Goal: Task Accomplishment & Management: Manage account settings

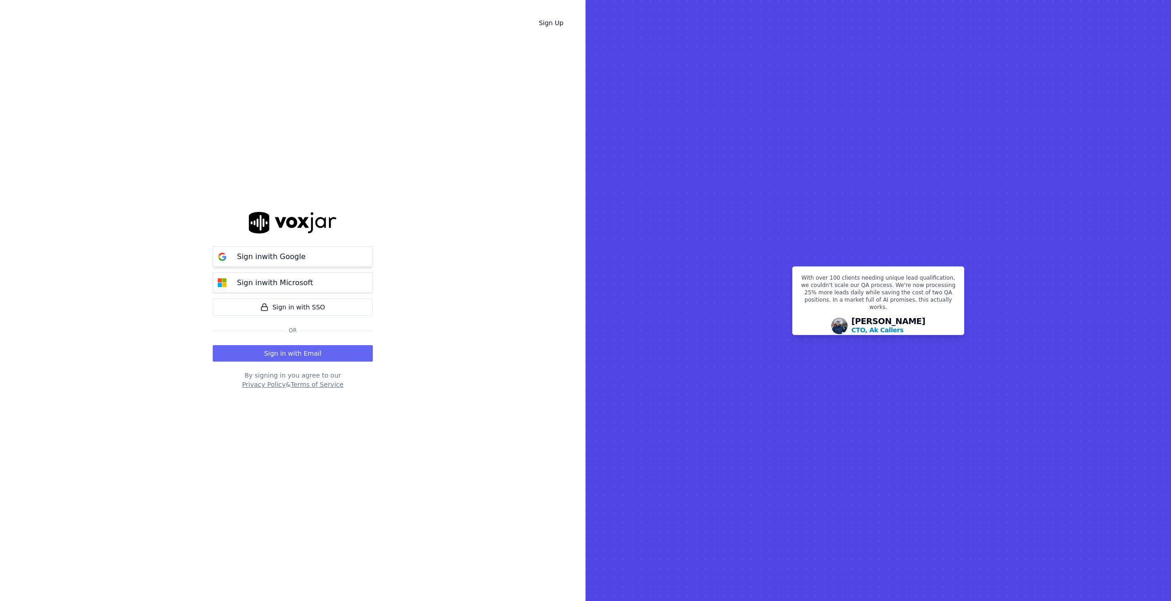
click at [290, 260] on p "Sign in with Google" at bounding box center [271, 256] width 69 height 11
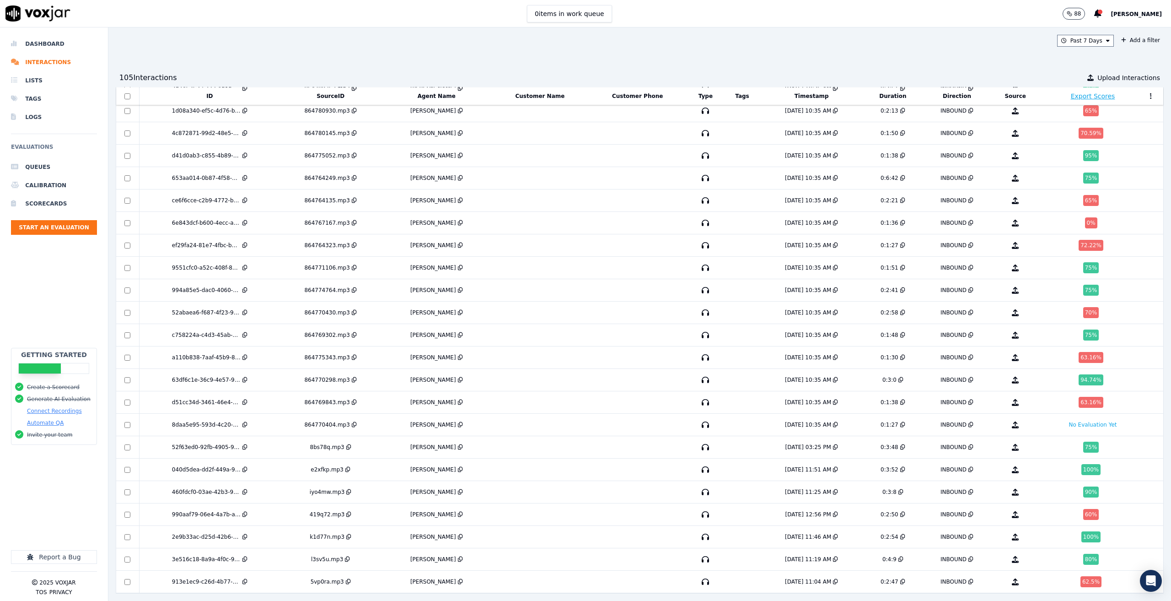
scroll to position [1886, 0]
click at [54, 46] on li "Dashboard" at bounding box center [54, 44] width 86 height 18
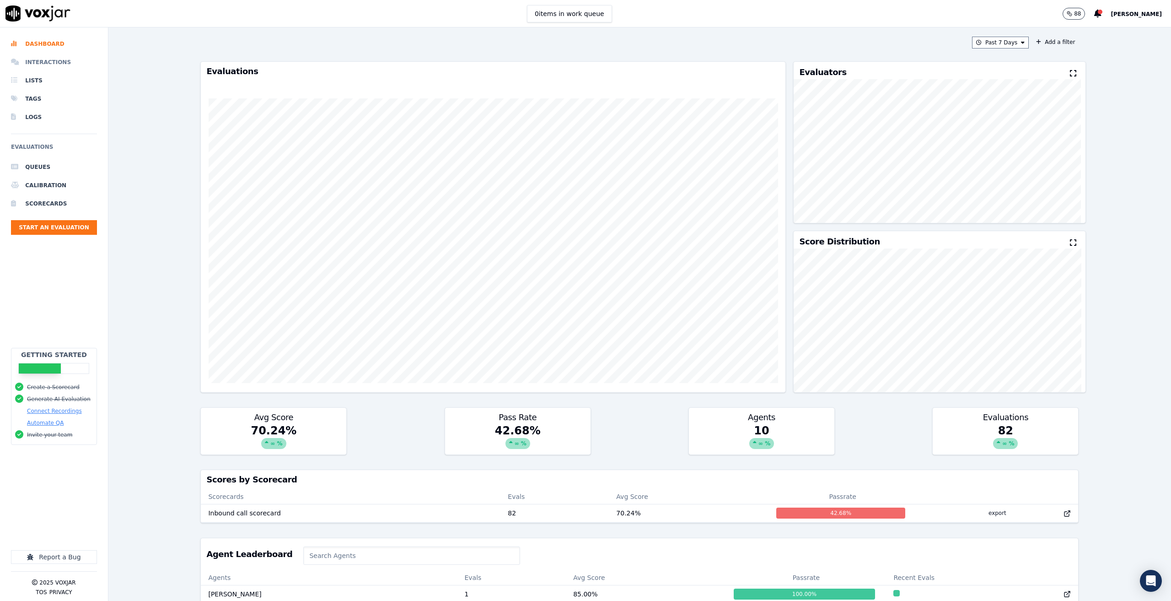
click at [56, 59] on li "Interactions" at bounding box center [54, 62] width 86 height 18
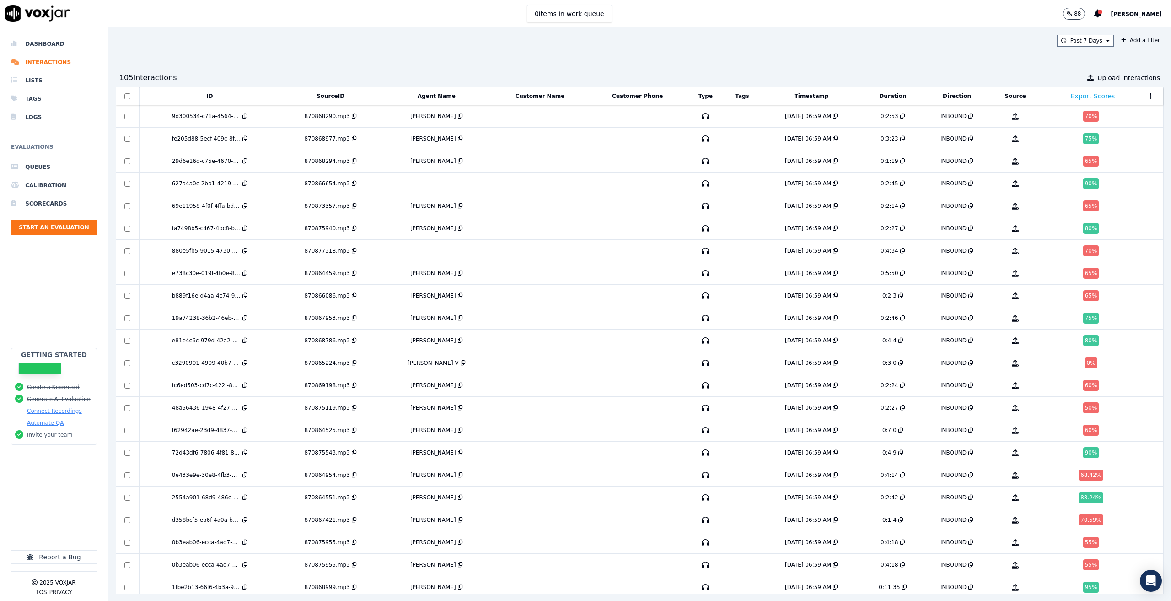
click at [323, 51] on div "Past 7 Days Add a filter 105 Interaction s Upload Interactions ID SourceID Agen…" at bounding box center [639, 313] width 1063 height 573
click at [58, 162] on li "Queues" at bounding box center [54, 167] width 86 height 18
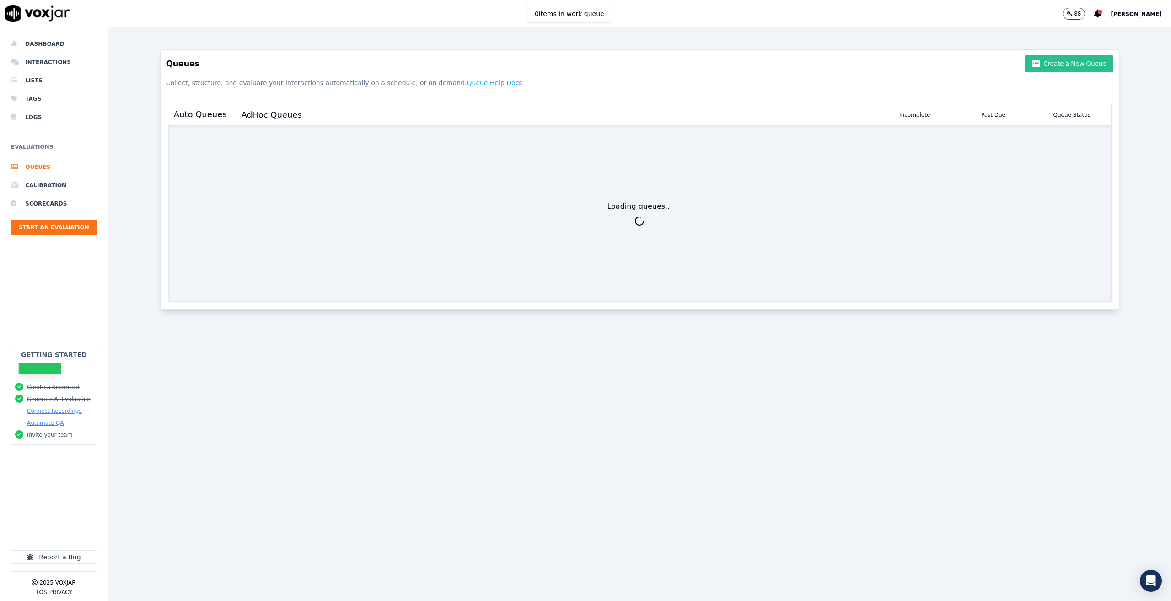
click at [1041, 61] on button "Create a New Queue" at bounding box center [1069, 63] width 89 height 16
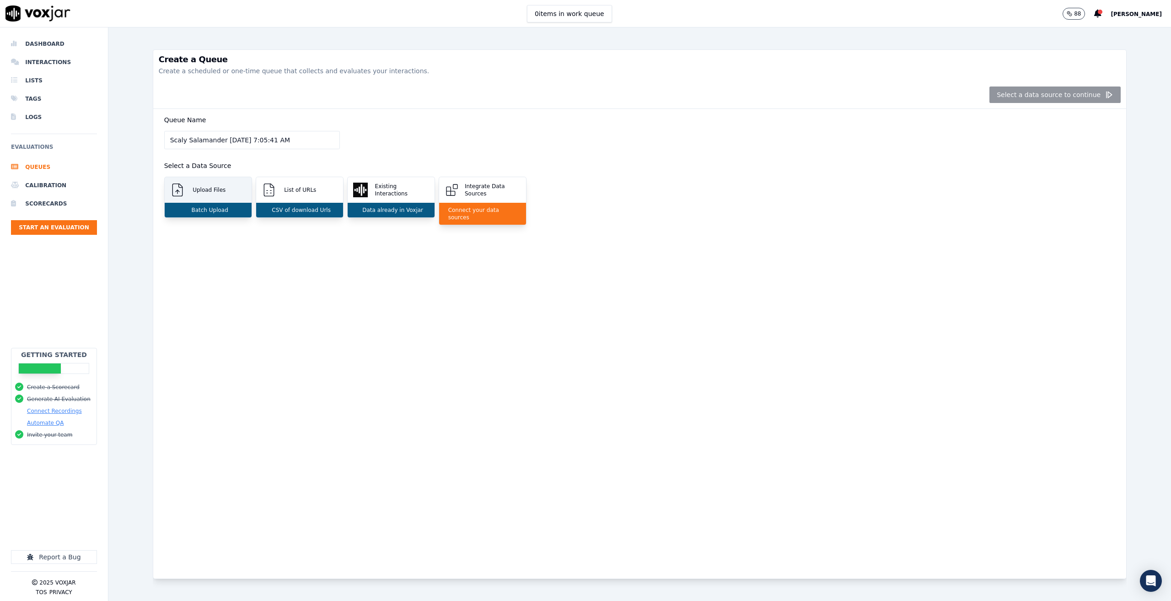
click at [184, 197] on div "Upload Files" at bounding box center [208, 190] width 87 height 26
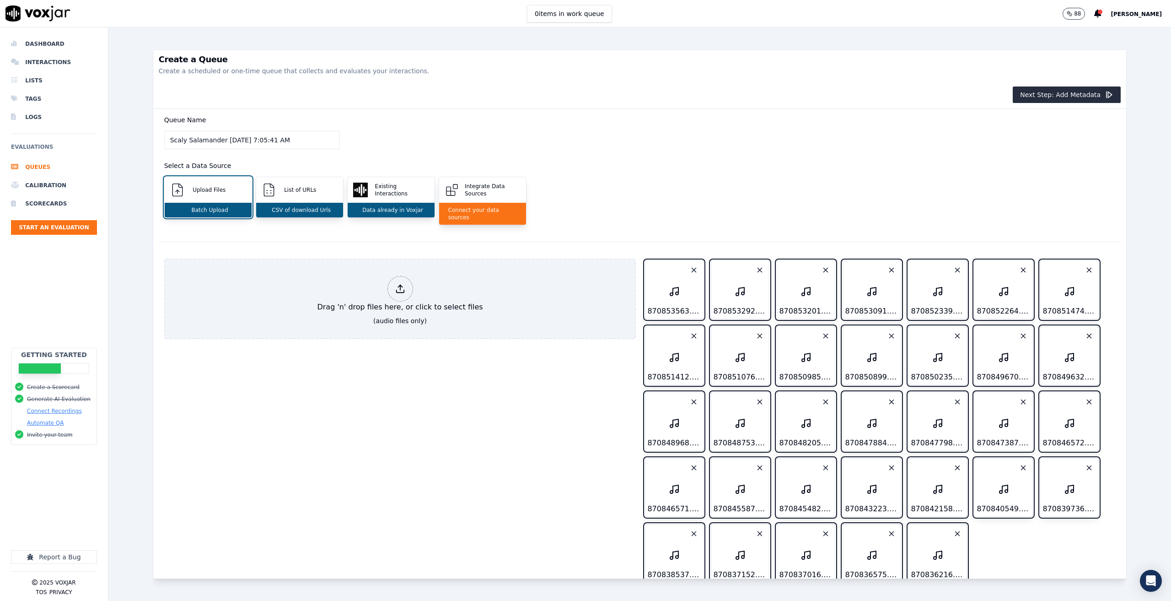
scroll to position [43, 0]
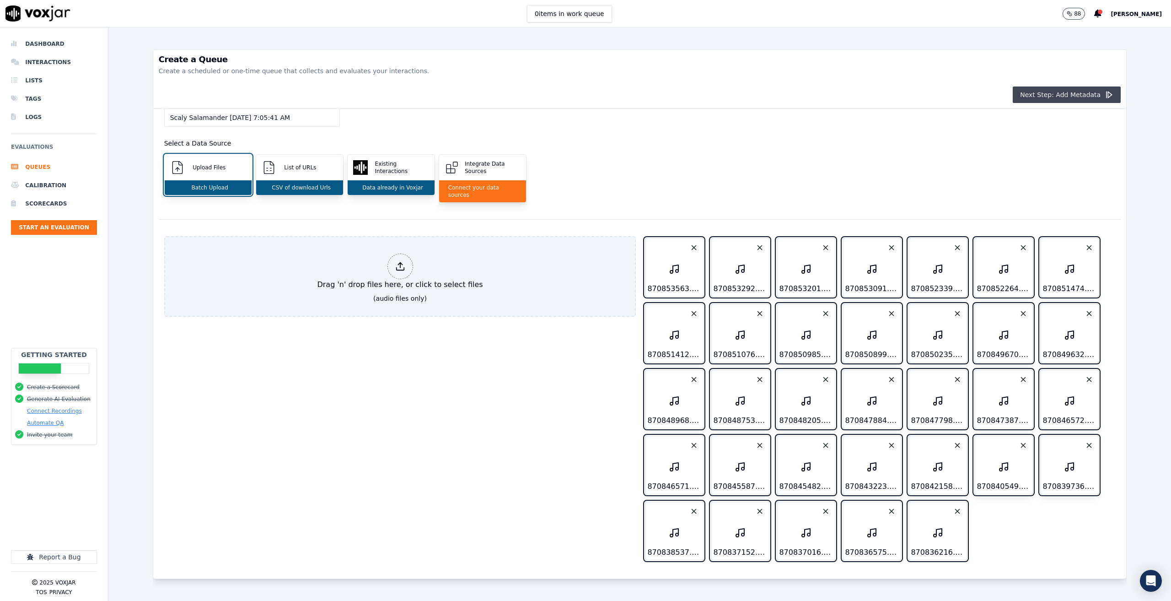
click at [1060, 95] on button "Next Step: Add Metadata" at bounding box center [1067, 94] width 108 height 16
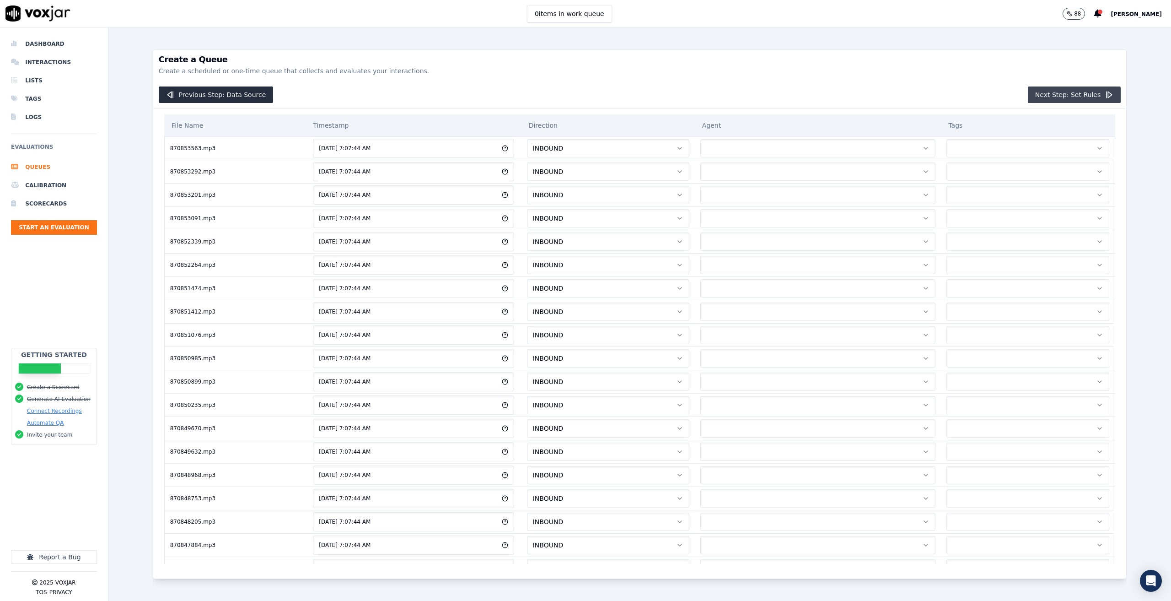
click at [1084, 96] on button "Next Step: Set Rules" at bounding box center [1074, 94] width 93 height 16
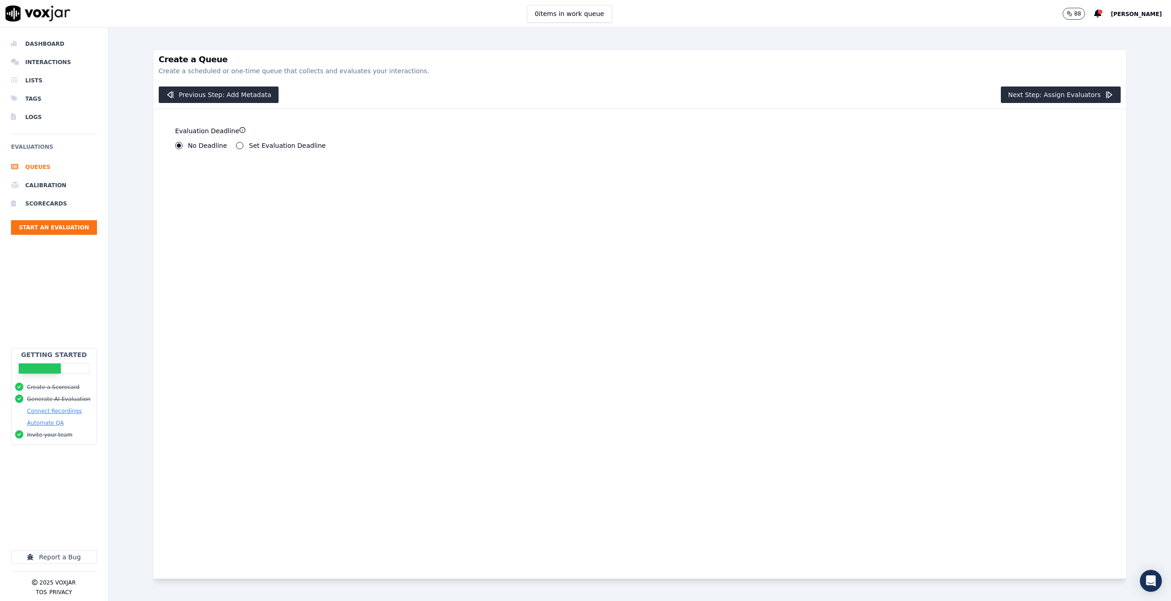
click at [236, 146] on button "Set Evaluation Deadline" at bounding box center [239, 145] width 7 height 7
click at [238, 146] on circle "button" at bounding box center [240, 146] width 4 height 4
click at [177, 147] on button "No Deadline" at bounding box center [178, 145] width 7 height 7
click at [1026, 91] on button "Next Step: Assign Evaluators" at bounding box center [1061, 94] width 120 height 16
click at [253, 146] on label "Human Evaluators" at bounding box center [272, 147] width 59 height 6
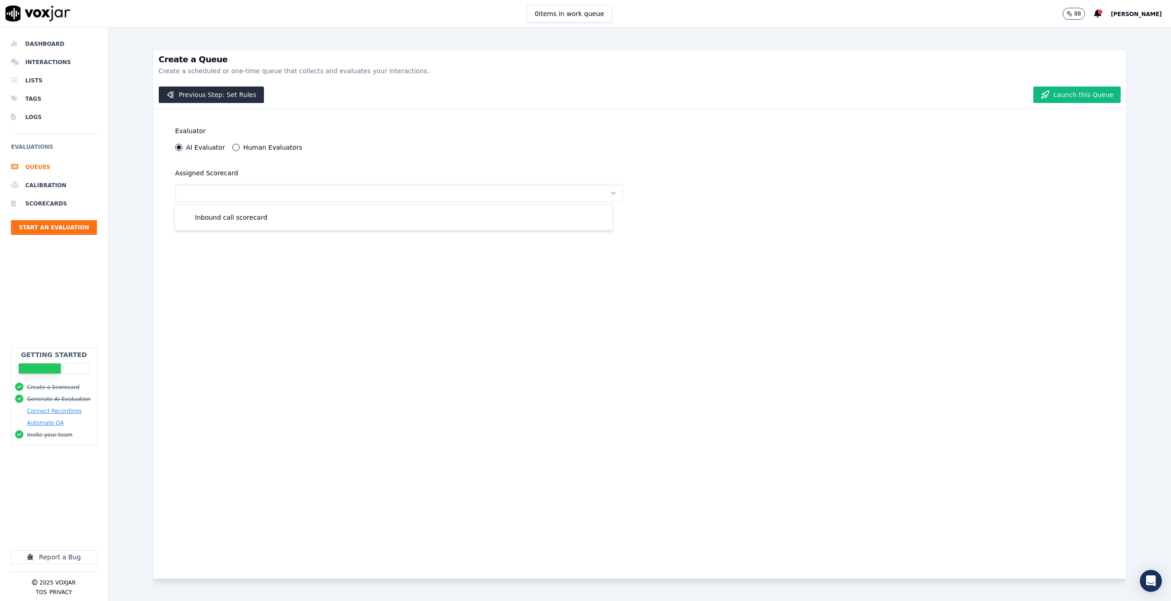
click at [240, 146] on button "Human Evaluators" at bounding box center [235, 147] width 7 height 7
click at [194, 204] on label "Michele" at bounding box center [218, 203] width 53 height 6
click at [188, 204] on button "Michele" at bounding box center [184, 203] width 7 height 7
click at [274, 327] on button "button" at bounding box center [399, 330] width 448 height 18
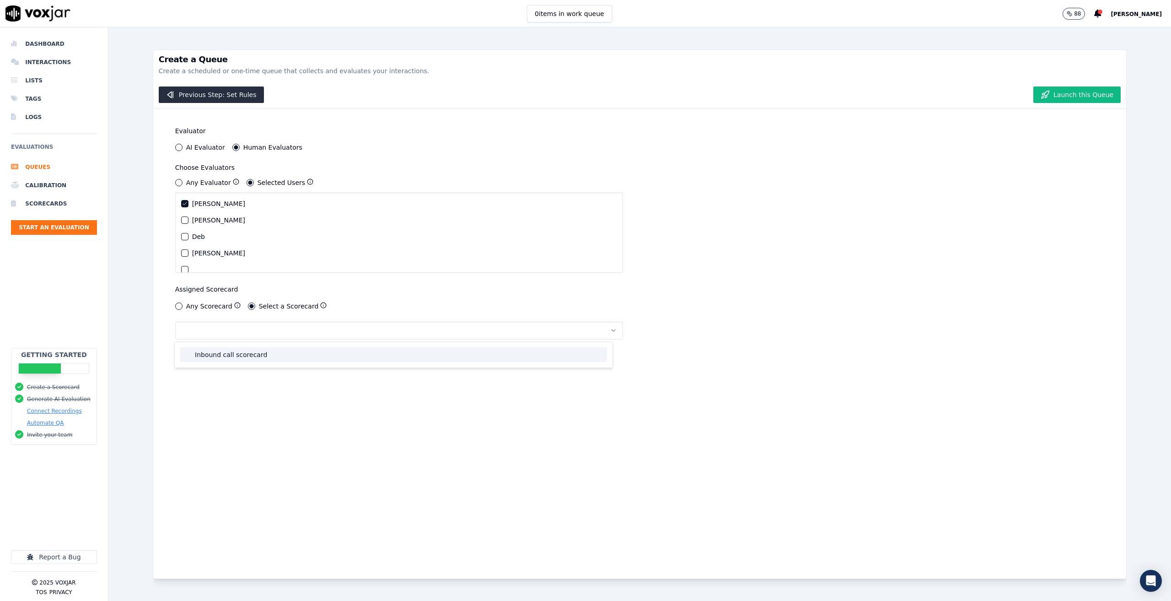
click at [259, 357] on div "Inbound call scorecard" at bounding box center [393, 354] width 427 height 15
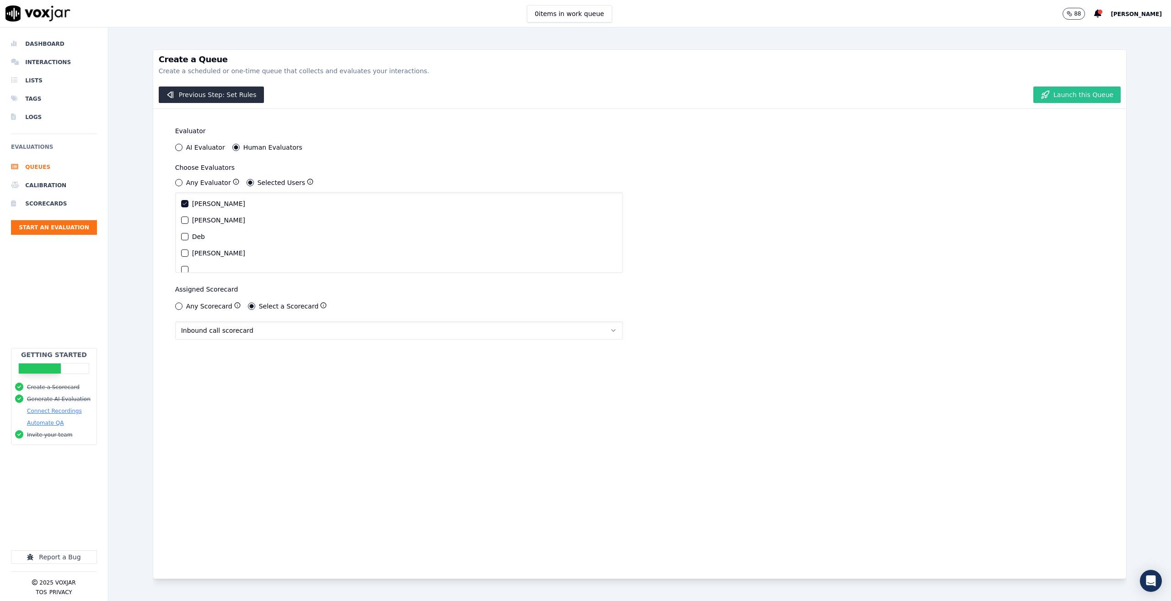
click at [1046, 92] on button "Launch this Queue" at bounding box center [1076, 94] width 87 height 16
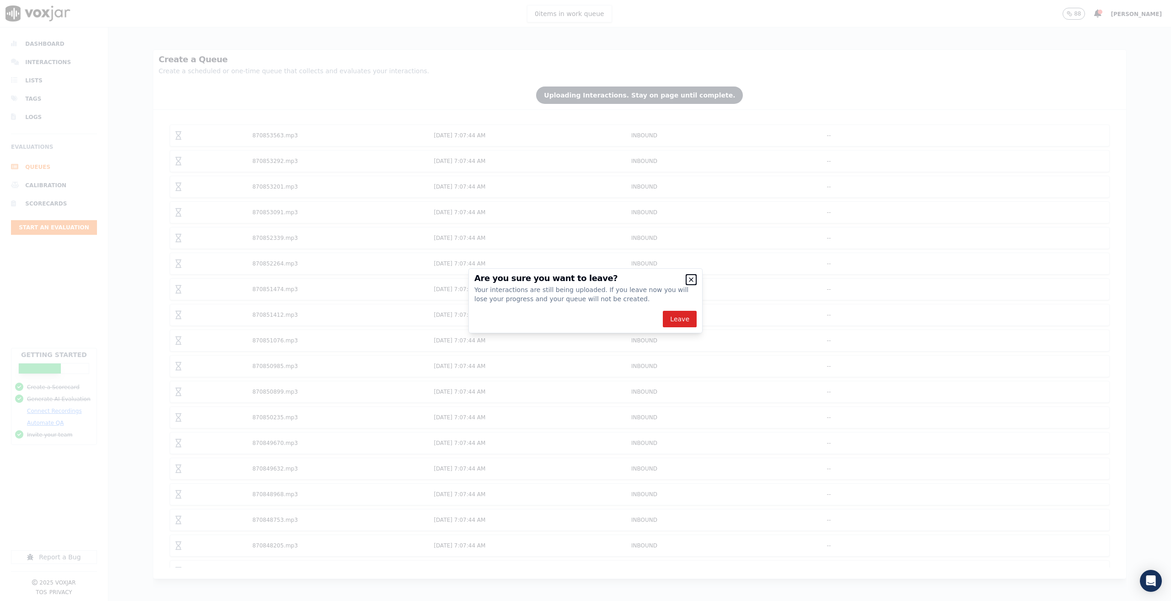
click at [691, 280] on icon "button" at bounding box center [691, 280] width 4 height 4
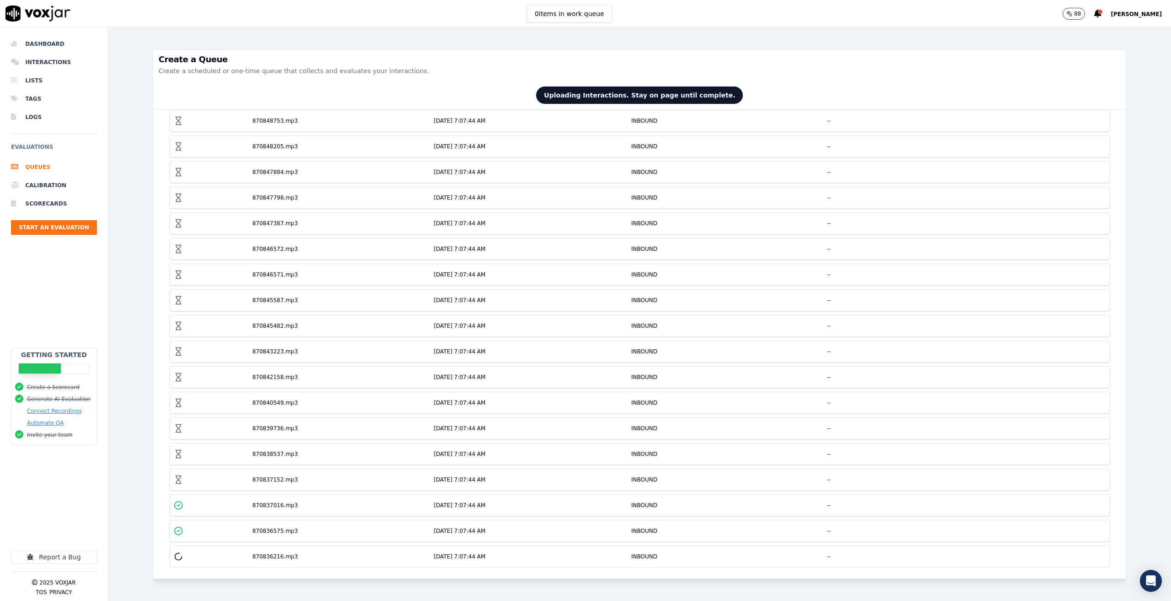
scroll to position [426, 0]
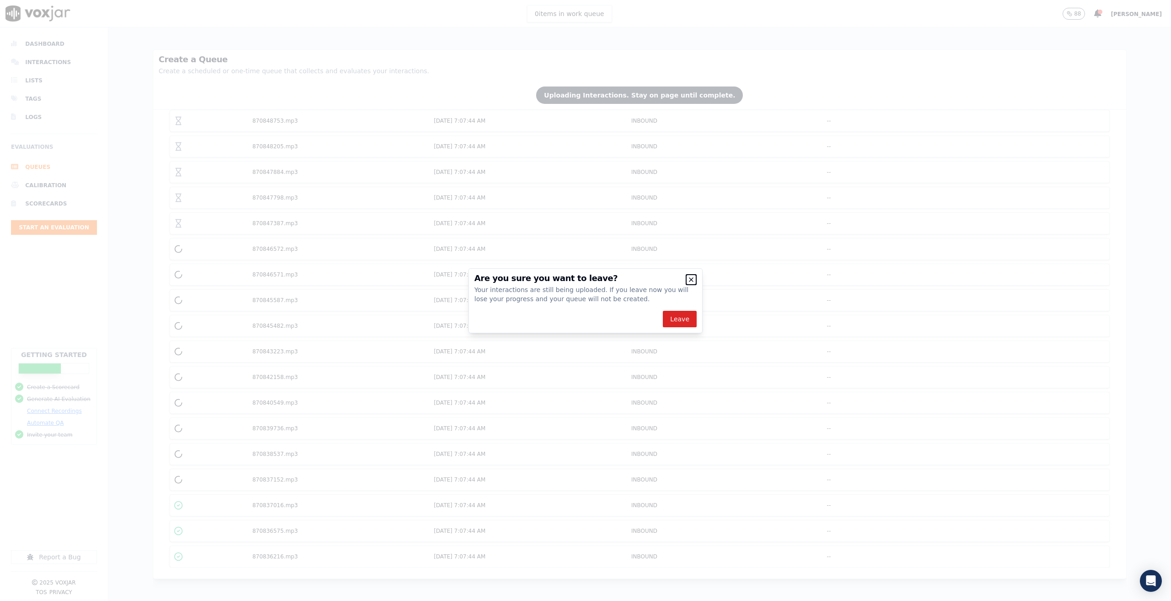
click at [689, 280] on icon "button" at bounding box center [691, 279] width 7 height 7
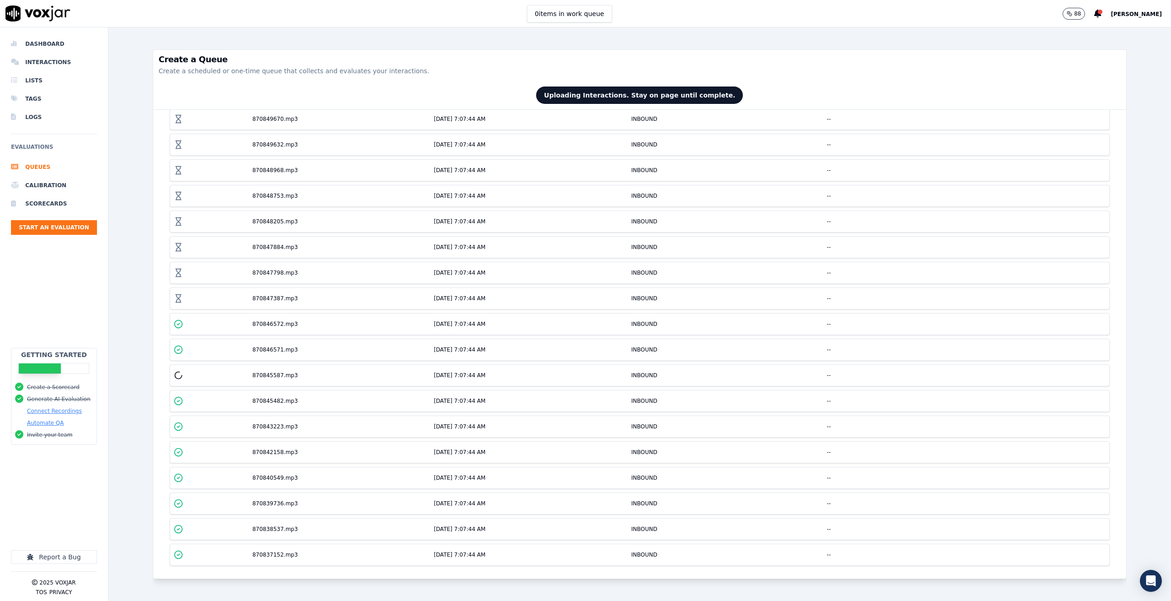
scroll to position [366, 0]
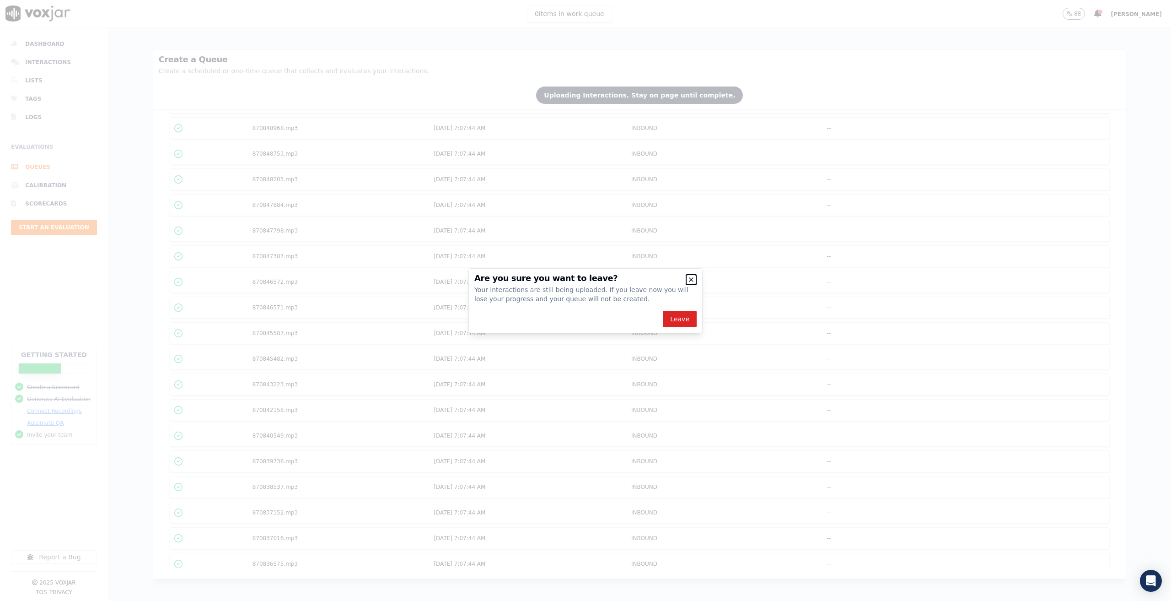
click at [693, 280] on icon "button" at bounding box center [691, 279] width 7 height 7
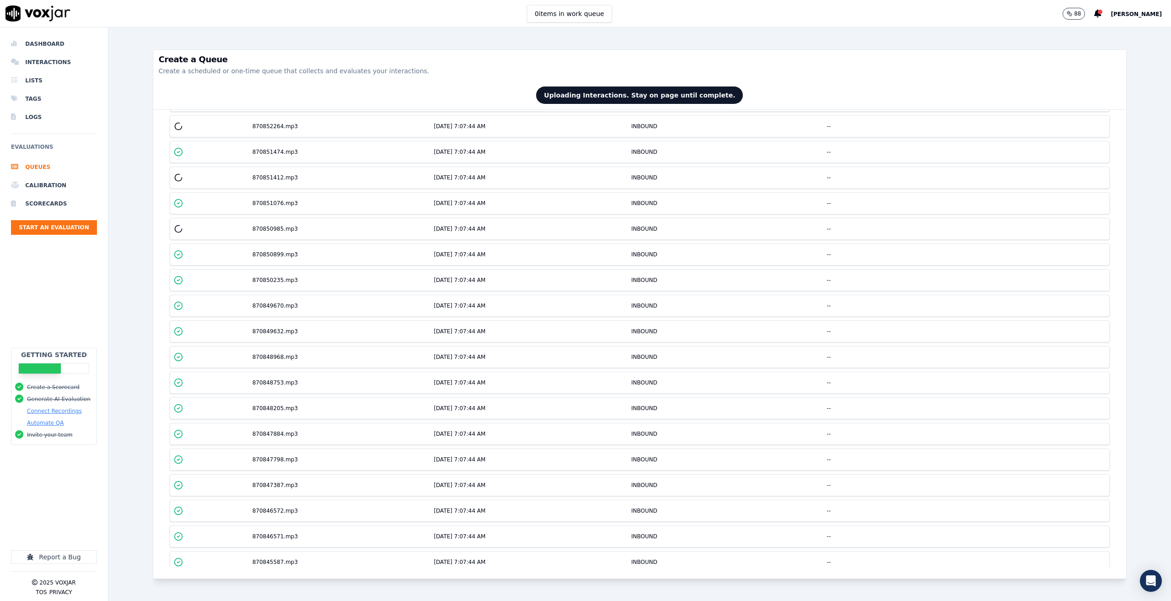
scroll to position [0, 0]
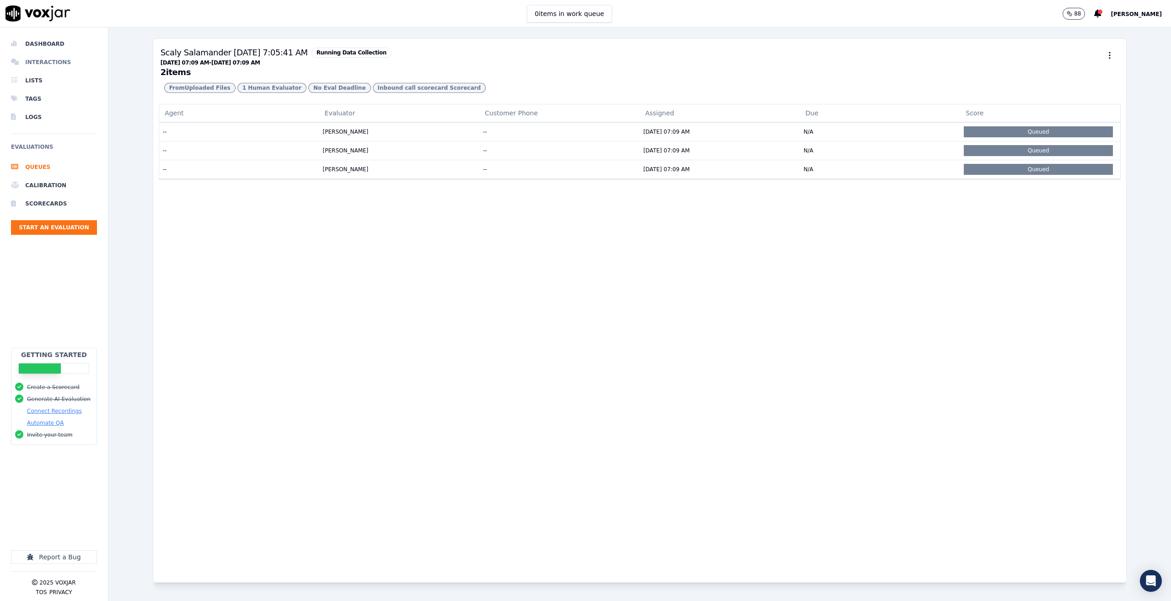
click at [43, 60] on li "Interactions" at bounding box center [54, 62] width 86 height 18
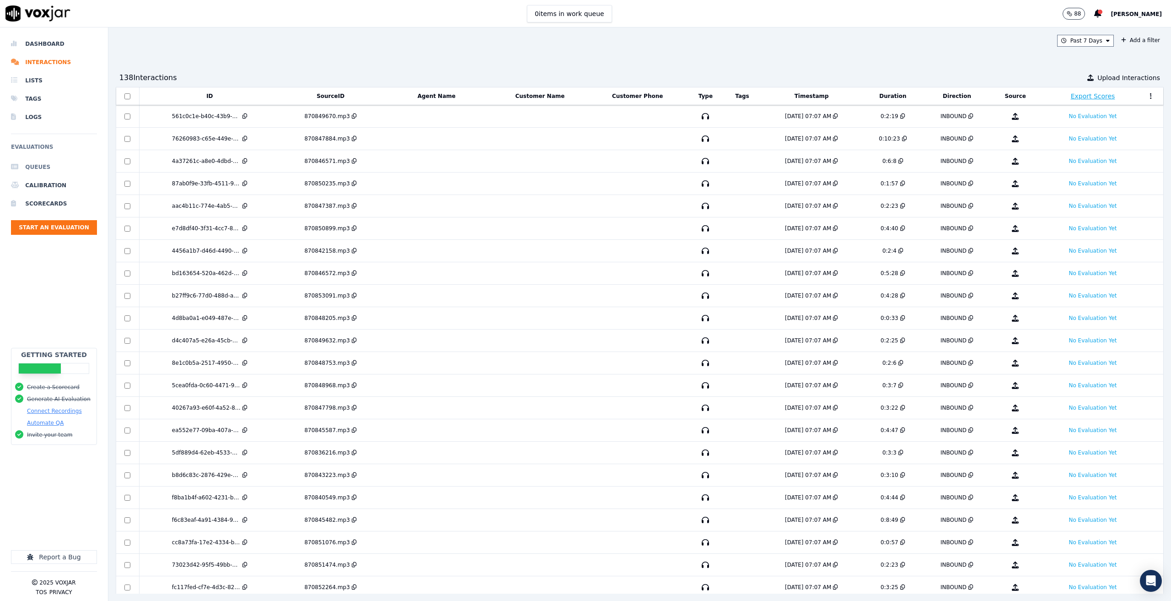
click at [55, 169] on li "Queues" at bounding box center [54, 167] width 86 height 18
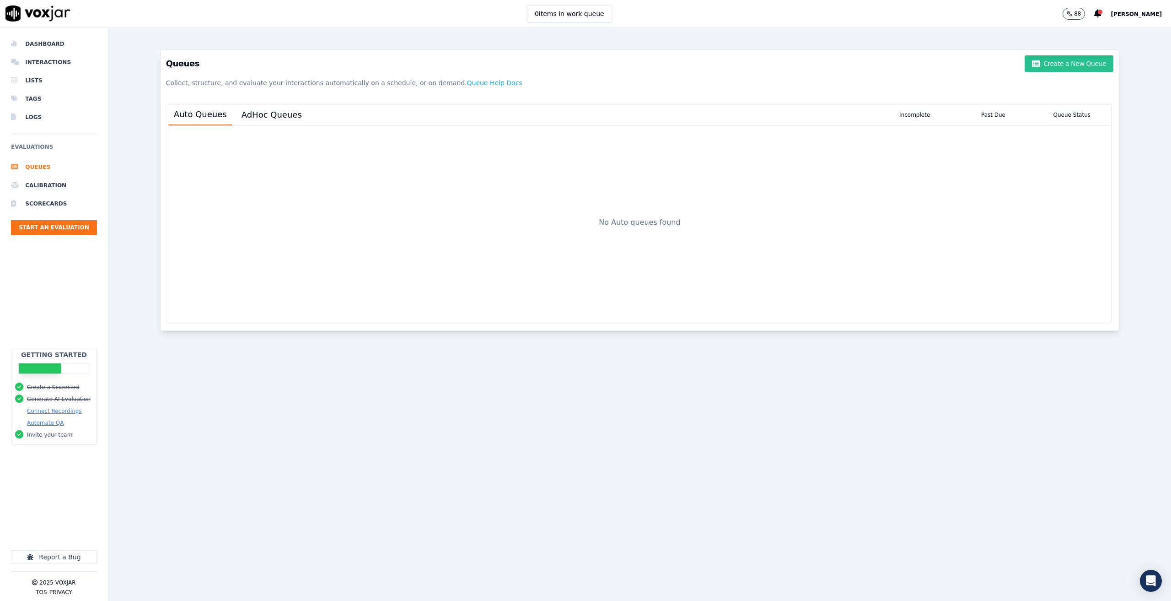
click at [1055, 63] on button "Create a New Queue" at bounding box center [1069, 63] width 89 height 16
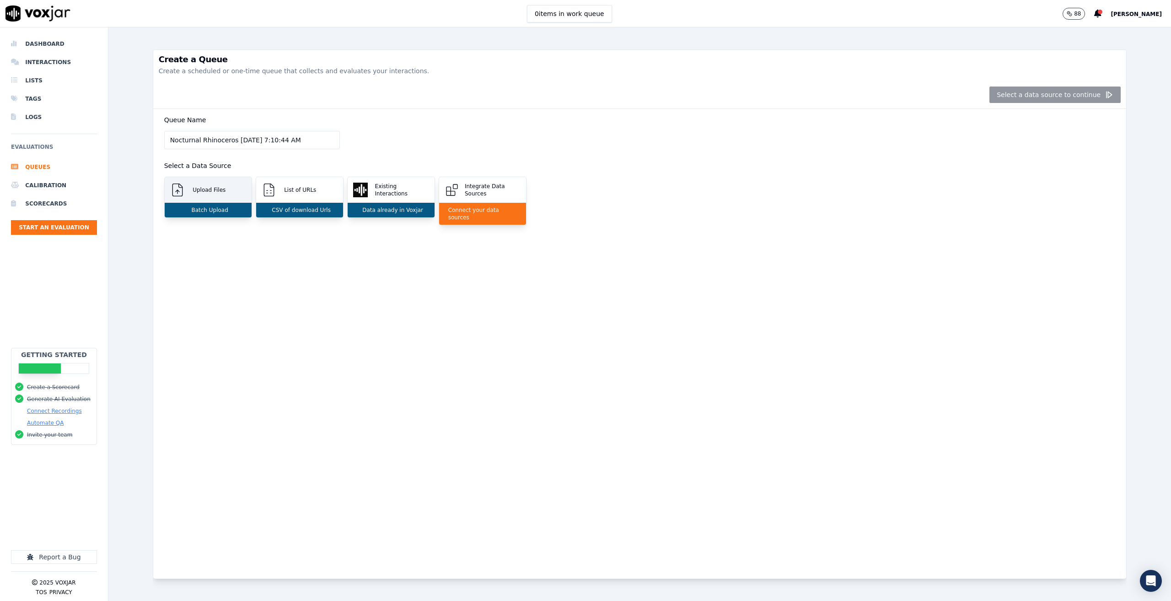
click at [230, 183] on div "Upload Files" at bounding box center [208, 190] width 87 height 26
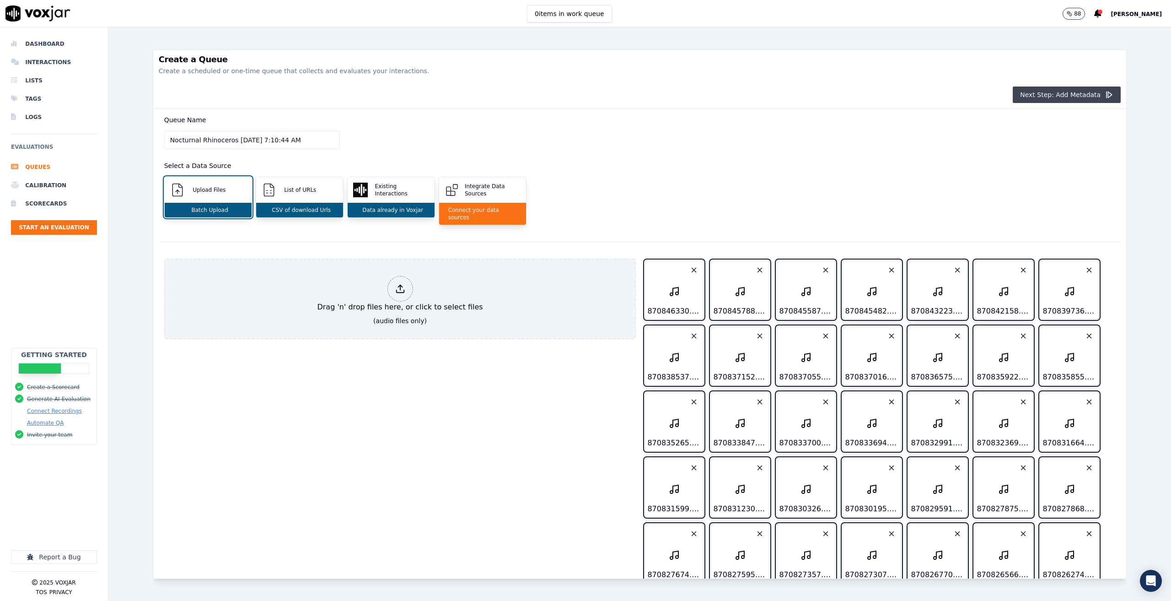
click at [1044, 96] on button "Next Step: Add Metadata" at bounding box center [1067, 94] width 108 height 16
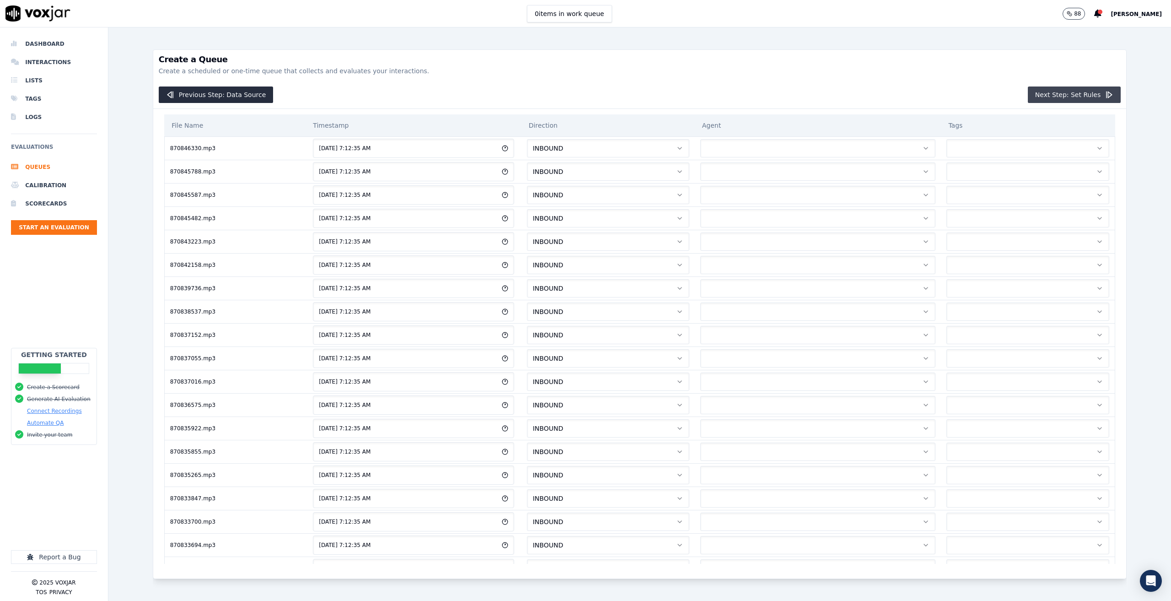
click at [1059, 97] on button "Next Step: Set Rules" at bounding box center [1074, 94] width 93 height 16
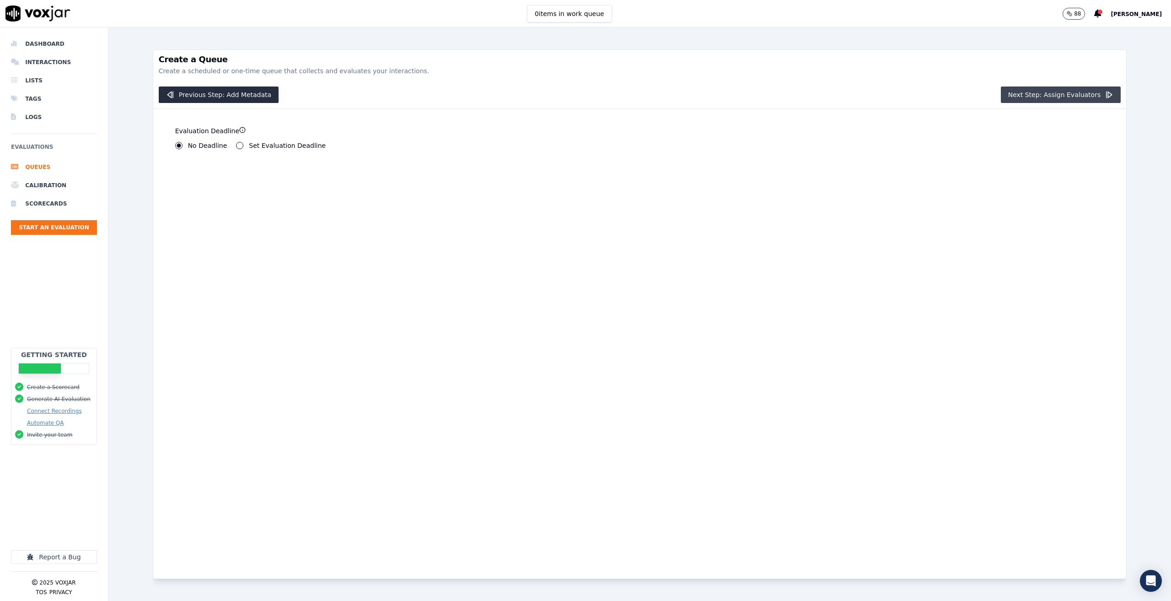
click at [1068, 92] on button "Next Step: Assign Evaluators" at bounding box center [1061, 94] width 120 height 16
click at [261, 150] on label "Human Evaluators" at bounding box center [272, 147] width 59 height 6
click at [240, 150] on button "Human Evaluators" at bounding box center [235, 147] width 7 height 7
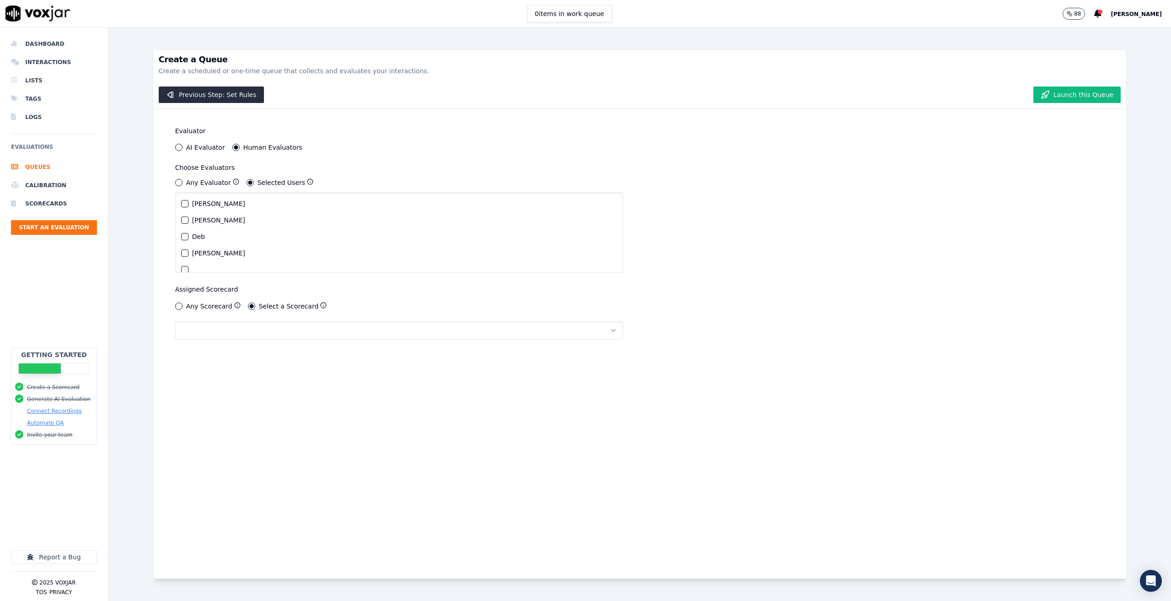
click at [183, 200] on div "button" at bounding box center [185, 203] width 6 height 6
click at [227, 335] on button "button" at bounding box center [399, 330] width 448 height 18
click at [221, 357] on div "Inbound call scorecard" at bounding box center [393, 354] width 427 height 15
click at [1058, 100] on button "Launch this Queue" at bounding box center [1076, 94] width 87 height 16
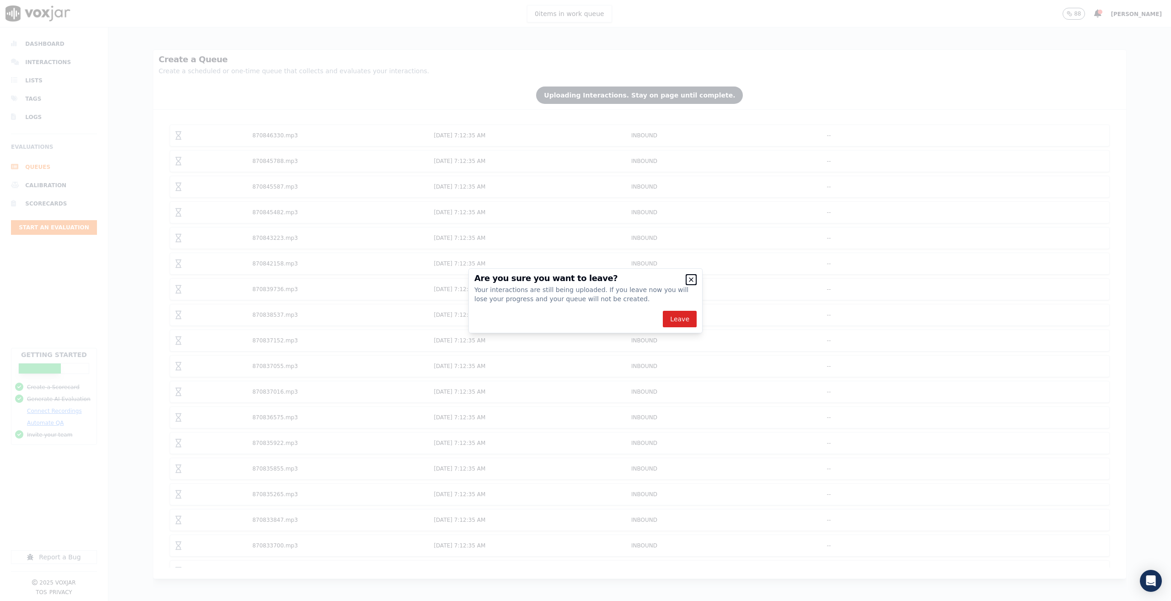
click at [691, 282] on icon "button" at bounding box center [691, 279] width 7 height 7
click at [692, 279] on icon "button" at bounding box center [691, 280] width 4 height 4
click at [693, 278] on icon "button" at bounding box center [691, 279] width 7 height 7
click at [690, 278] on icon "button" at bounding box center [691, 280] width 4 height 4
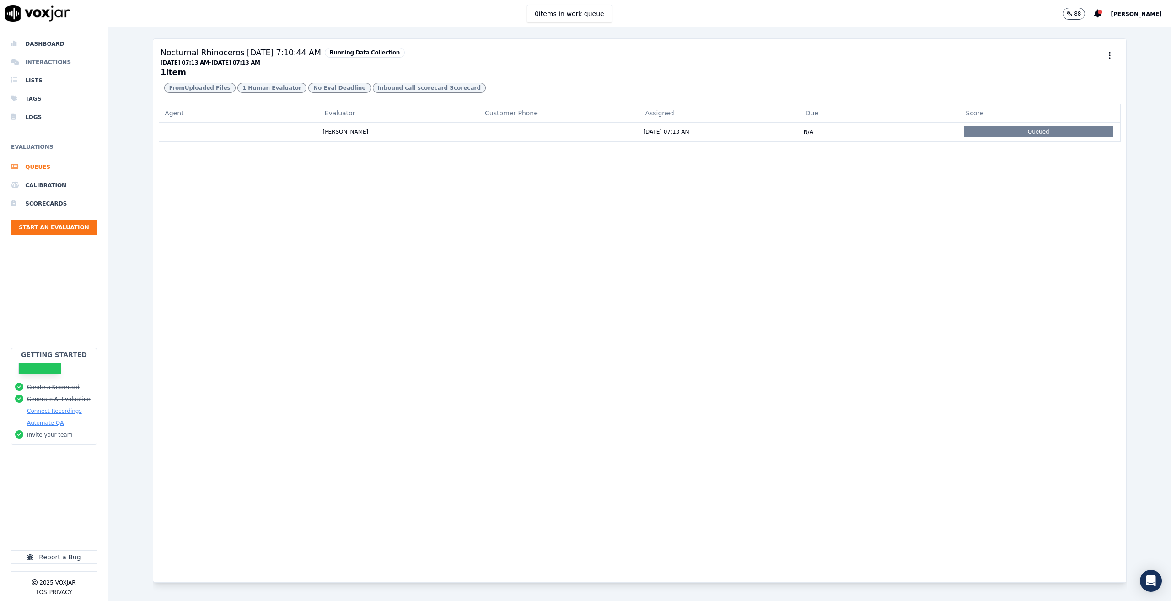
click at [66, 60] on li "Interactions" at bounding box center [54, 62] width 86 height 18
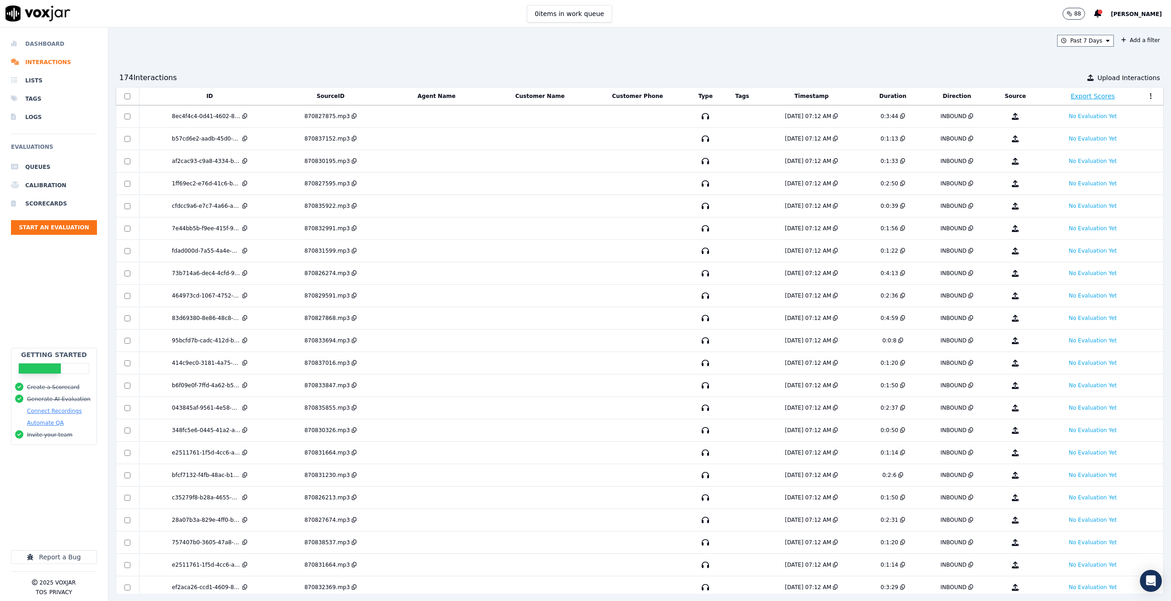
click at [38, 38] on li "Dashboard" at bounding box center [54, 44] width 86 height 18
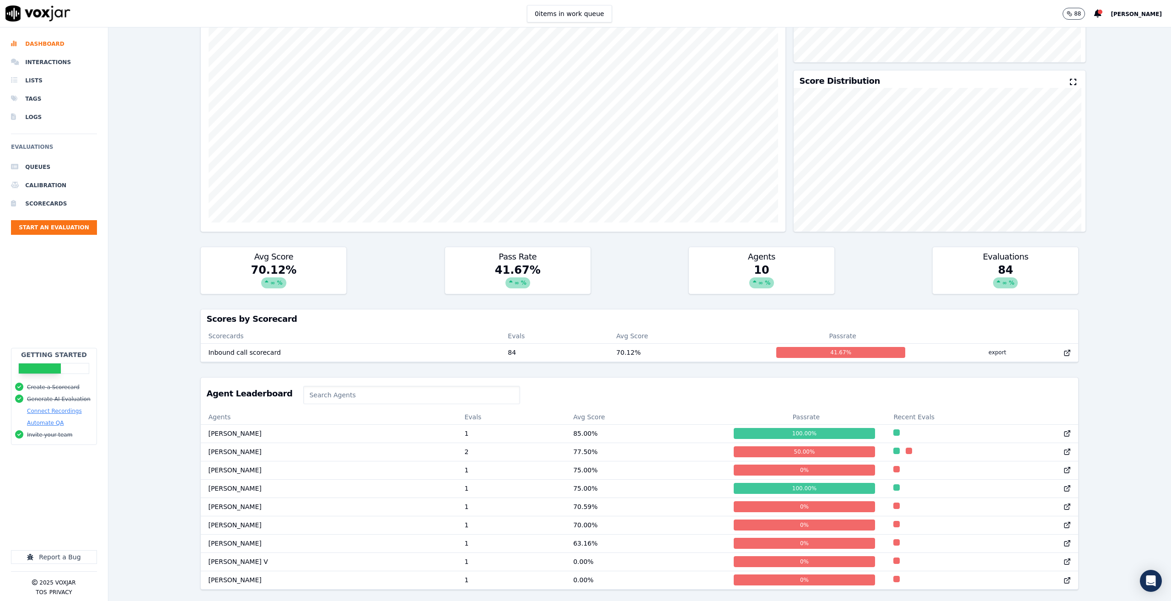
scroll to position [188, 0]
click at [152, 305] on div "Past 7 Days Add a filter Evaluations Evaluators Score Distribution Avg Score 70…" at bounding box center [639, 313] width 1063 height 573
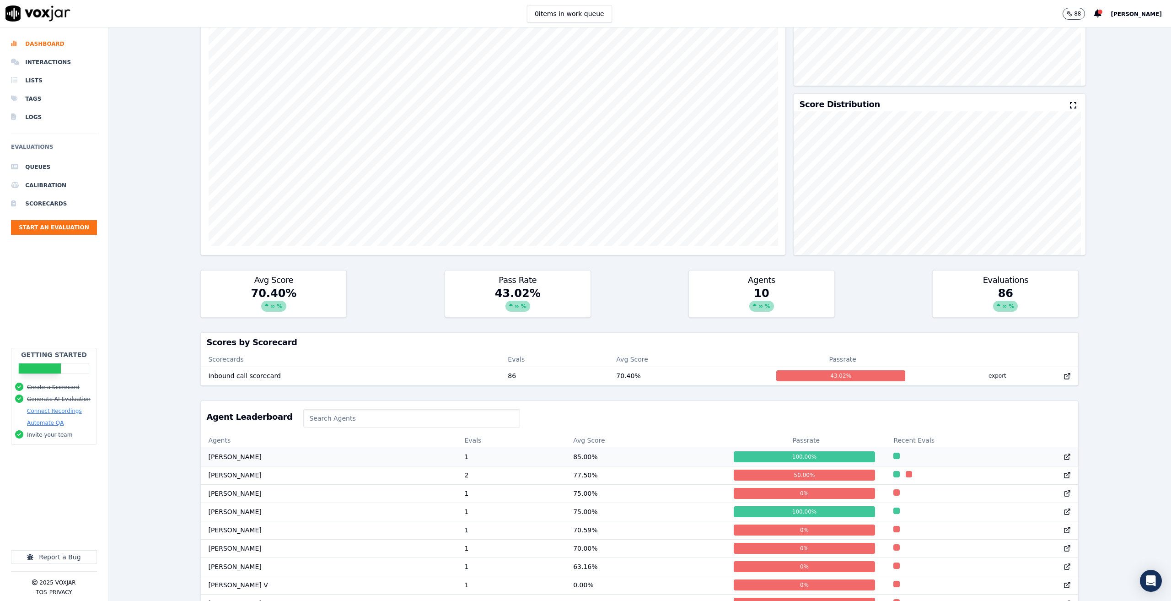
scroll to position [0, 0]
click at [42, 60] on li "Interactions" at bounding box center [54, 62] width 86 height 18
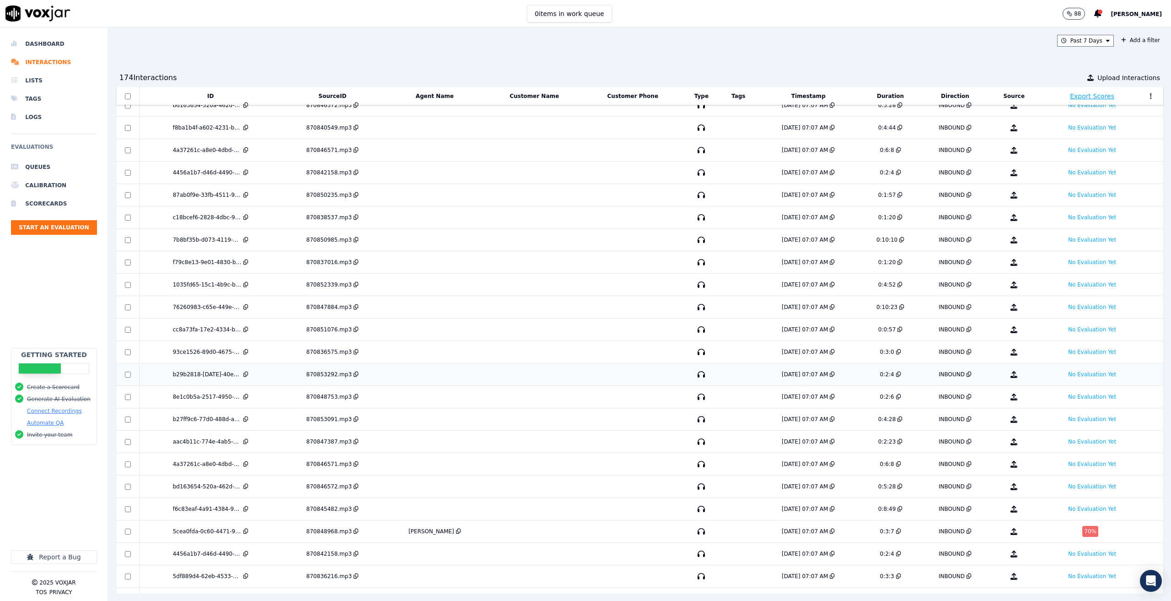
scroll to position [878, 0]
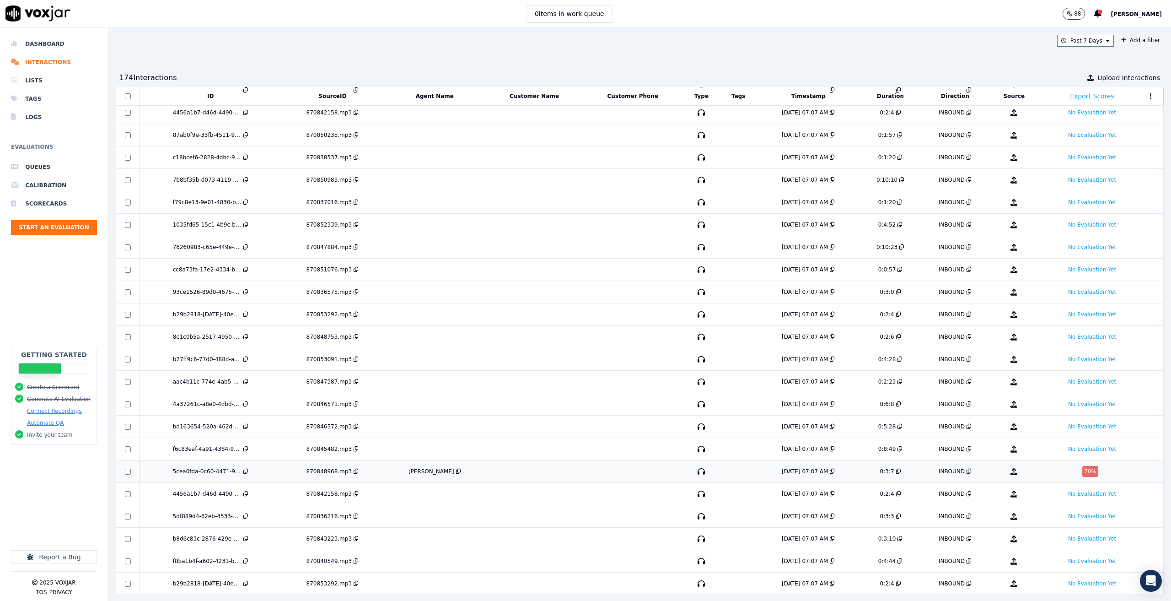
click at [528, 477] on td at bounding box center [534, 471] width 97 height 22
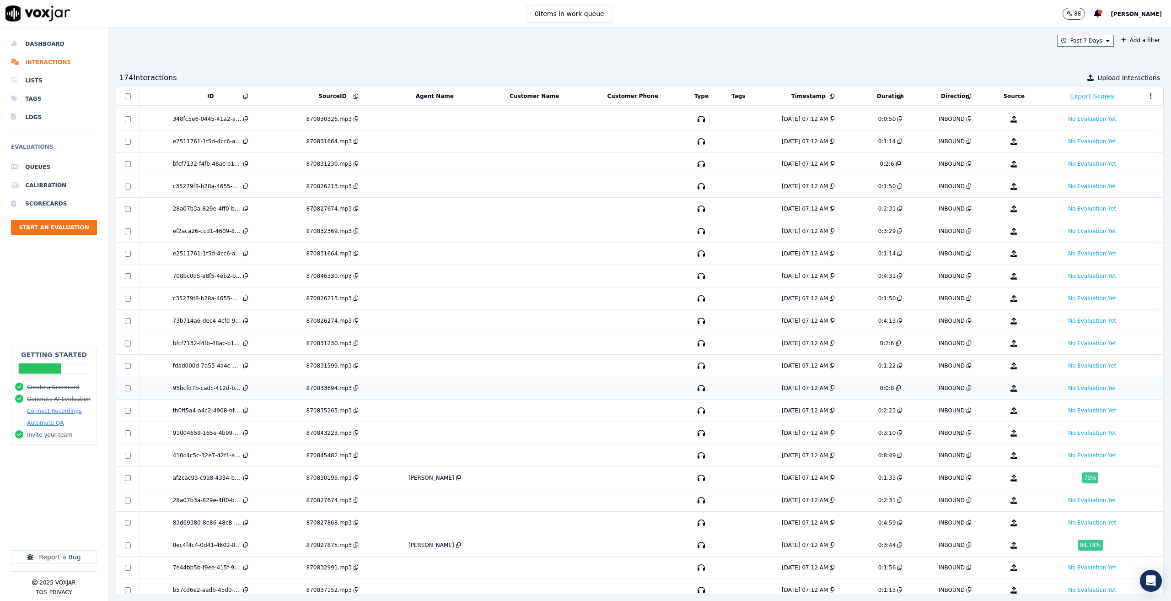
scroll to position [420, 0]
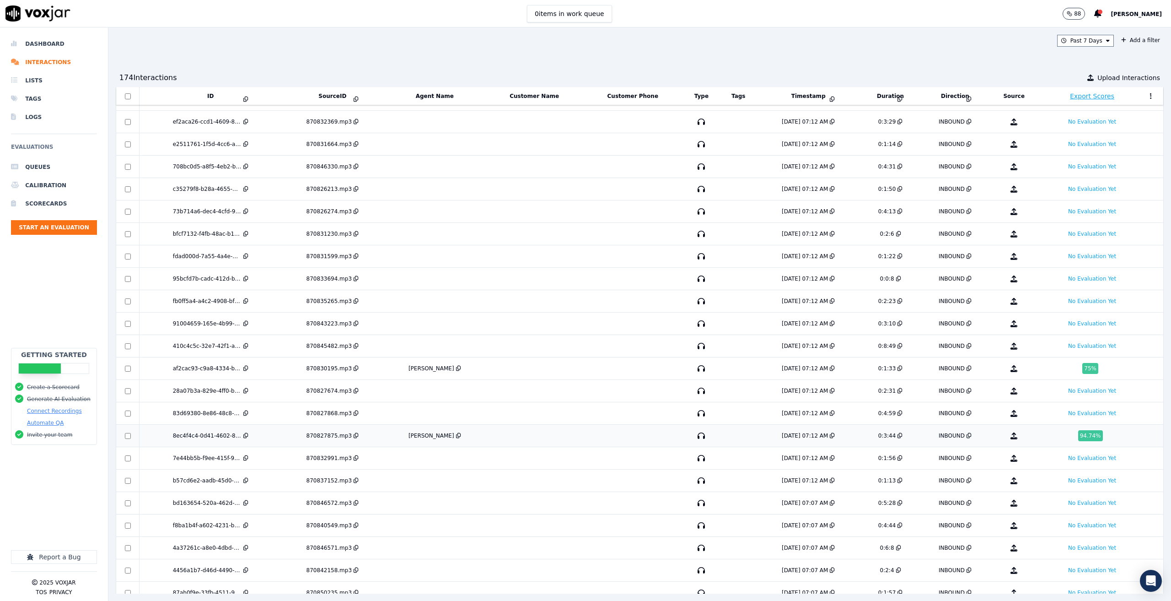
click at [588, 430] on td at bounding box center [633, 435] width 100 height 22
click at [518, 439] on td at bounding box center [534, 435] width 97 height 22
click at [486, 435] on td at bounding box center [534, 435] width 97 height 22
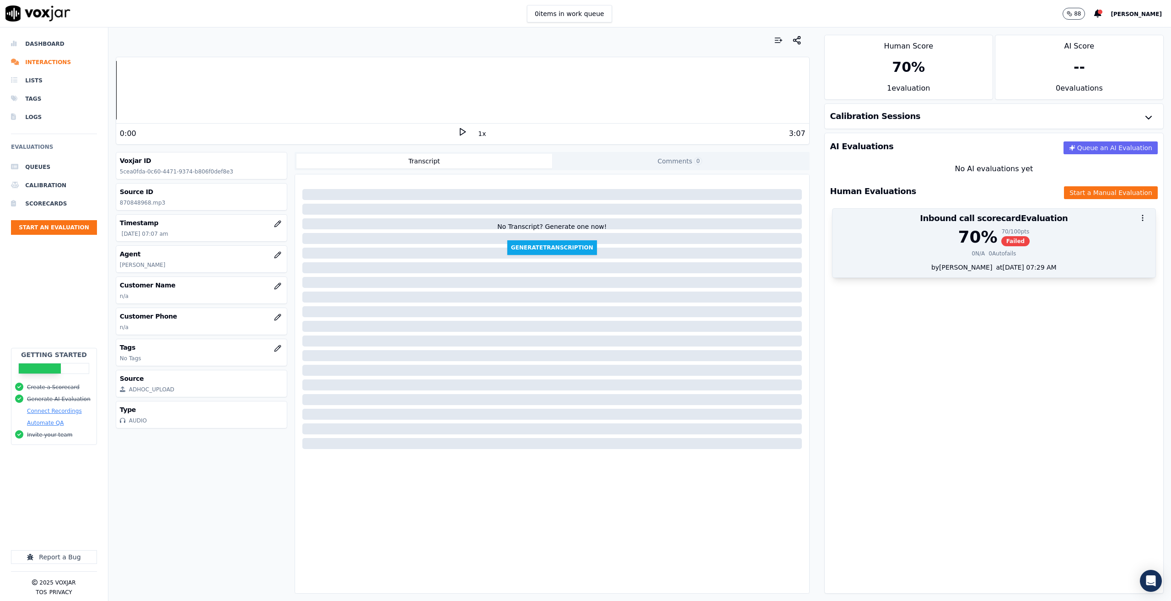
click at [927, 226] on div at bounding box center [994, 218] width 323 height 18
click at [983, 236] on div "95 % 90 / 95 pts Passed" at bounding box center [994, 237] width 312 height 18
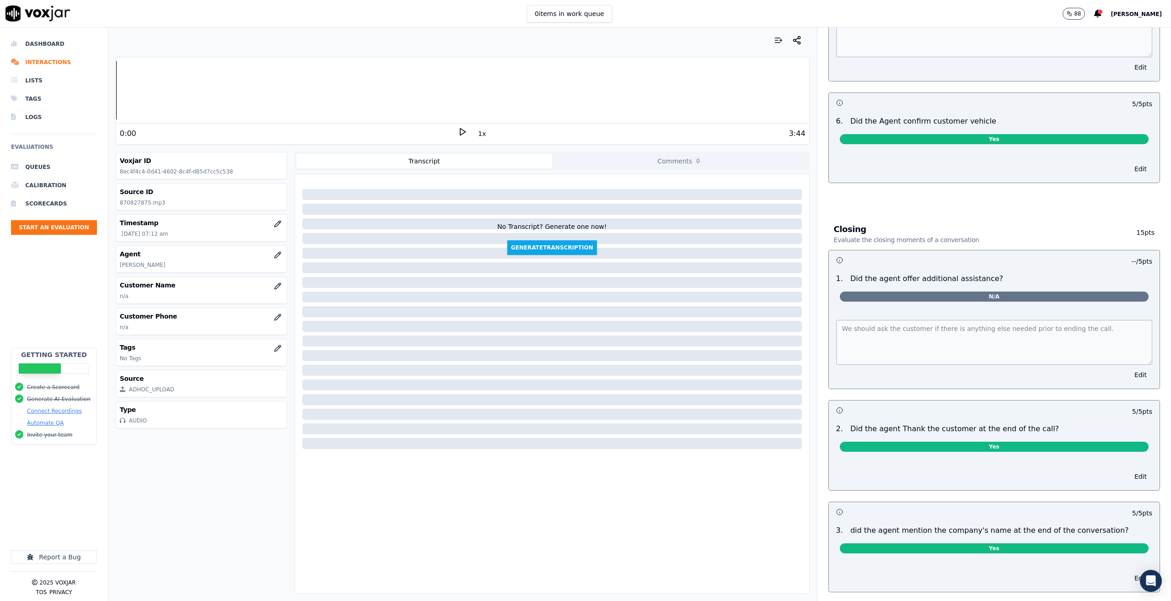
scroll to position [1132, 0]
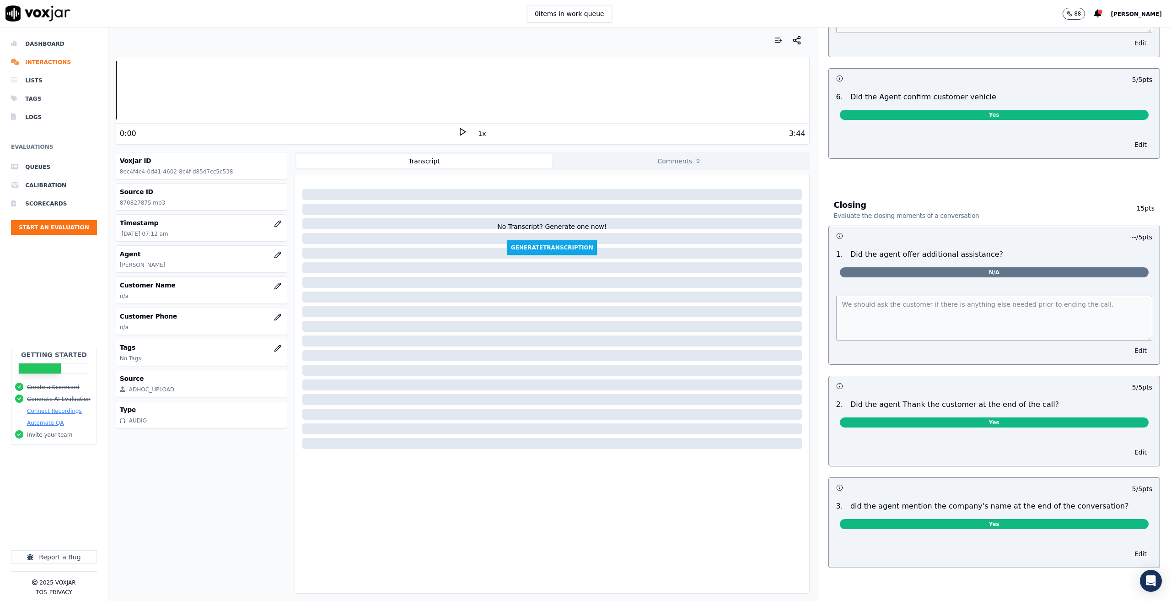
click at [1129, 344] on button "Edit" at bounding box center [1140, 350] width 23 height 13
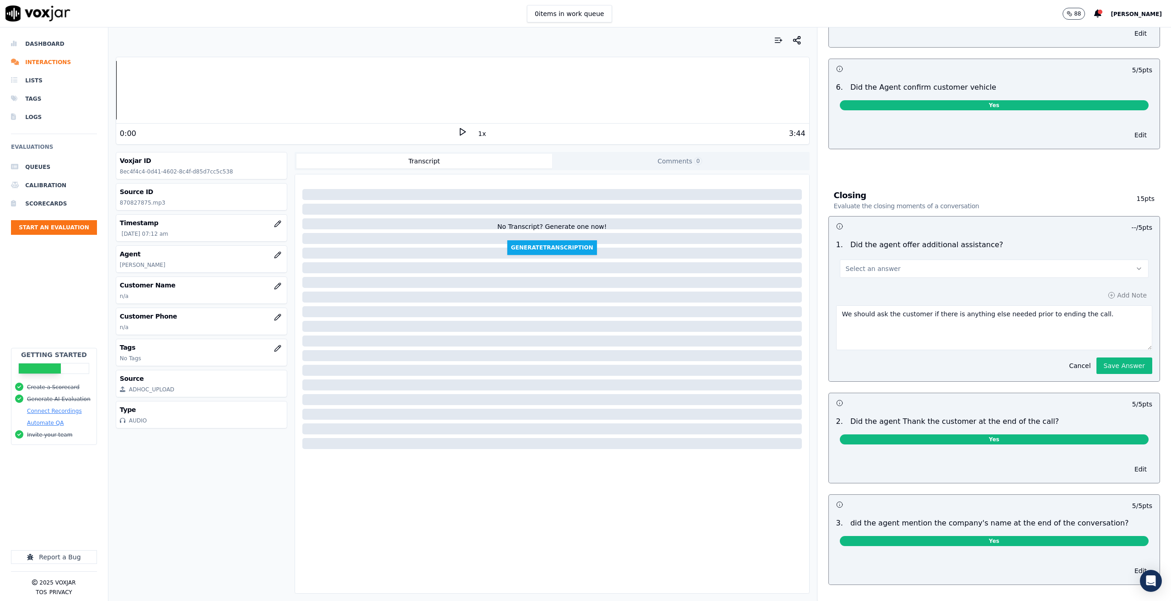
click at [972, 259] on button "Select an answer" at bounding box center [994, 268] width 309 height 18
click at [1029, 223] on div at bounding box center [1020, 227] width 53 height 9
click at [36, 204] on li "Scorecards" at bounding box center [54, 203] width 86 height 18
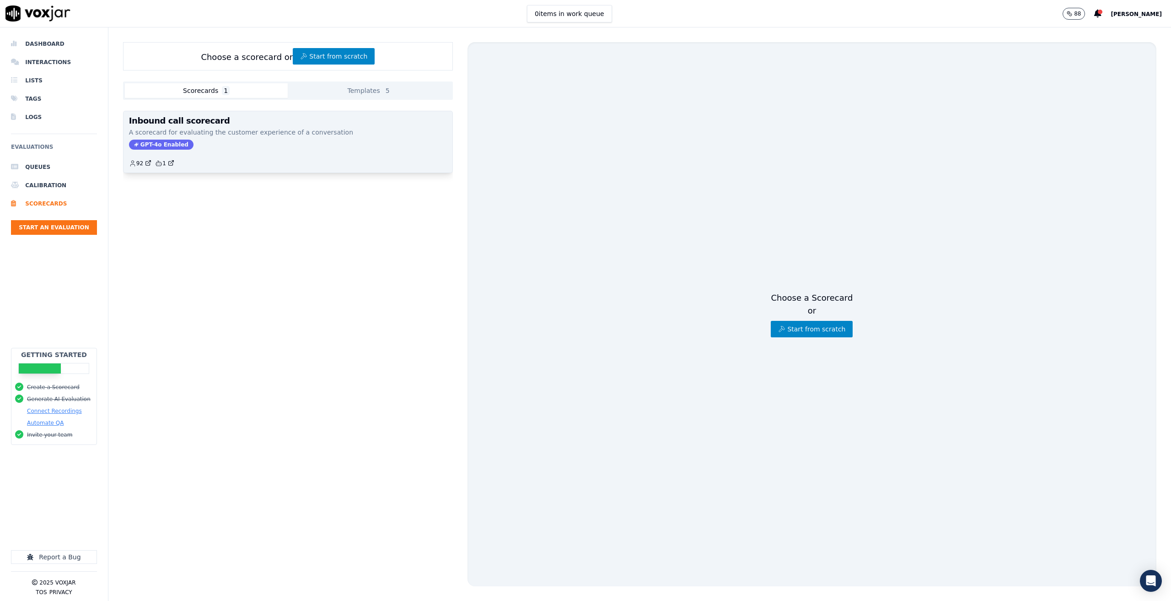
click at [209, 131] on p "A scorecard for evaluating the customer experience of a conversation" at bounding box center [288, 132] width 318 height 9
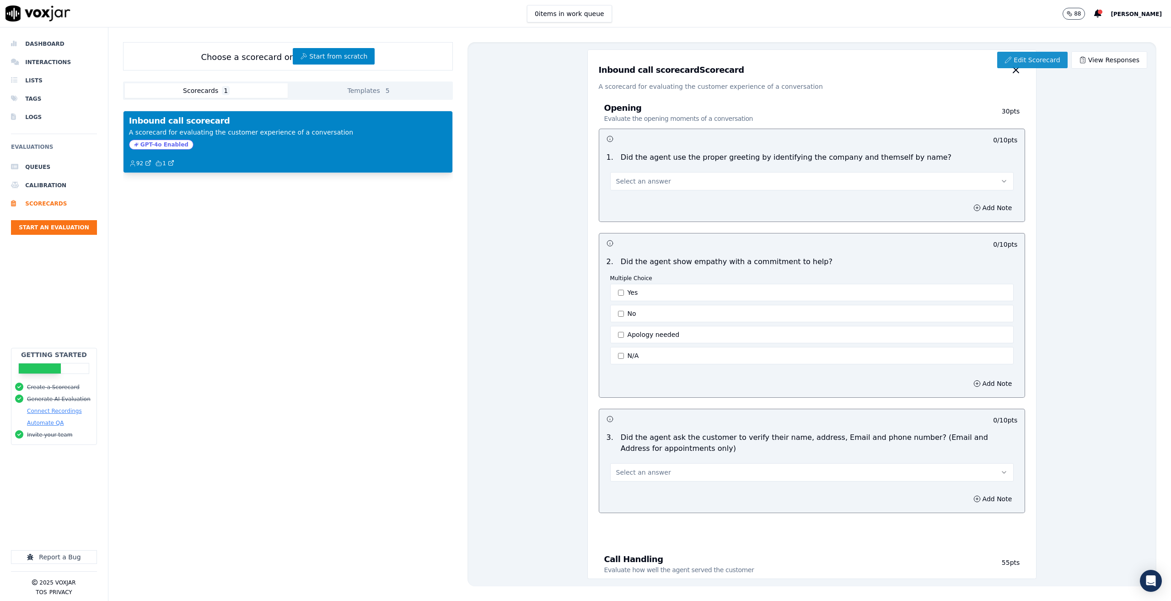
click at [1020, 59] on link "Edit Scorecard" at bounding box center [1032, 60] width 70 height 16
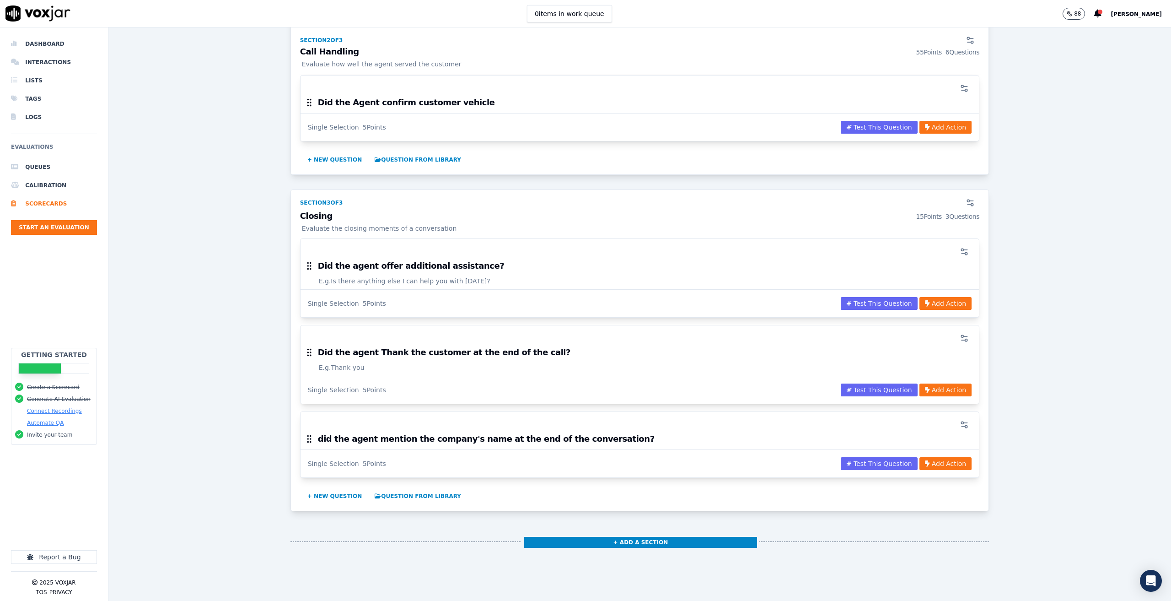
scroll to position [915, 0]
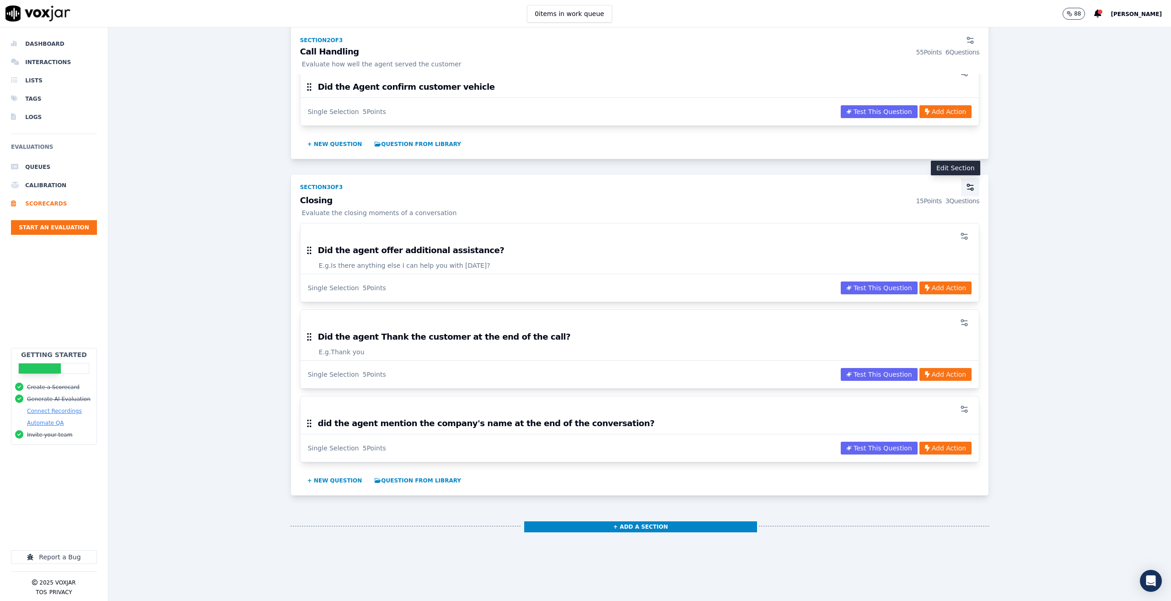
click at [966, 187] on icon "button" at bounding box center [970, 187] width 9 height 9
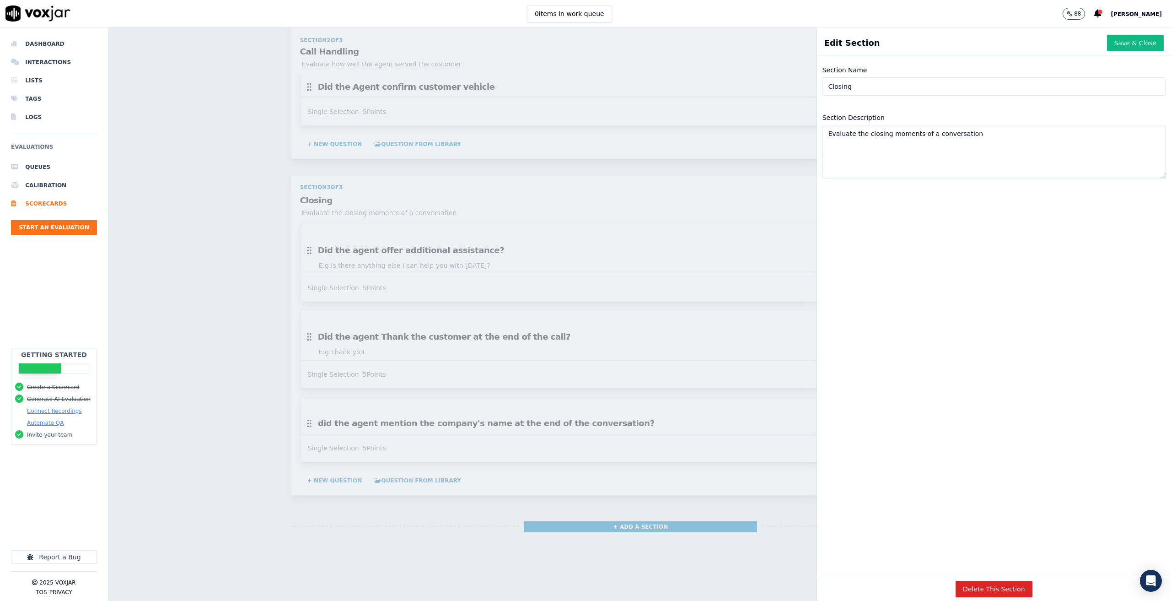
drag, startPoint x: 937, startPoint y: 89, endPoint x: 945, endPoint y: 97, distance: 11.4
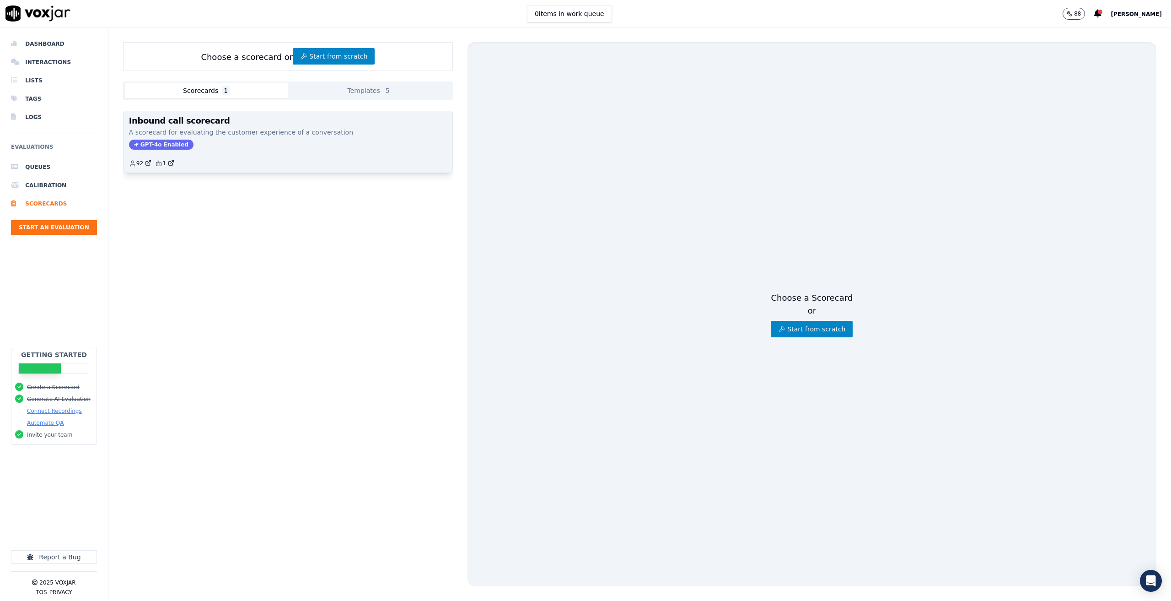
click at [387, 154] on div "92 1" at bounding box center [288, 159] width 318 height 15
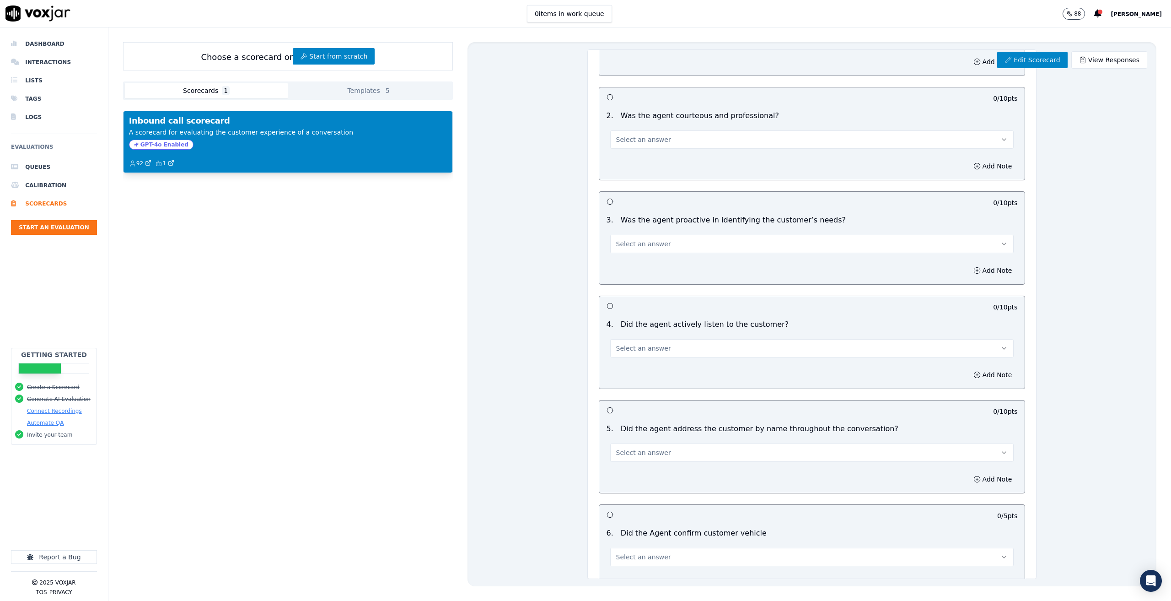
scroll to position [778, 0]
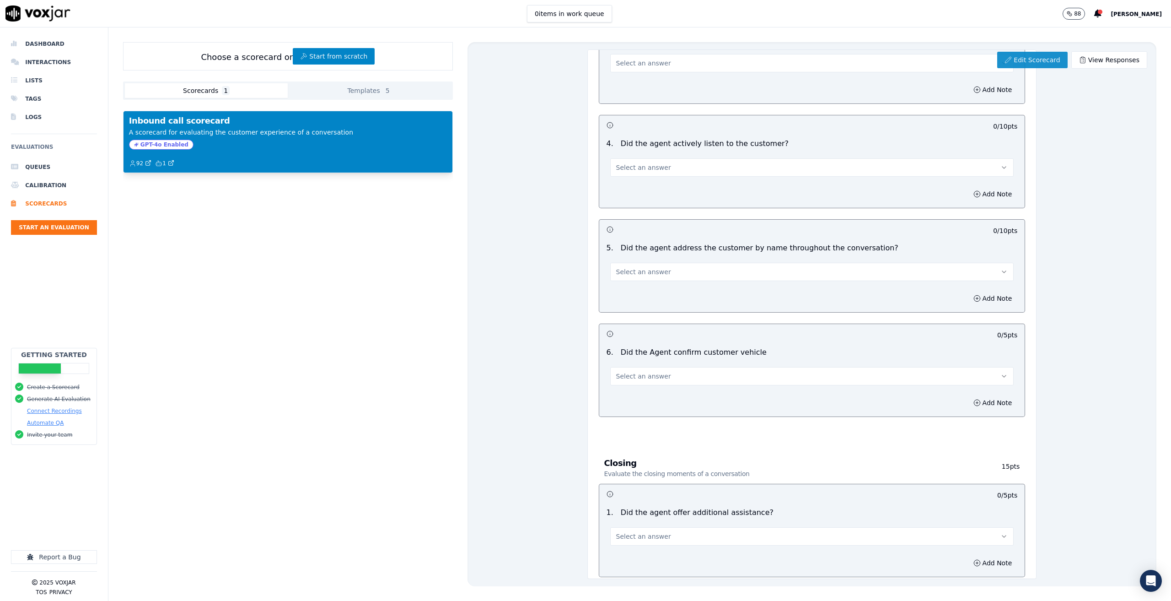
click at [1034, 57] on link "Edit Scorecard" at bounding box center [1032, 60] width 70 height 16
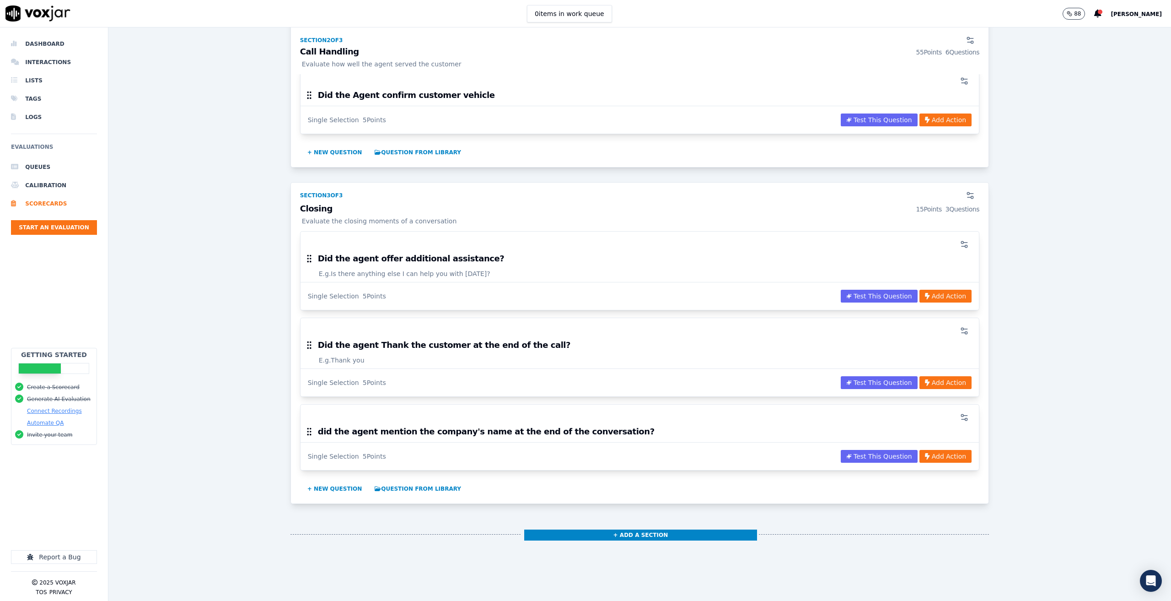
scroll to position [961, 0]
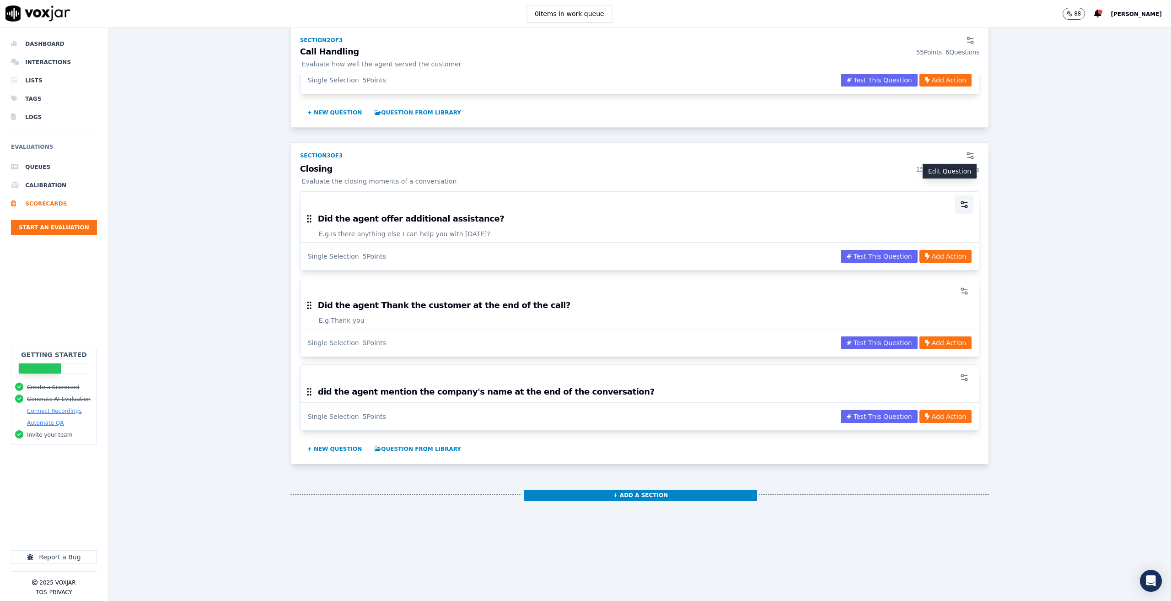
click at [955, 195] on button "button" at bounding box center [964, 204] width 18 height 18
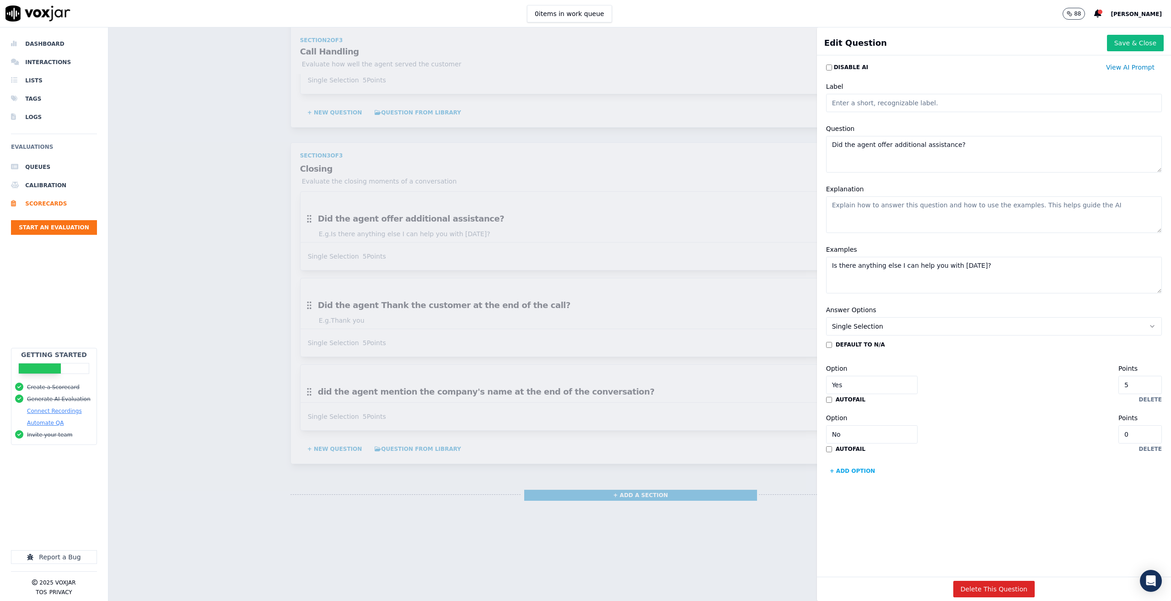
click at [1118, 434] on input "0" at bounding box center [1139, 434] width 43 height 18
click at [1043, 477] on div "default to N/A Option Yes Points 5 autofail delete Option No Points 0 autofail …" at bounding box center [994, 409] width 336 height 137
click at [869, 327] on button "Single Selection" at bounding box center [994, 326] width 336 height 18
click at [878, 373] on div "Multiple Choice" at bounding box center [975, 376] width 313 height 15
click at [840, 472] on button "+ Add option" at bounding box center [852, 470] width 53 height 15
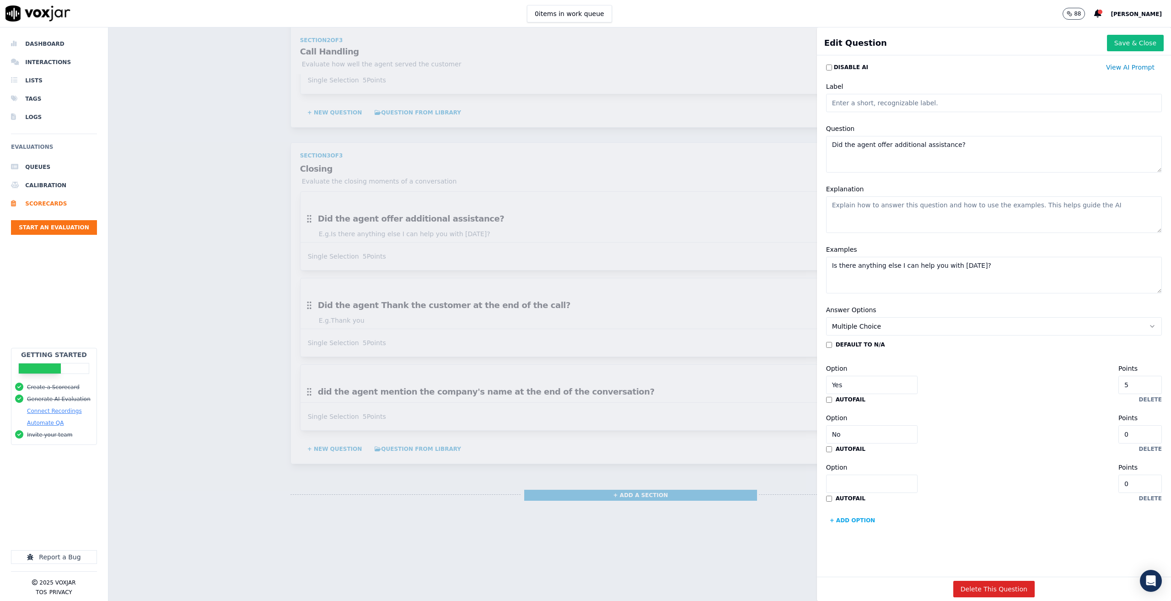
click at [849, 487] on input "Option" at bounding box center [871, 483] width 91 height 18
type input "N/A"
click at [1118, 487] on input "0" at bounding box center [1139, 483] width 43 height 18
type input "5"
click at [1120, 43] on button "Save & Close" at bounding box center [1135, 43] width 57 height 16
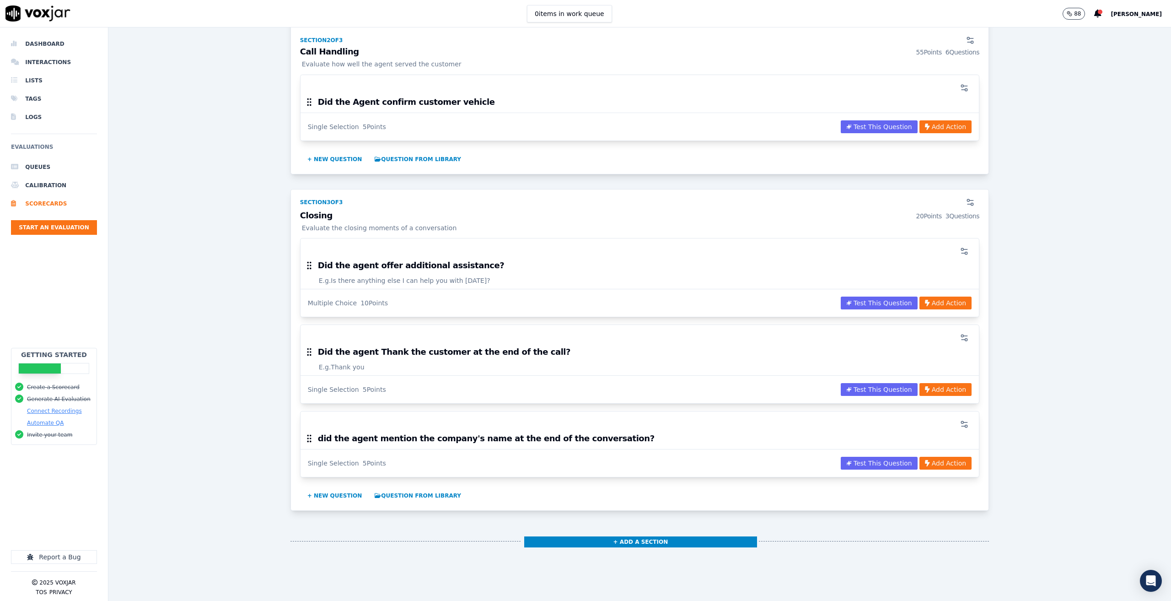
scroll to position [686, 0]
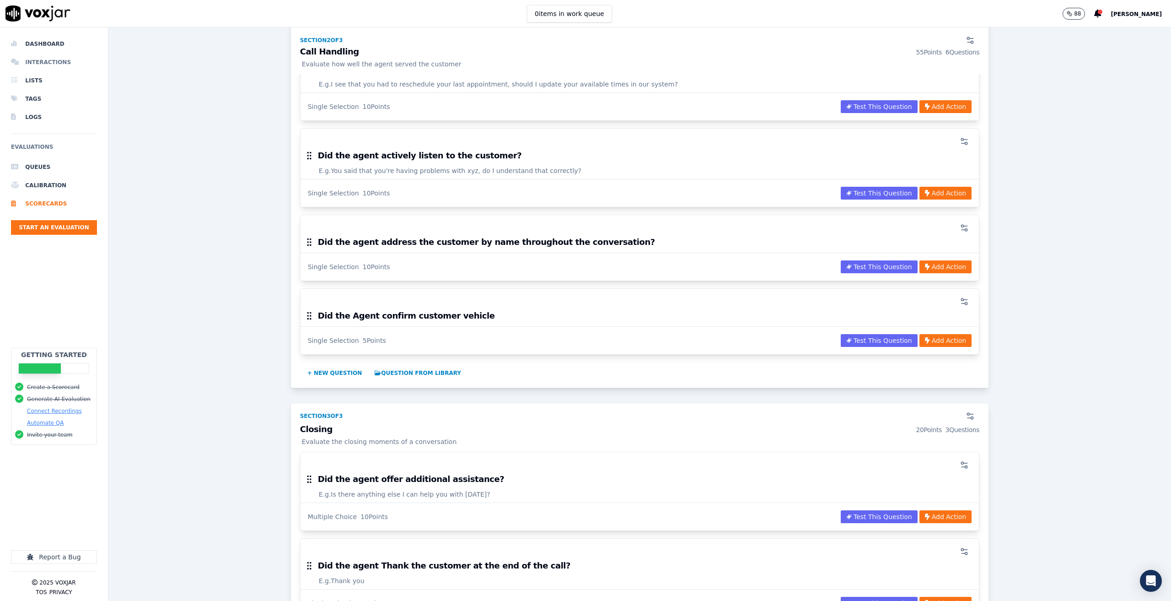
click at [35, 57] on li "Interactions" at bounding box center [54, 62] width 86 height 18
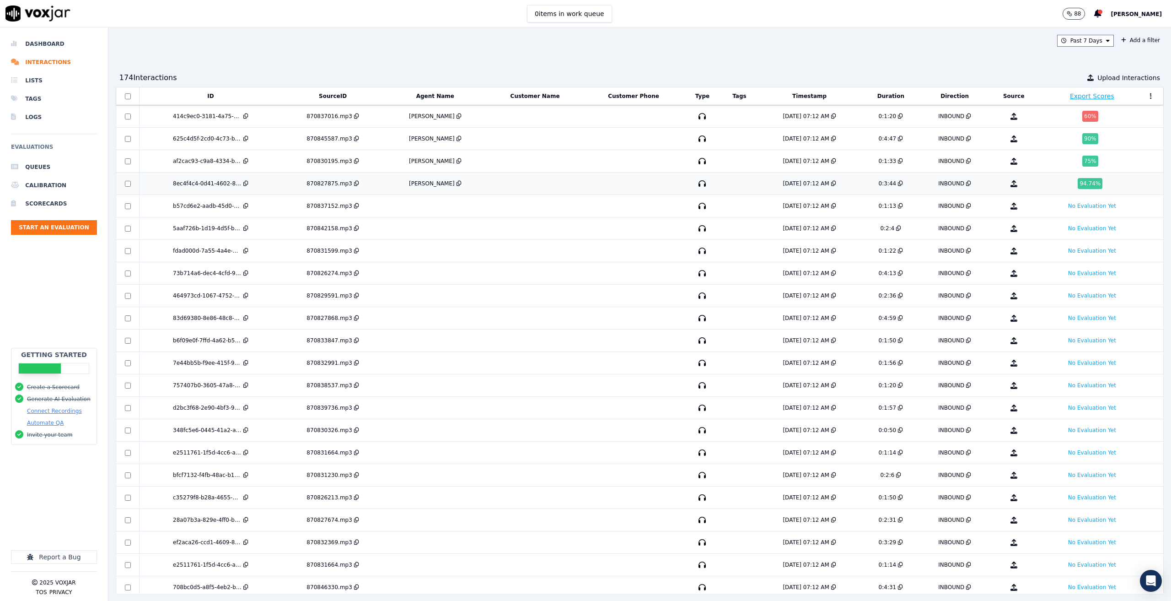
click at [619, 188] on td at bounding box center [634, 183] width 100 height 22
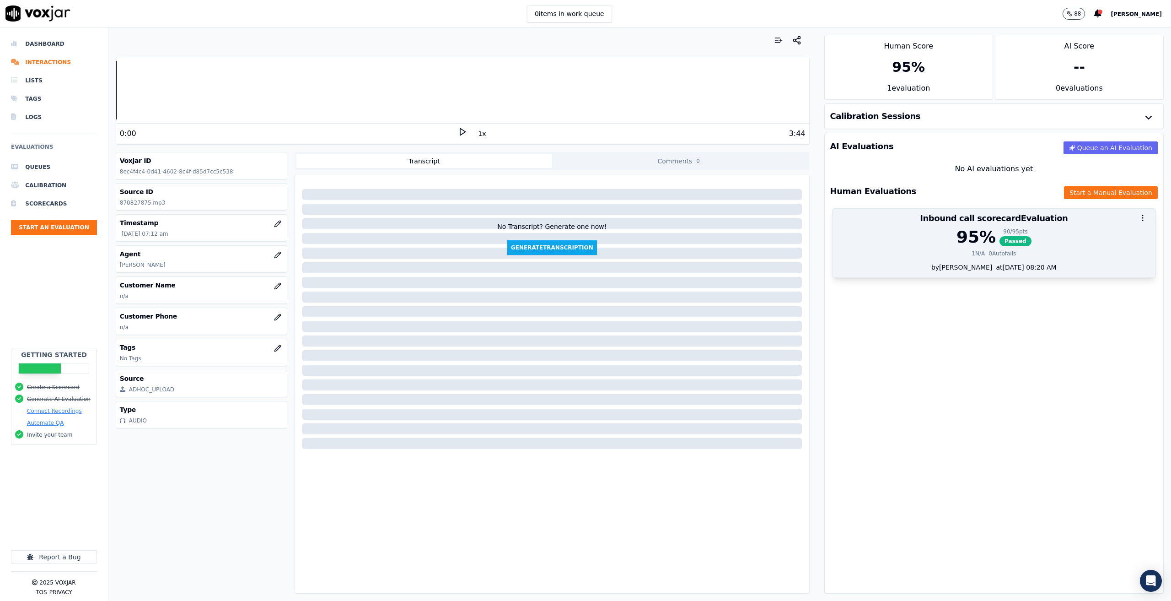
click at [922, 242] on div "95 % 90 / 95 pts Passed" at bounding box center [994, 237] width 312 height 18
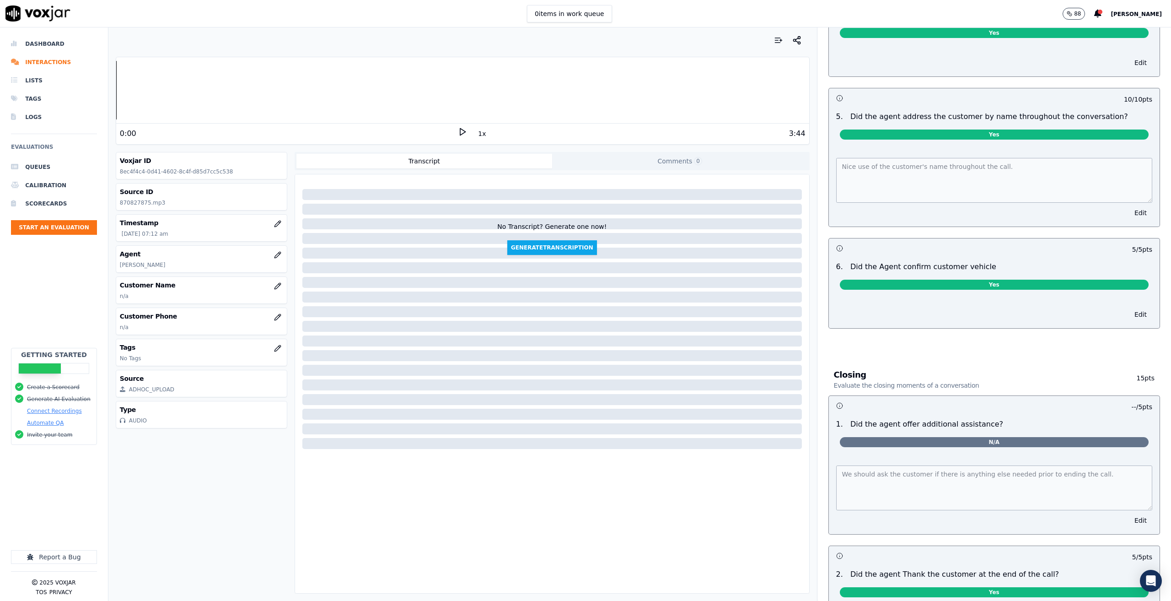
scroll to position [857, 0]
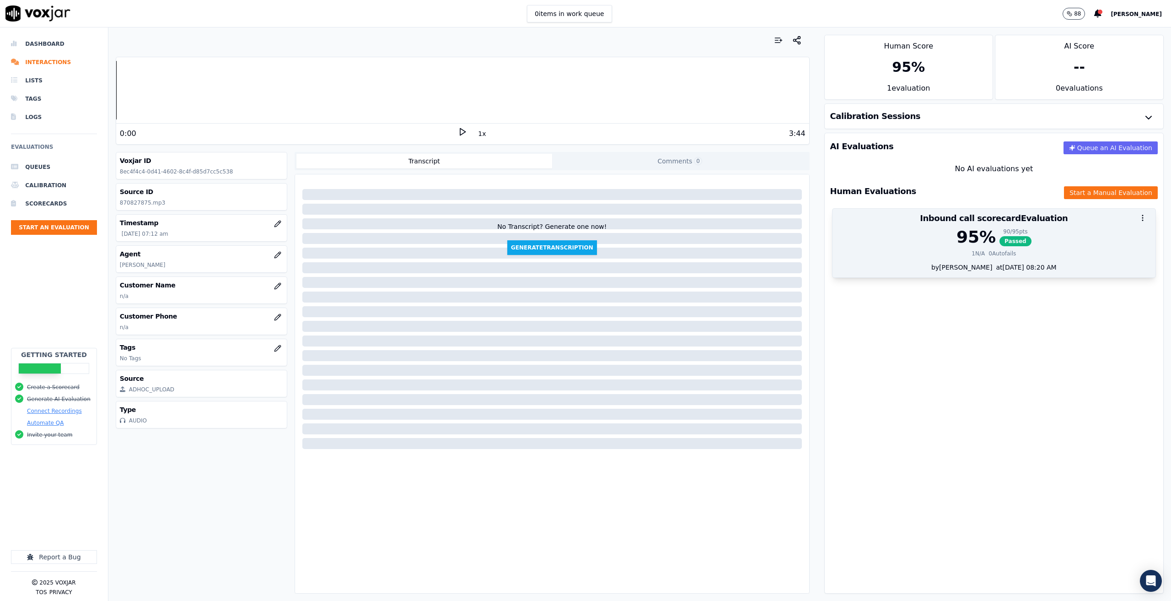
click at [1059, 234] on div "95 % 90 / 95 pts Passed" at bounding box center [994, 237] width 312 height 18
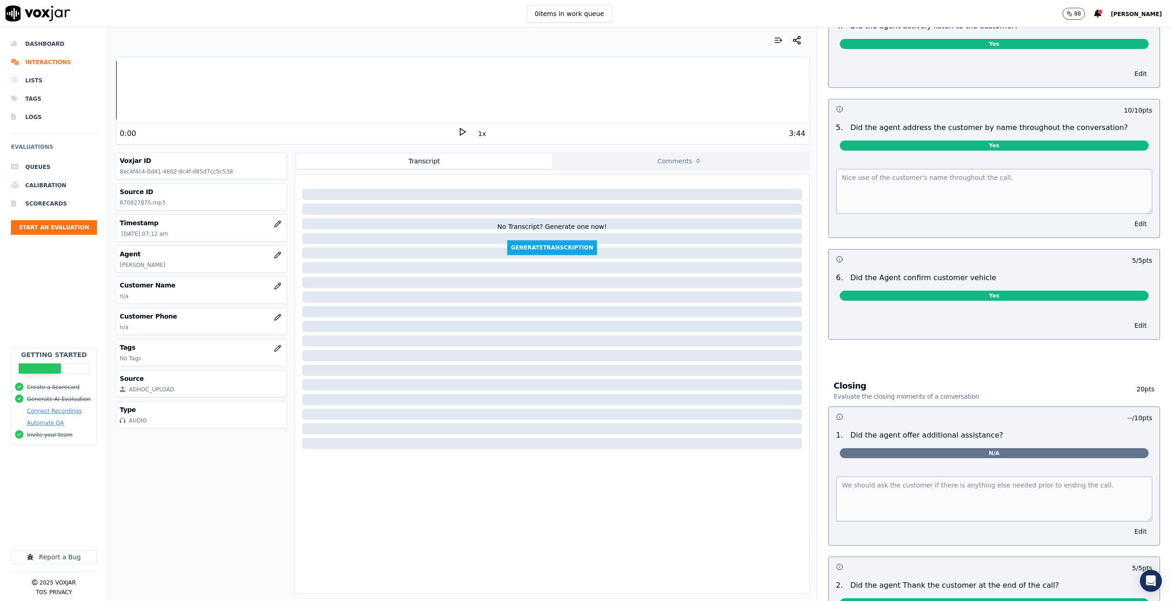
scroll to position [1098, 0]
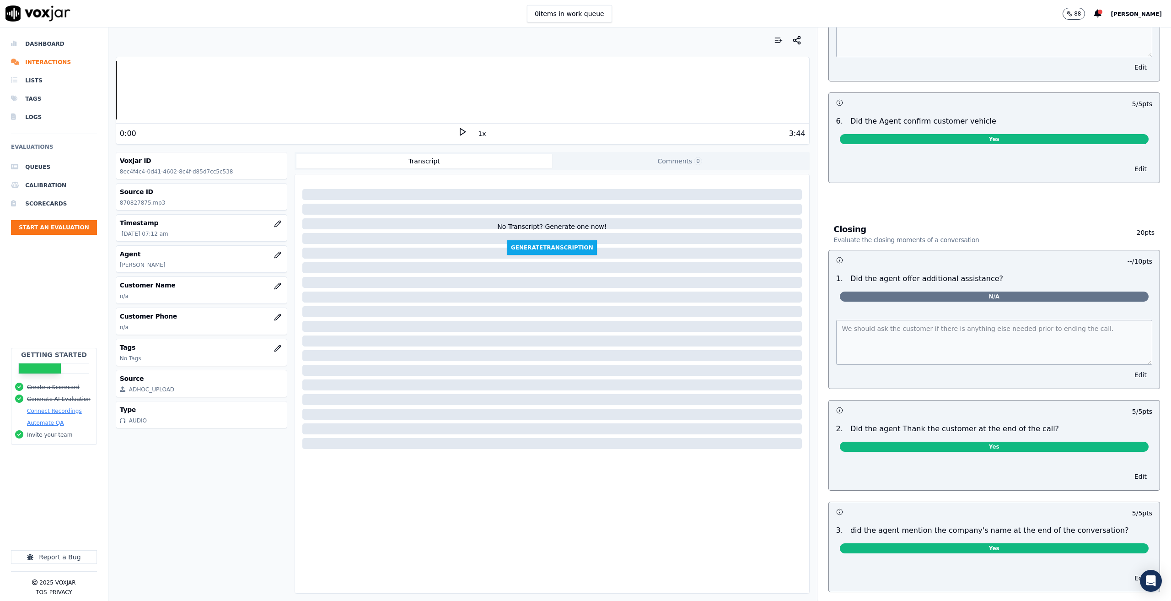
click at [1129, 368] on button "Edit" at bounding box center [1140, 374] width 23 height 13
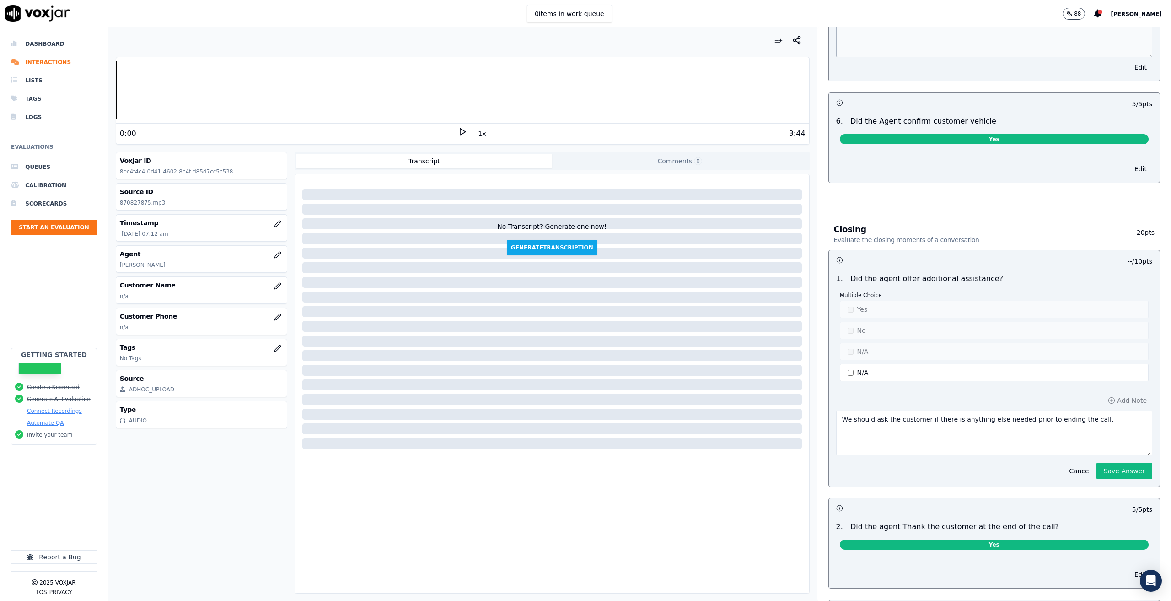
click at [841, 342] on div "Multiple Choice Yes No N/A N/A" at bounding box center [994, 336] width 309 height 91
click at [1103, 462] on button "Save Answer" at bounding box center [1124, 470] width 56 height 16
click at [1122, 462] on button "Save Answer" at bounding box center [1124, 470] width 56 height 16
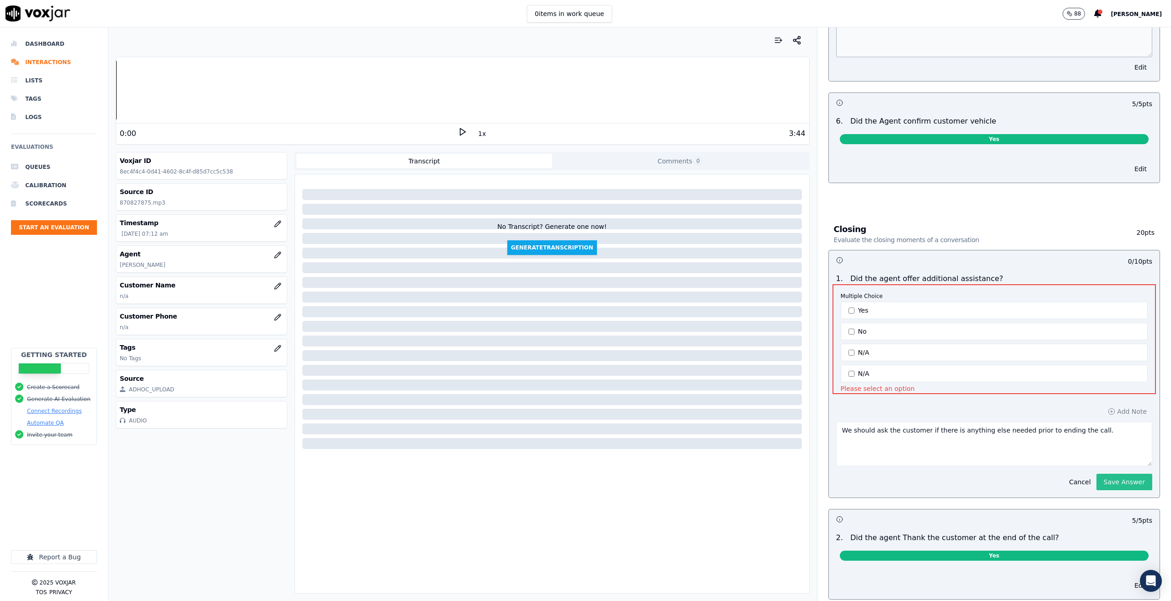
click at [1122, 466] on div "Cancel Save Answer" at bounding box center [1108, 478] width 89 height 24
click at [913, 398] on div "Add Note We should ask the customer if there is anything else needed prior to e…" at bounding box center [994, 448] width 331 height 100
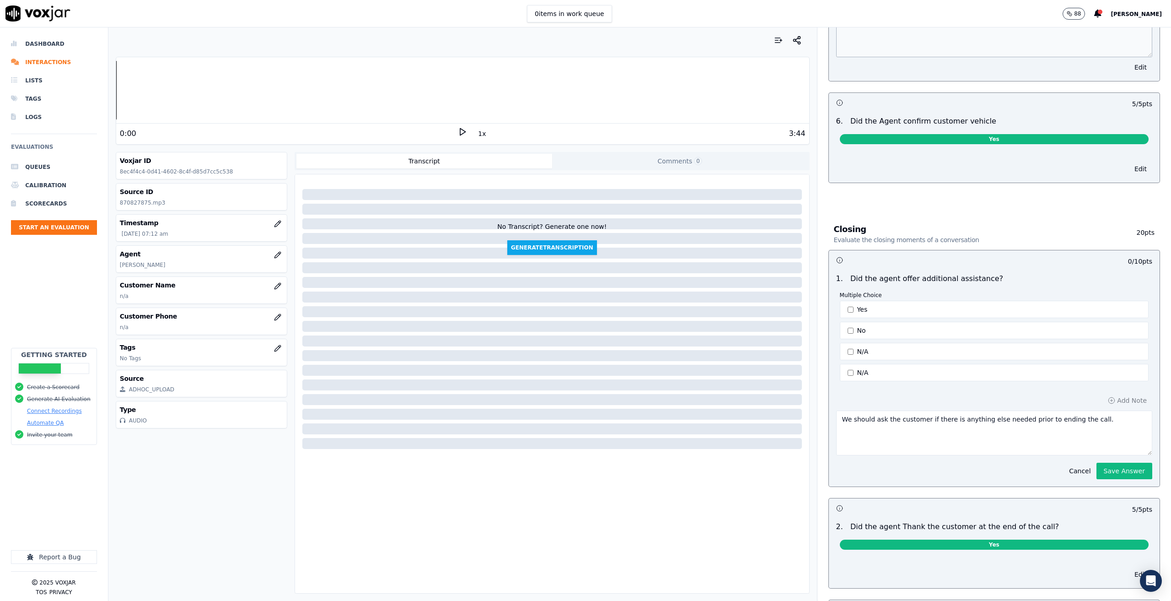
click at [893, 387] on div "Add Note We should ask the customer if there is anything else needed prior to e…" at bounding box center [994, 437] width 331 height 100
click at [1108, 464] on button "Save Answer" at bounding box center [1124, 470] width 56 height 16
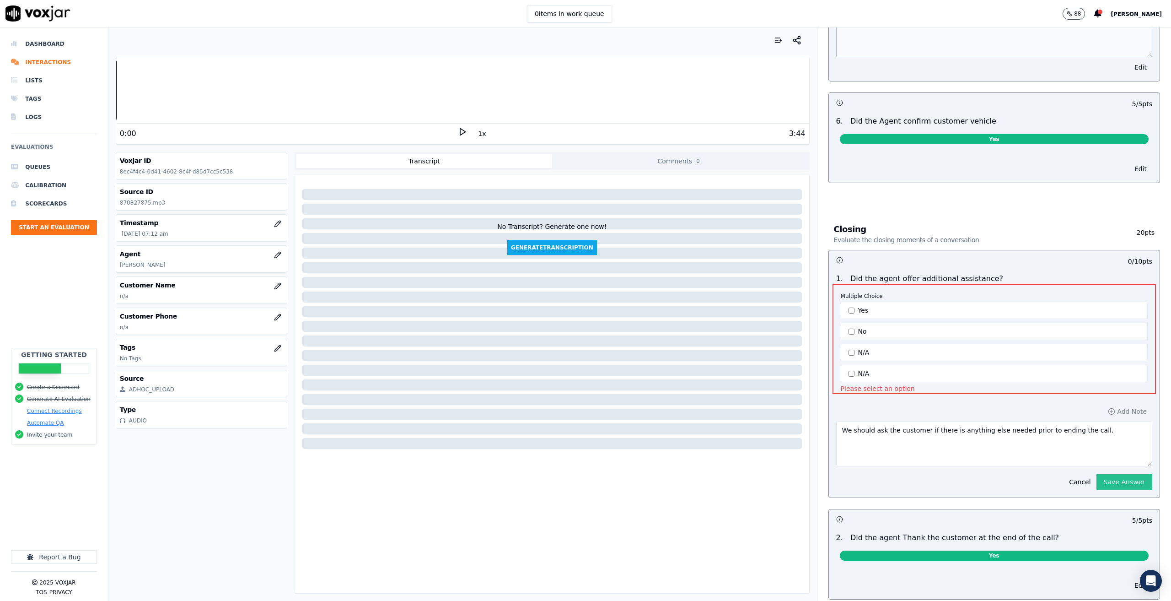
click at [1108, 473] on button "Save Answer" at bounding box center [1124, 481] width 56 height 16
click at [1081, 428] on textarea "We should ask the customer if there is anything else needed prior to ending the…" at bounding box center [994, 443] width 316 height 45
click at [865, 344] on button "N/A" at bounding box center [994, 352] width 307 height 17
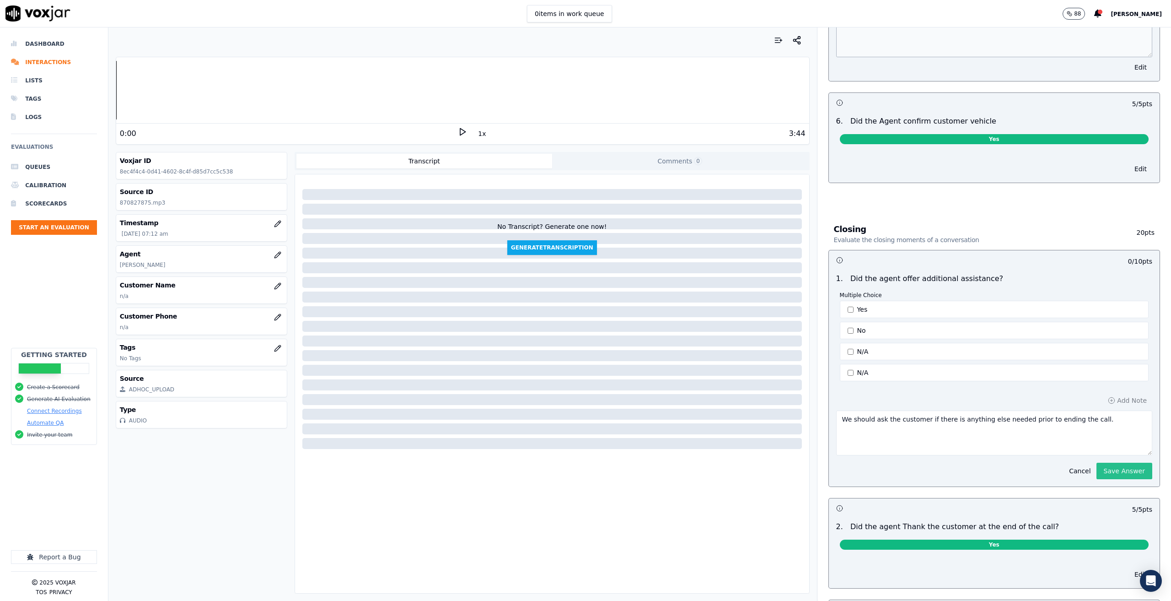
click at [1122, 463] on button "Save Answer" at bounding box center [1124, 470] width 56 height 16
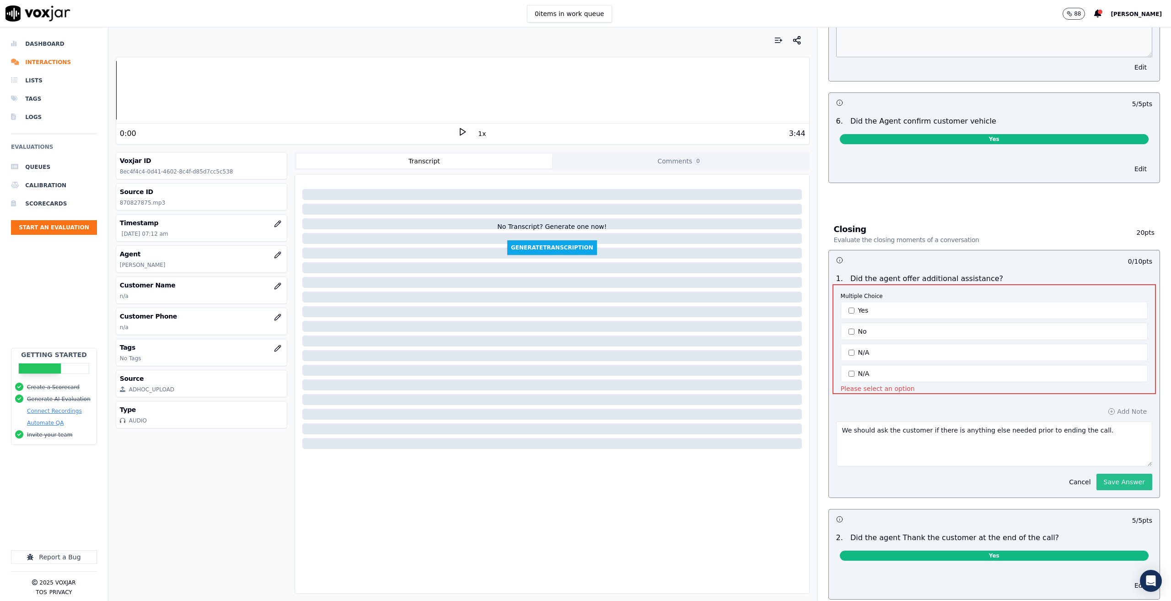
click at [1120, 473] on button "Save Answer" at bounding box center [1124, 481] width 56 height 16
click at [904, 365] on button "No" at bounding box center [994, 373] width 307 height 17
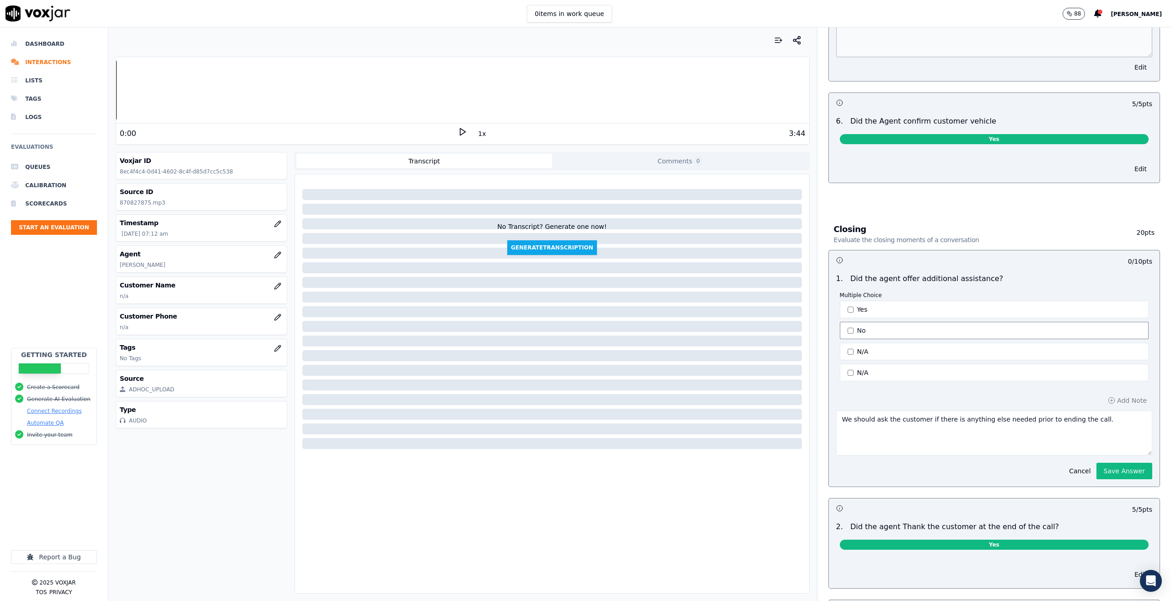
click at [887, 364] on button "No" at bounding box center [994, 372] width 309 height 17
click at [874, 343] on button "N/A" at bounding box center [994, 351] width 309 height 17
click at [38, 203] on li "Scorecards" at bounding box center [54, 203] width 86 height 18
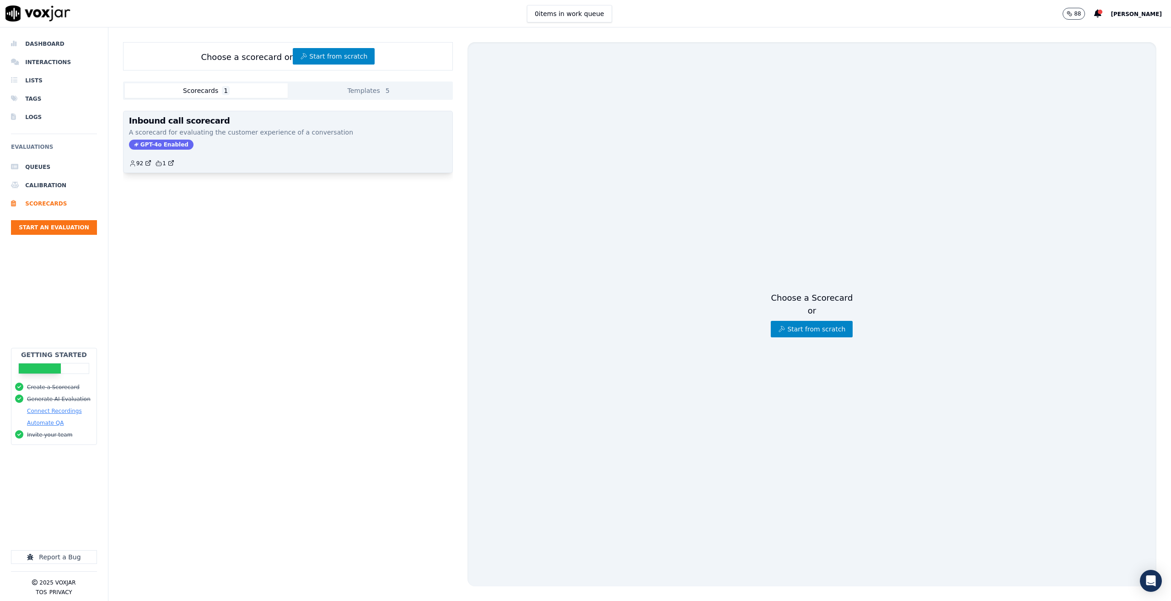
click at [188, 122] on h3 "Inbound call scorecard" at bounding box center [288, 121] width 318 height 8
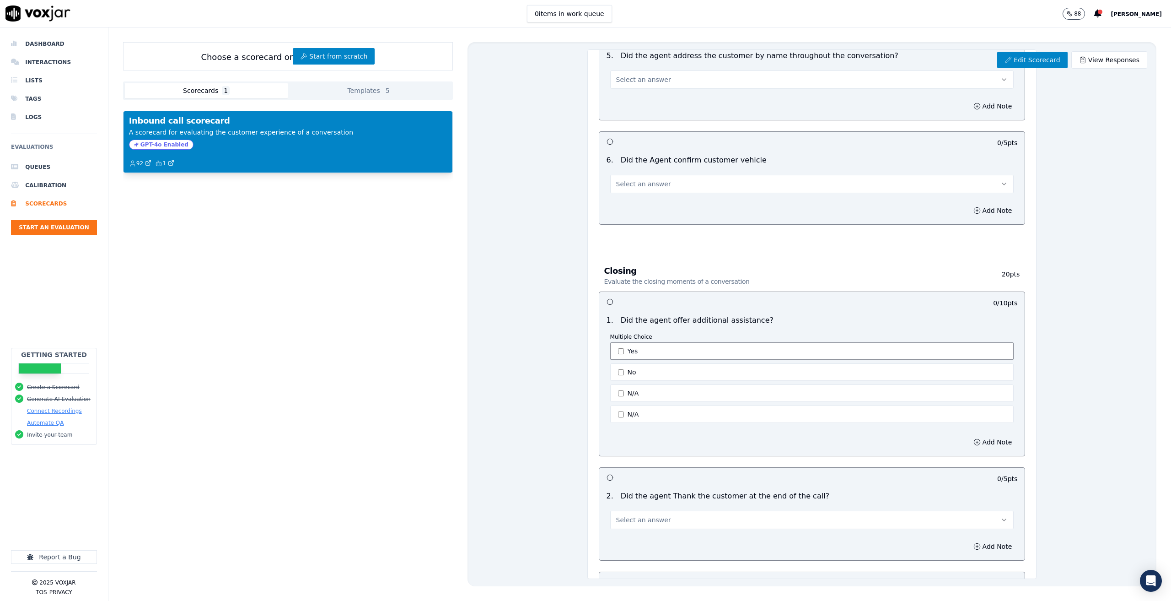
scroll to position [1098, 0]
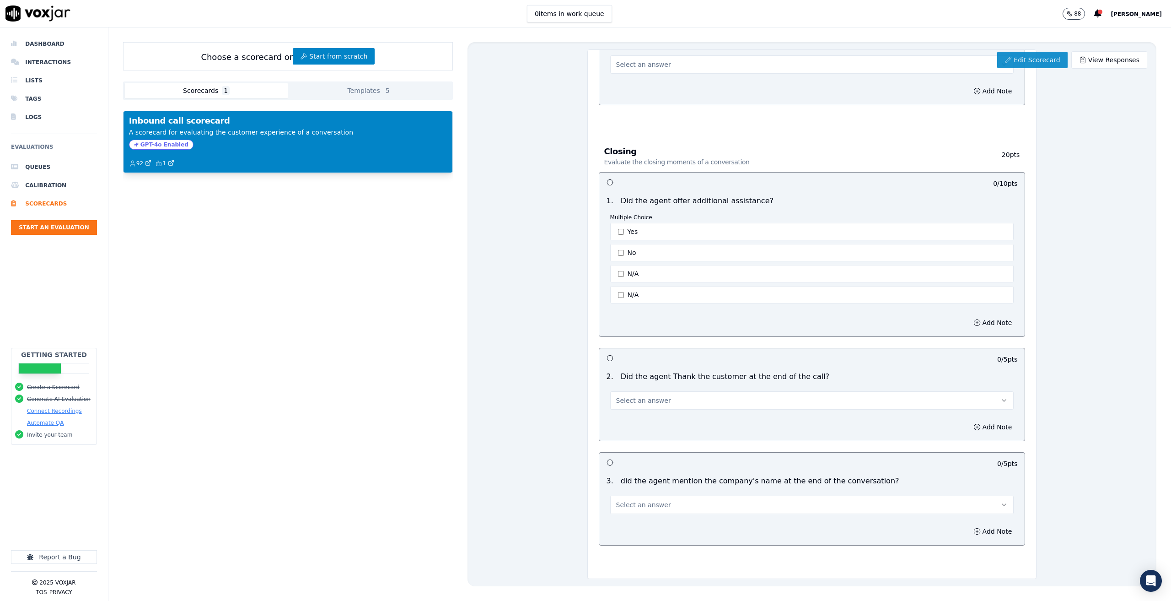
click at [1019, 60] on link "Edit Scorecard" at bounding box center [1032, 60] width 70 height 16
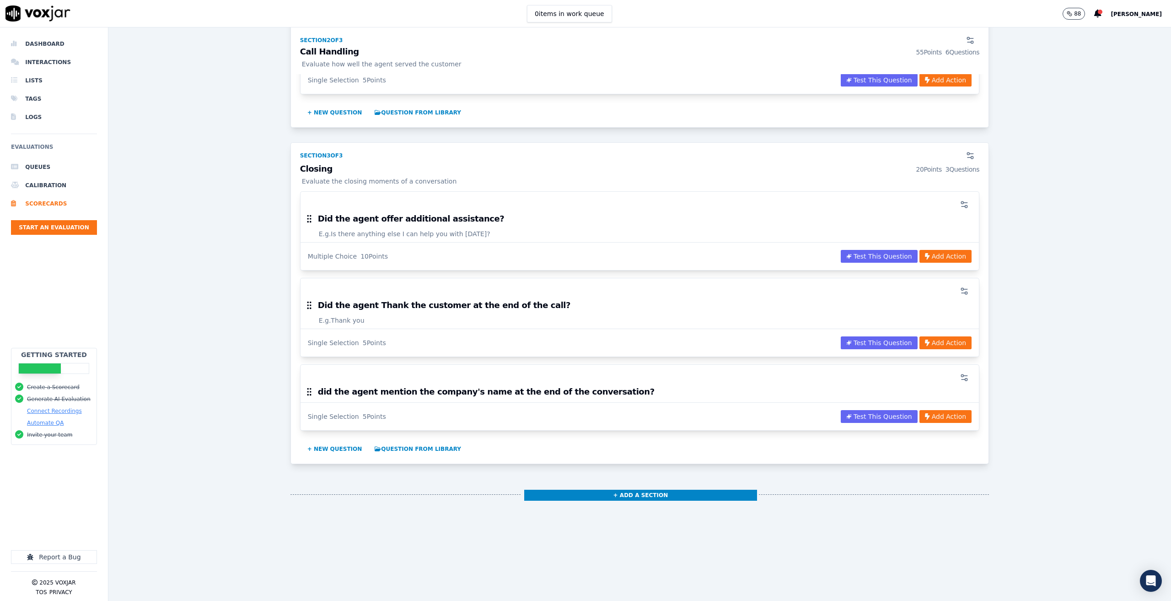
scroll to position [961, 0]
click at [960, 200] on icon "button" at bounding box center [964, 204] width 9 height 9
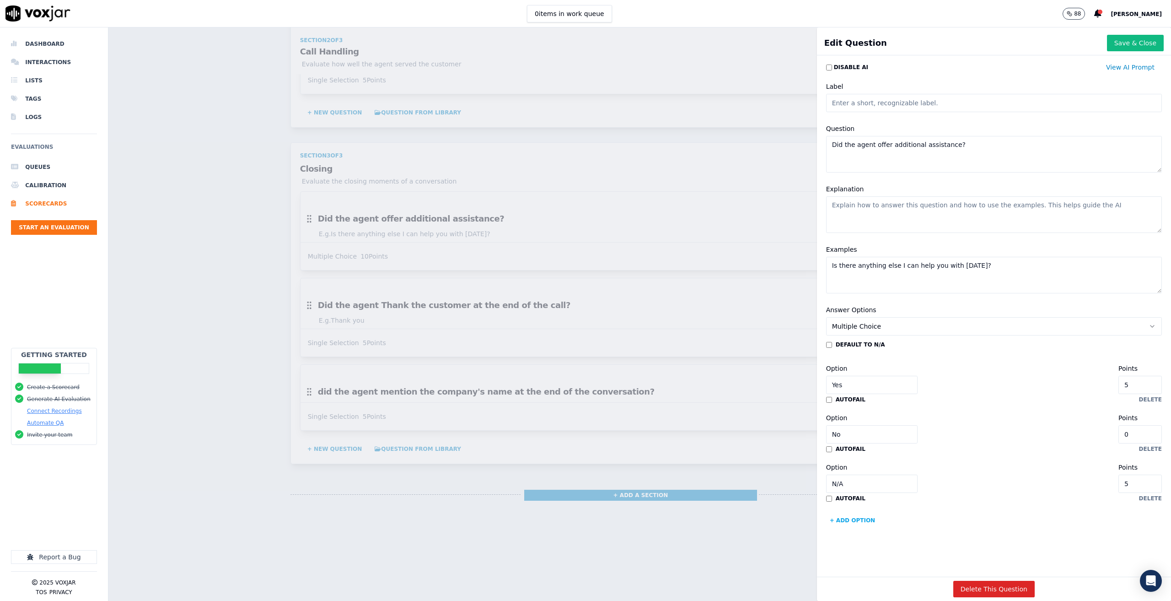
click at [873, 330] on button "Multiple Choice" at bounding box center [994, 326] width 336 height 18
click at [925, 347] on div "Single Selection" at bounding box center [975, 346] width 313 height 15
click at [1139, 494] on button "delete" at bounding box center [1150, 497] width 23 height 7
click at [945, 330] on button "Single Selection" at bounding box center [994, 326] width 336 height 18
click at [950, 448] on div "autofail delete" at bounding box center [994, 448] width 336 height 7
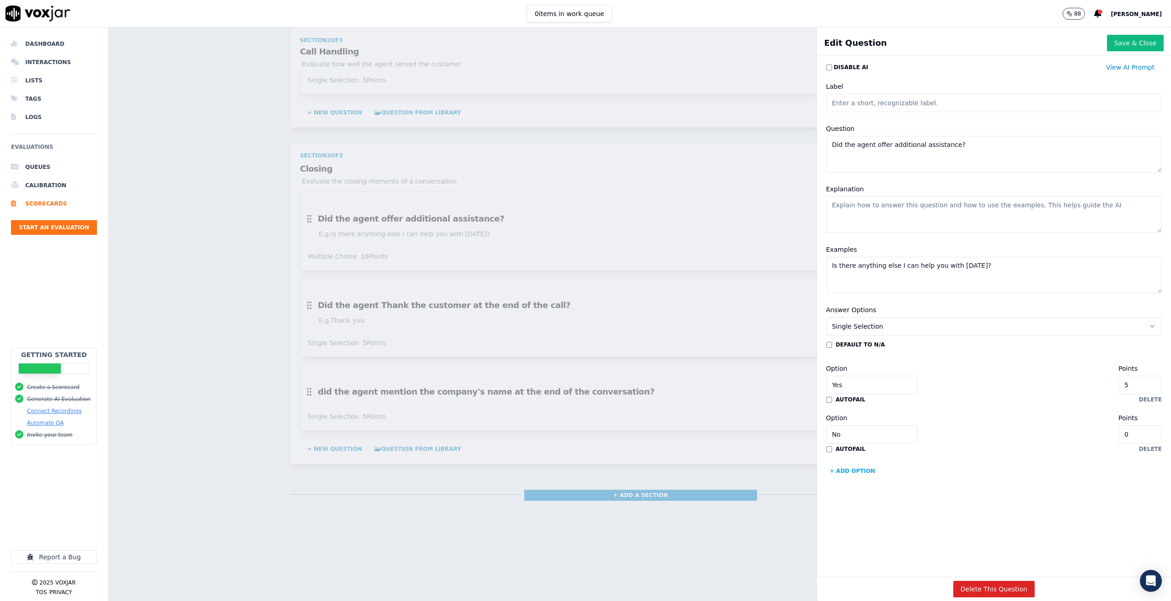
click at [860, 391] on input "Yes" at bounding box center [871, 385] width 91 height 18
click at [833, 383] on input "Yes/N/A" at bounding box center [871, 385] width 91 height 18
type input "Yes-N/A"
click at [946, 415] on div "Option No Points 0" at bounding box center [994, 427] width 336 height 31
click at [1117, 43] on button "Save & Close" at bounding box center [1135, 43] width 57 height 16
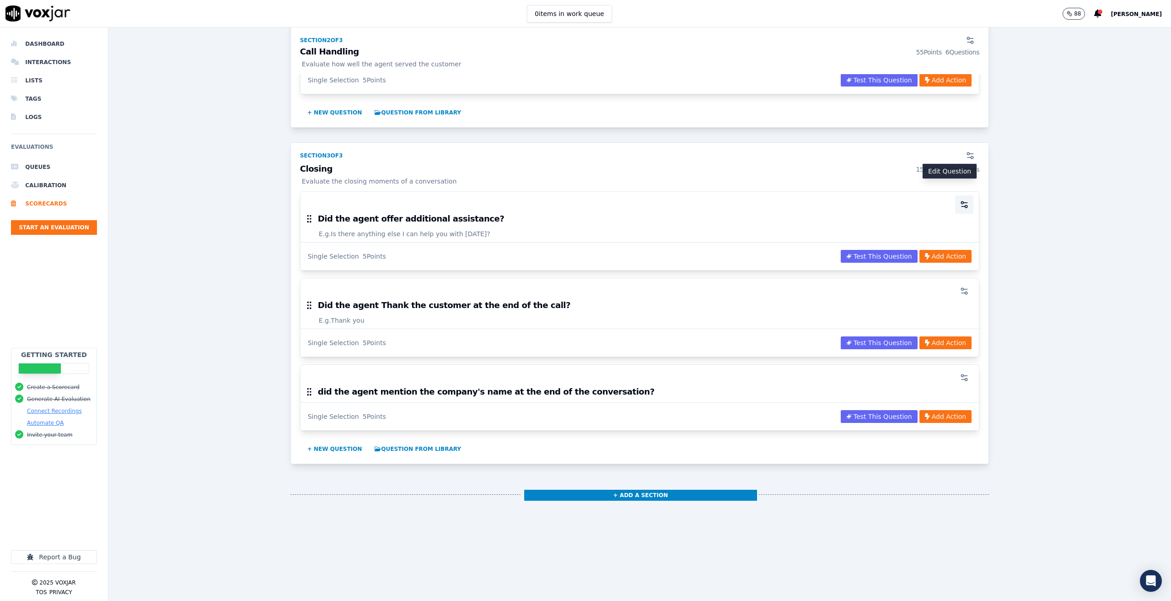
click at [961, 201] on circle "button" at bounding box center [962, 202] width 2 height 2
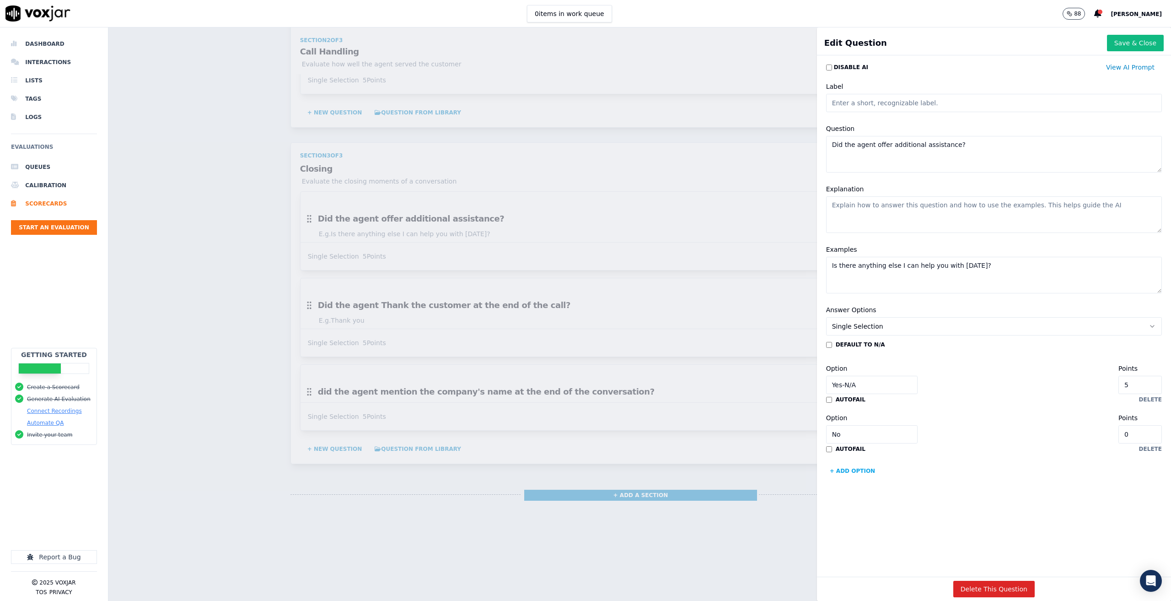
drag, startPoint x: 856, startPoint y: 384, endPoint x: 835, endPoint y: 384, distance: 21.5
click at [835, 384] on input "Yes-N/A" at bounding box center [871, 385] width 91 height 18
type input "Yes"
click at [1025, 354] on div "default to N/A Option Yes Points 5 autofail delete Option No Points 0 autofail …" at bounding box center [994, 409] width 336 height 137
click at [1118, 46] on button "Save & Close" at bounding box center [1135, 43] width 57 height 16
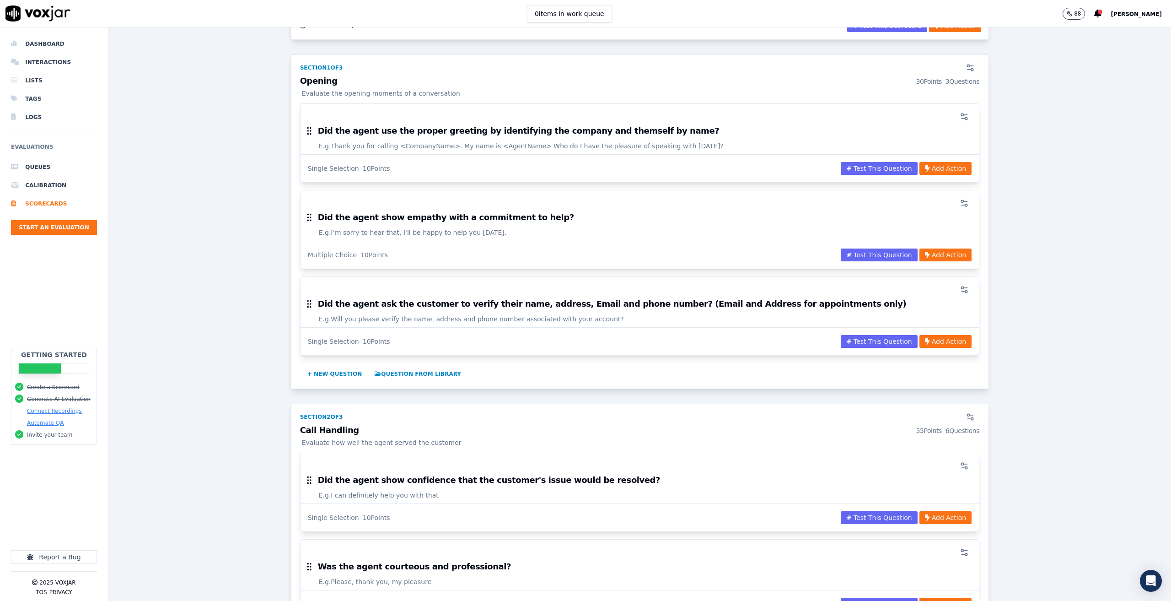
scroll to position [91, 0]
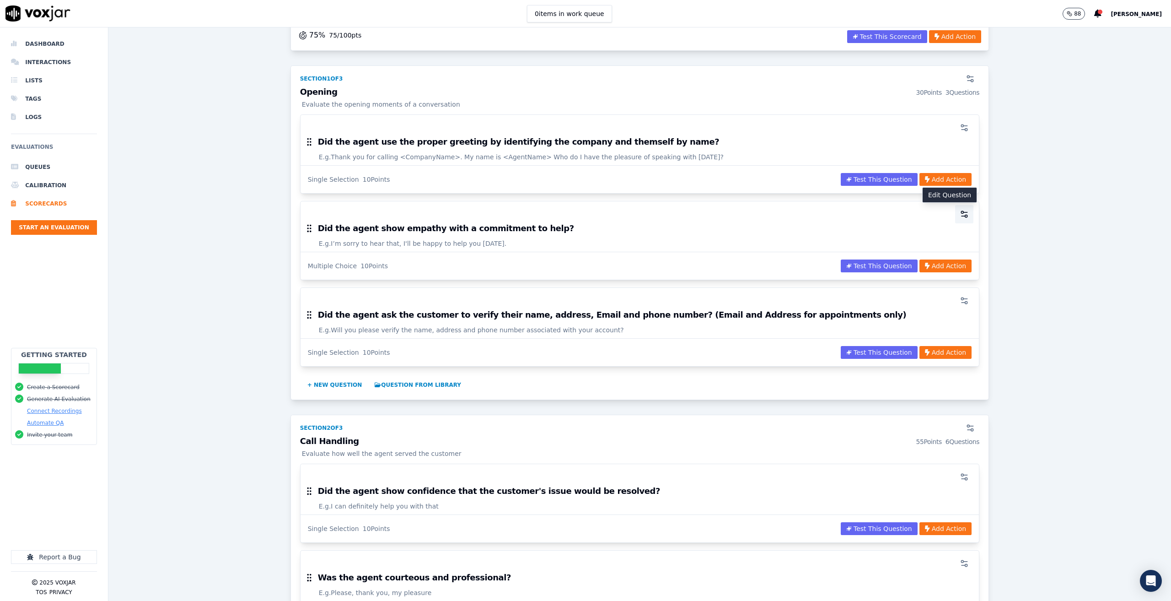
click at [960, 214] on icon "button" at bounding box center [964, 214] width 9 height 9
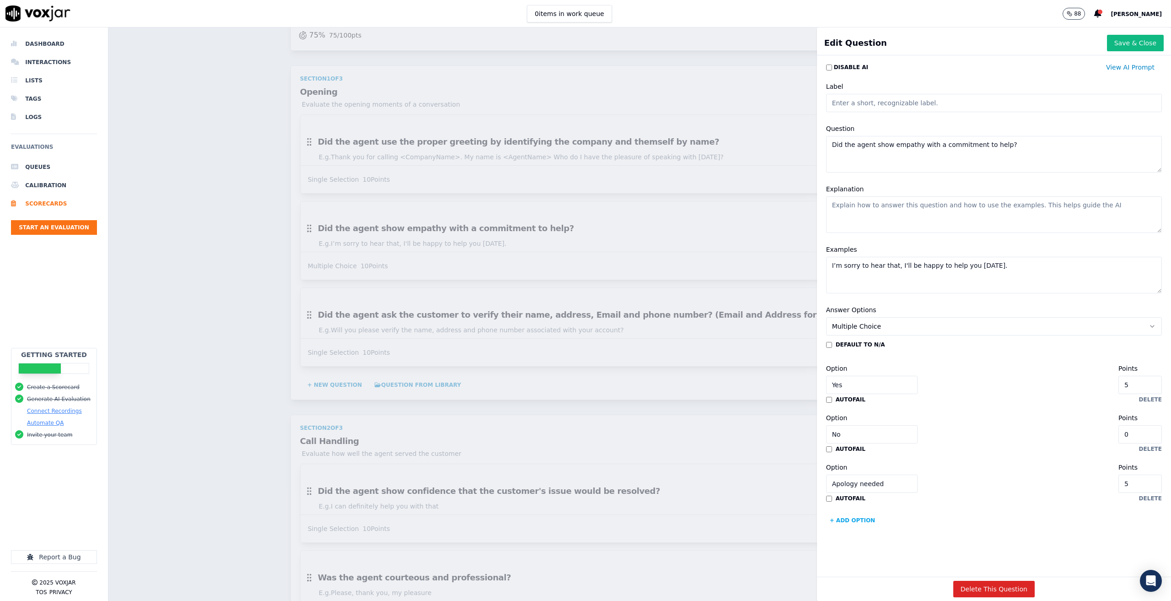
click at [876, 483] on input "Apology needed" at bounding box center [871, 483] width 91 height 18
click at [1112, 43] on button "Save & Close" at bounding box center [1135, 43] width 57 height 16
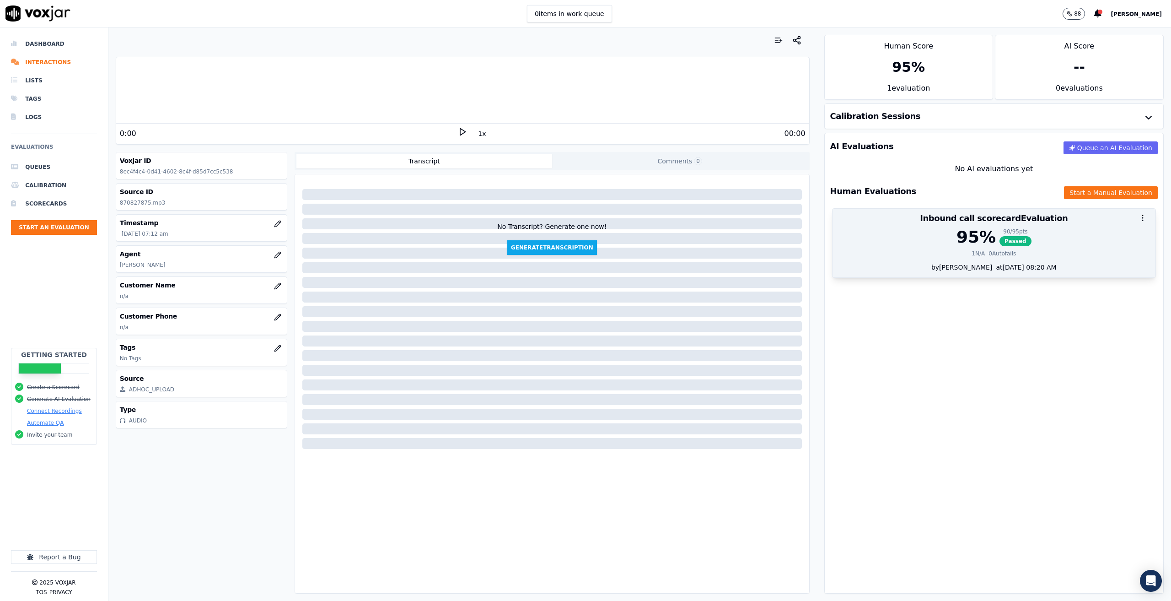
click at [943, 238] on div "95 % 90 / 95 pts Passed" at bounding box center [994, 237] width 312 height 18
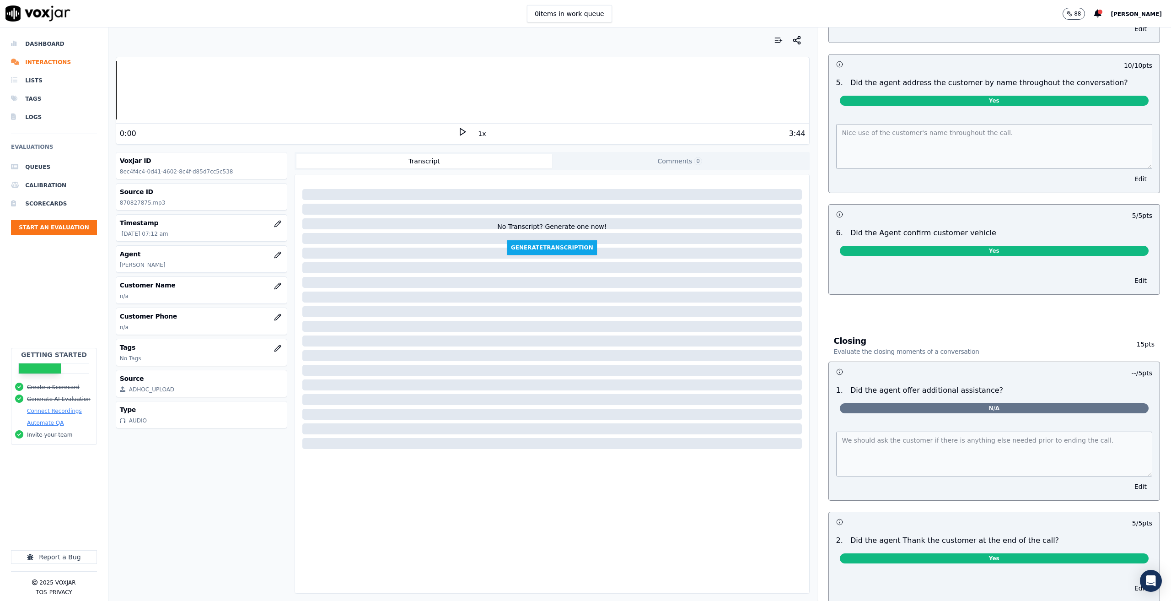
scroll to position [1052, 0]
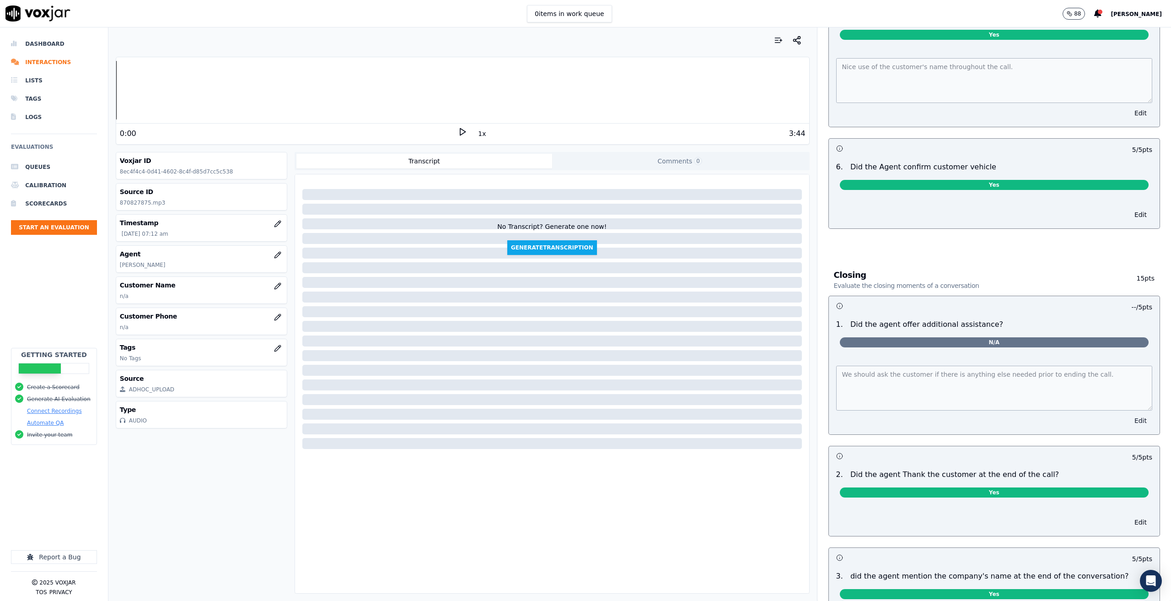
click at [1129, 414] on button "Edit" at bounding box center [1140, 420] width 23 height 13
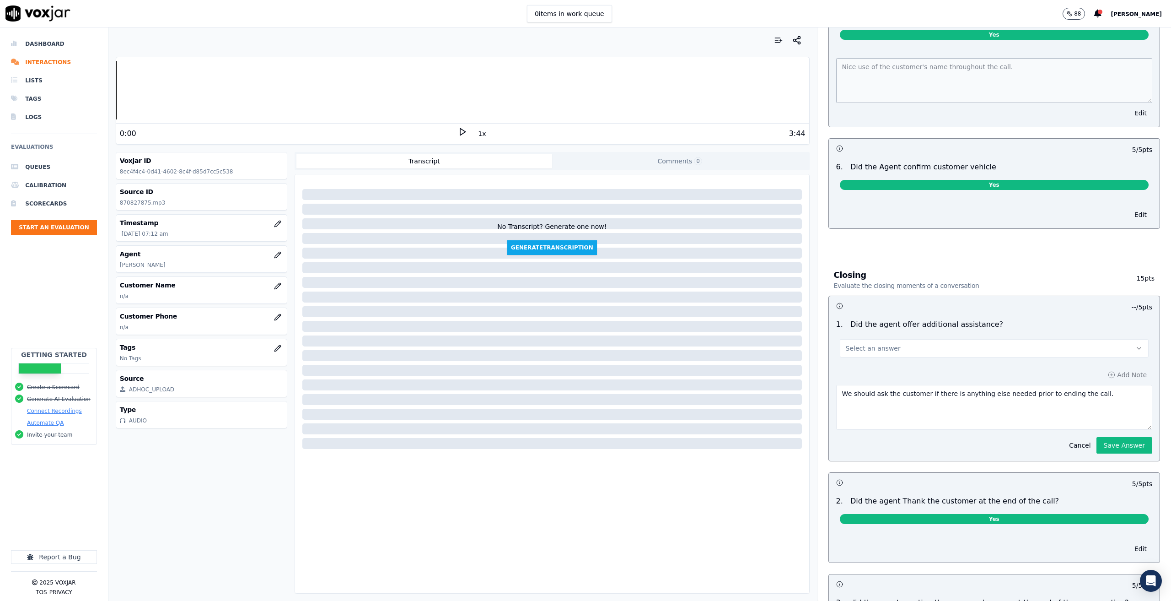
click at [925, 339] on button "Select an answer" at bounding box center [994, 348] width 309 height 18
click at [876, 362] on div "Yes-N/A" at bounding box center [979, 357] width 293 height 15
click at [1106, 437] on button "Save Answer" at bounding box center [1124, 445] width 56 height 16
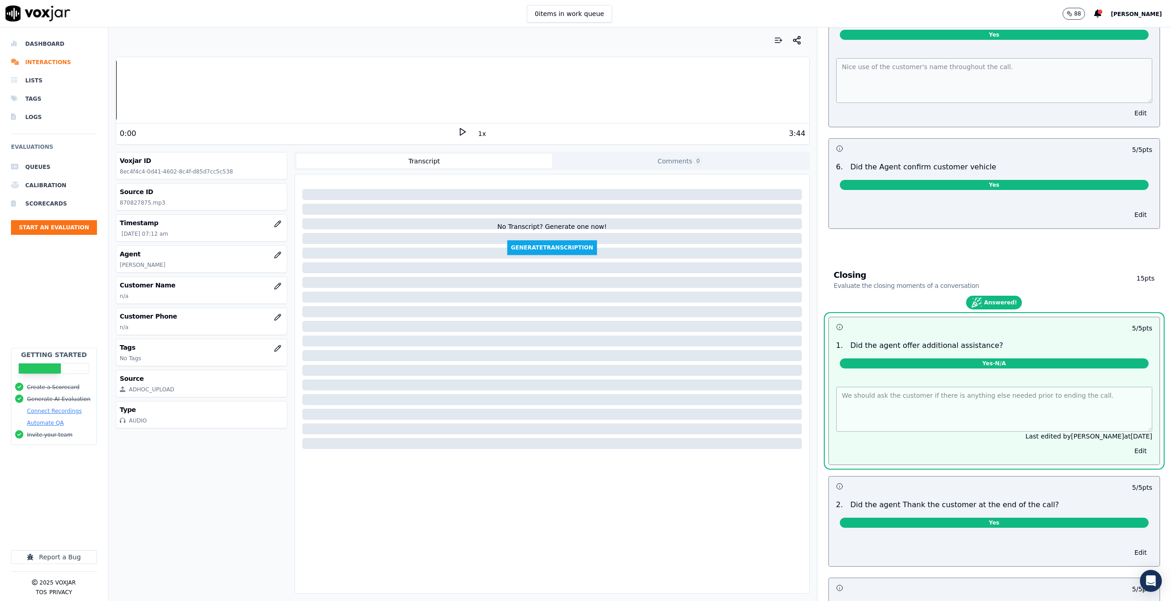
click at [1056, 340] on div "1 . Did the agent offer additional assistance?" at bounding box center [994, 345] width 323 height 11
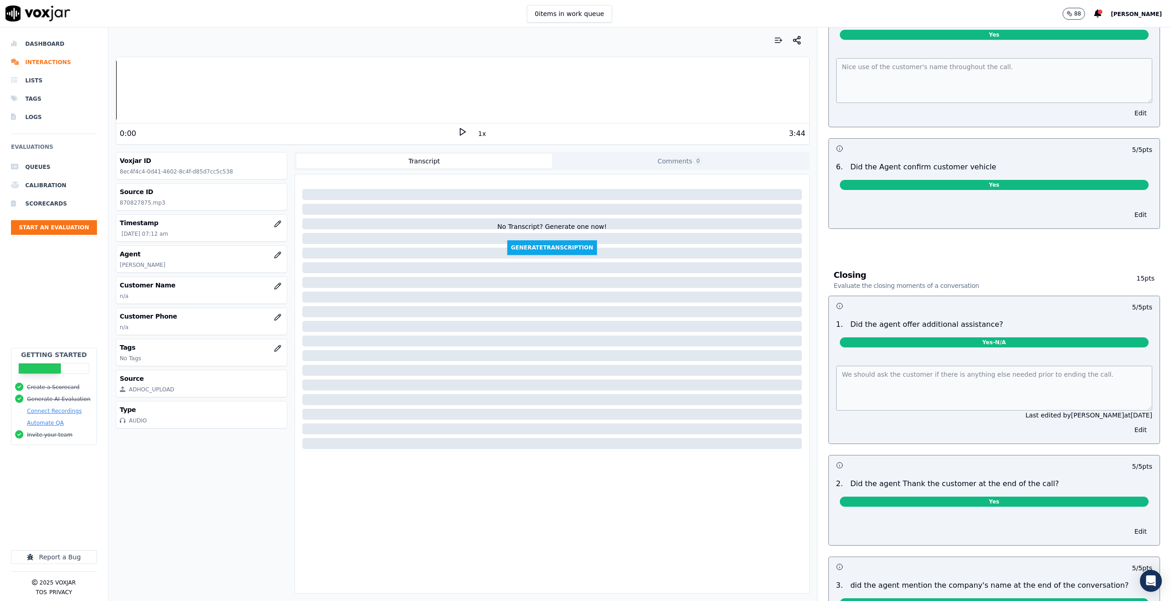
click at [531, 548] on div at bounding box center [552, 387] width 514 height 419
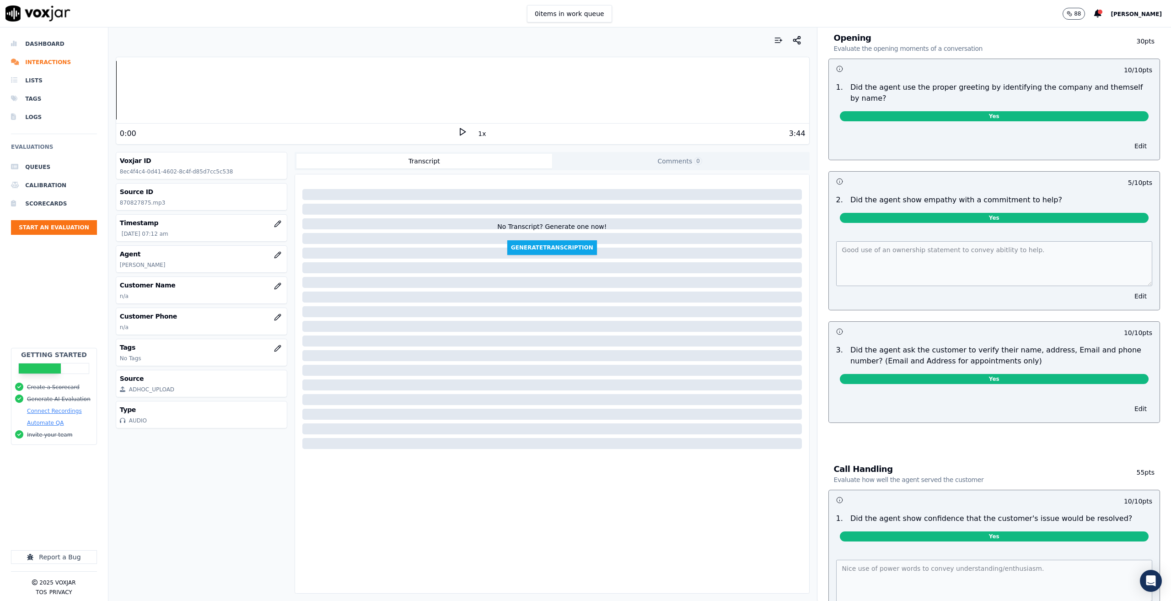
scroll to position [0, 0]
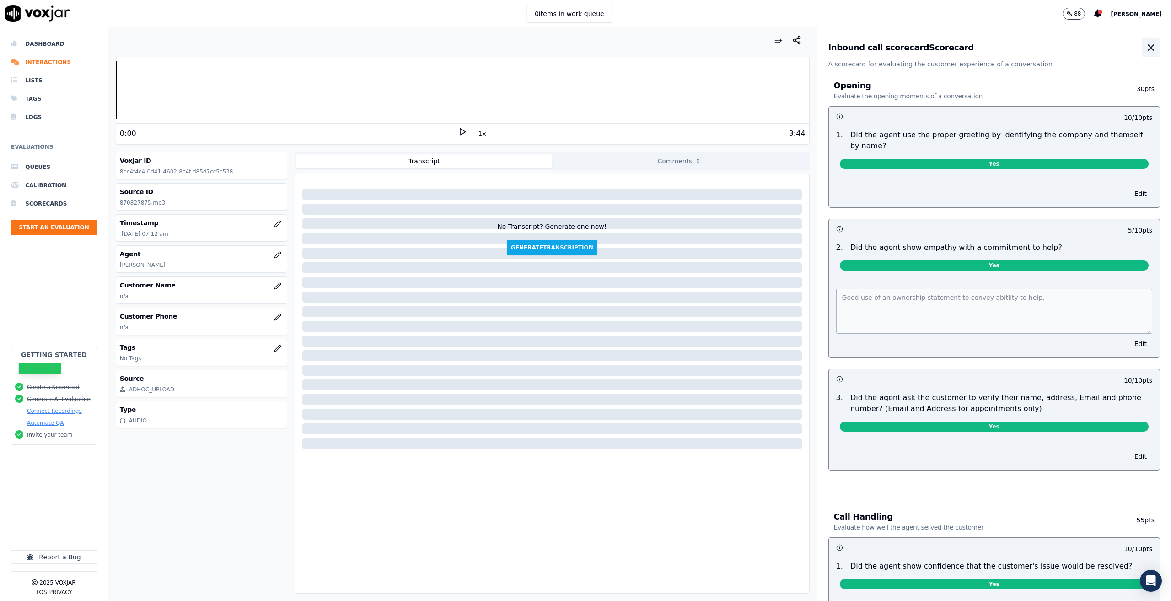
click at [1145, 44] on icon "button" at bounding box center [1150, 47] width 11 height 11
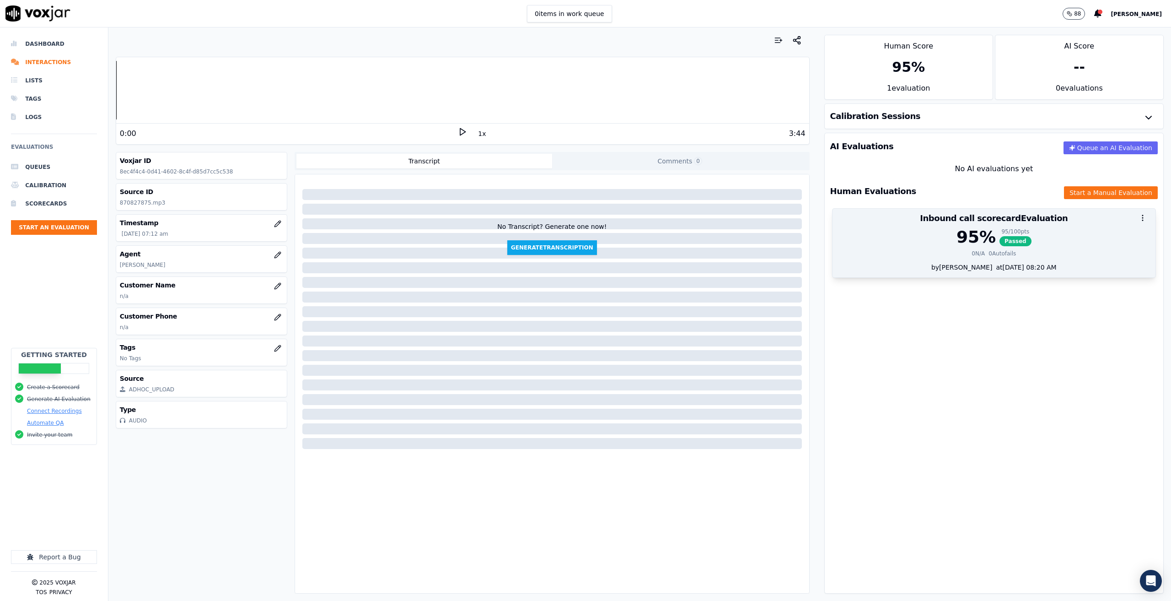
click at [926, 236] on div "95 % 95 / 100 pts Passed" at bounding box center [994, 237] width 312 height 18
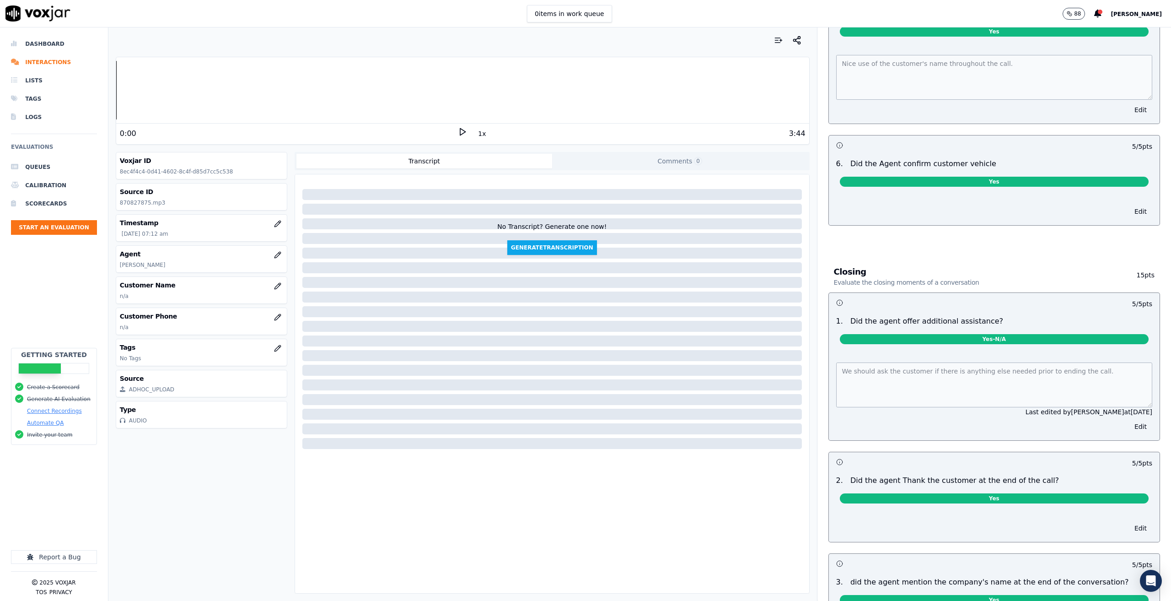
scroll to position [1098, 0]
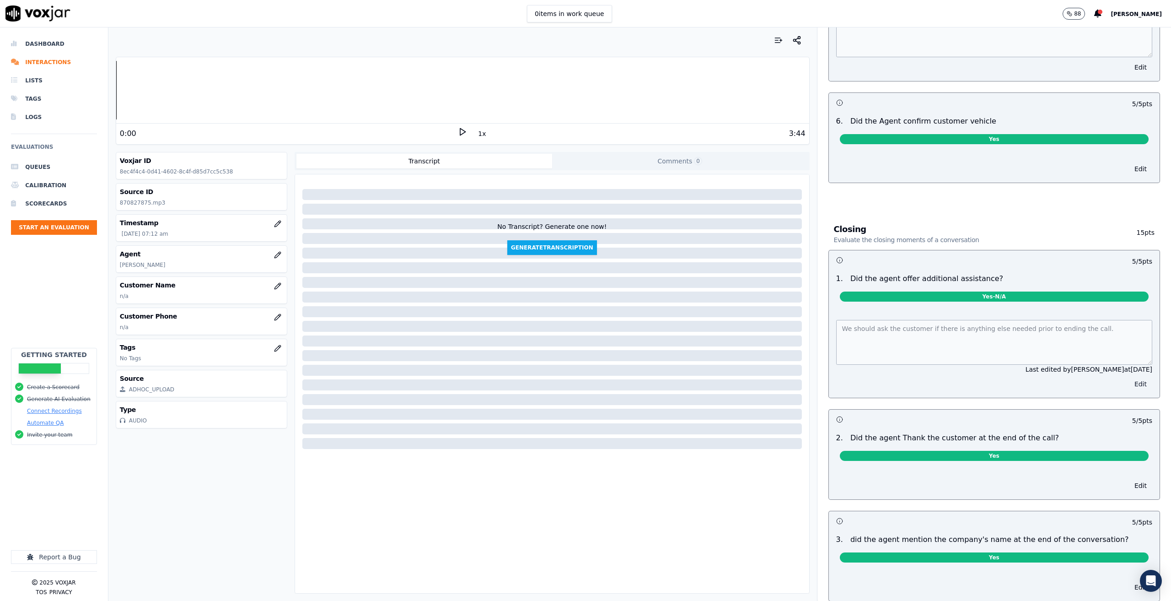
click at [1129, 377] on button "Edit" at bounding box center [1140, 383] width 23 height 13
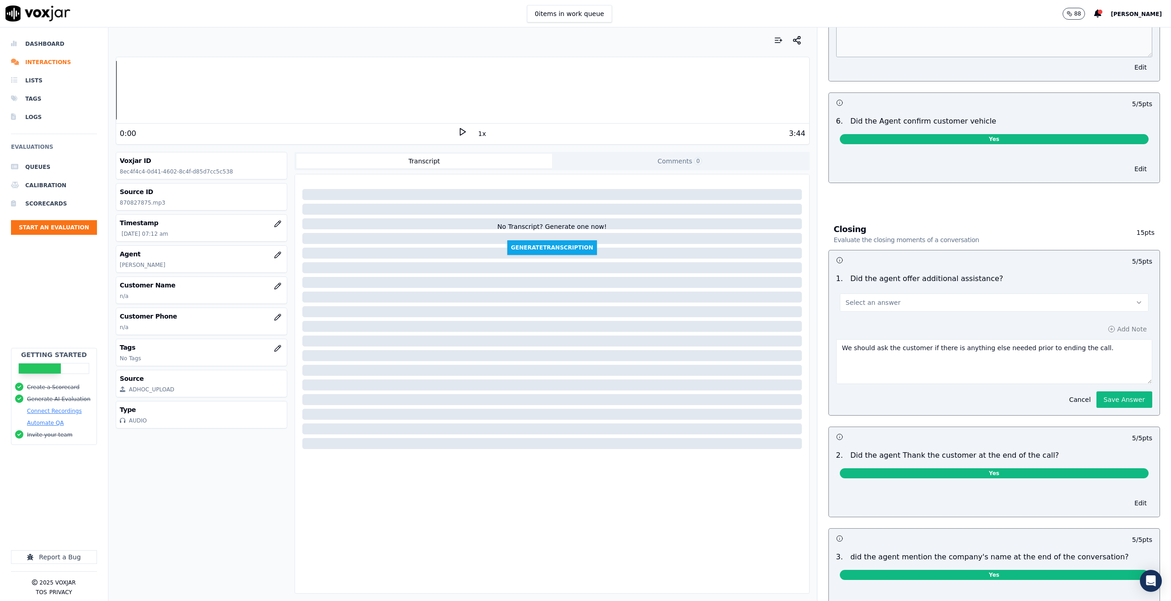
click at [915, 293] on button "Select an answer" at bounding box center [994, 302] width 309 height 18
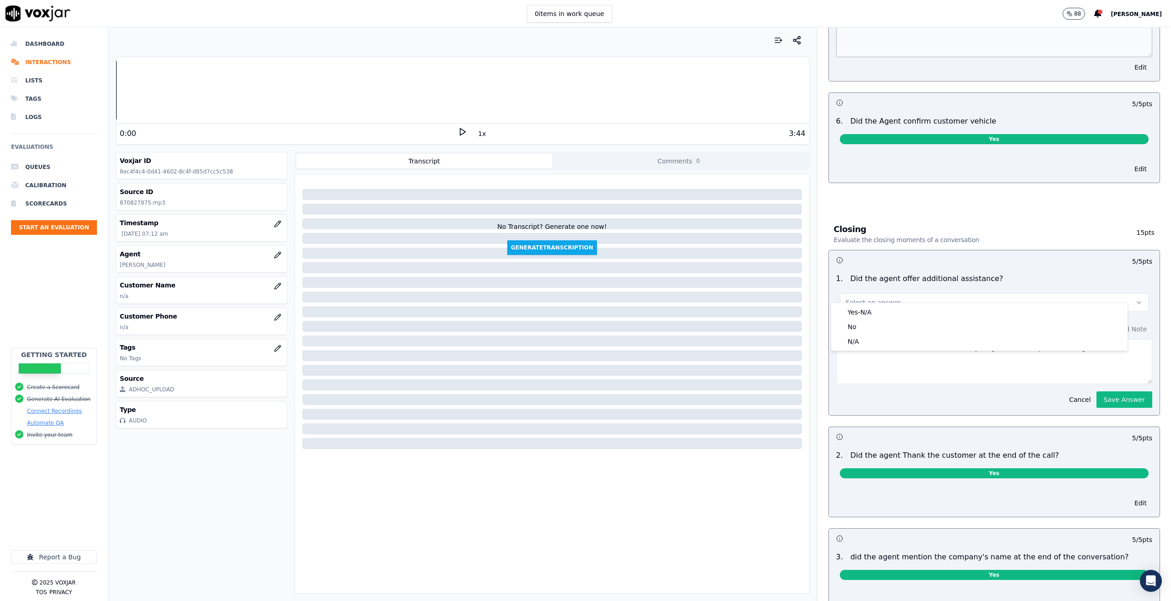
click at [1020, 258] on div "5 / 5 pts" at bounding box center [994, 259] width 331 height 19
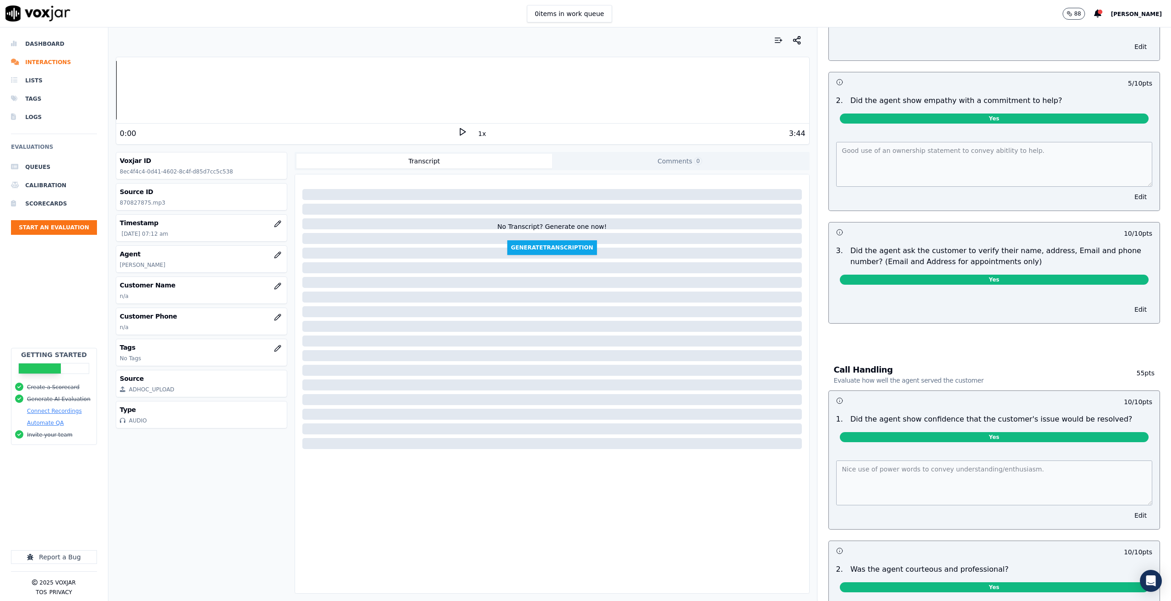
scroll to position [15, 0]
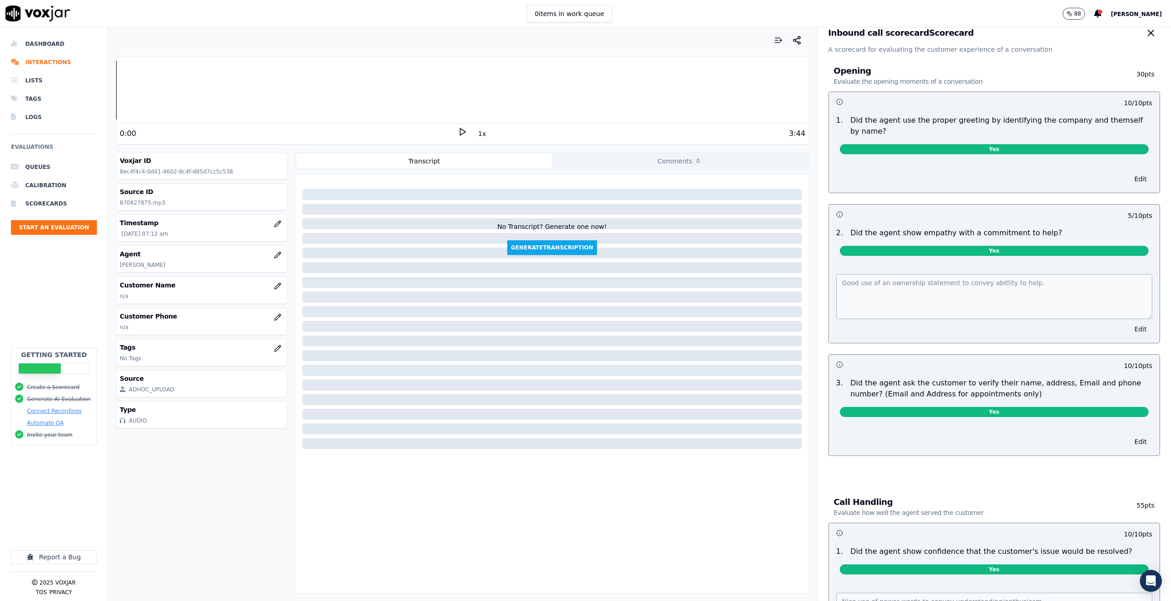
click at [1129, 322] on button "Edit" at bounding box center [1140, 328] width 23 height 13
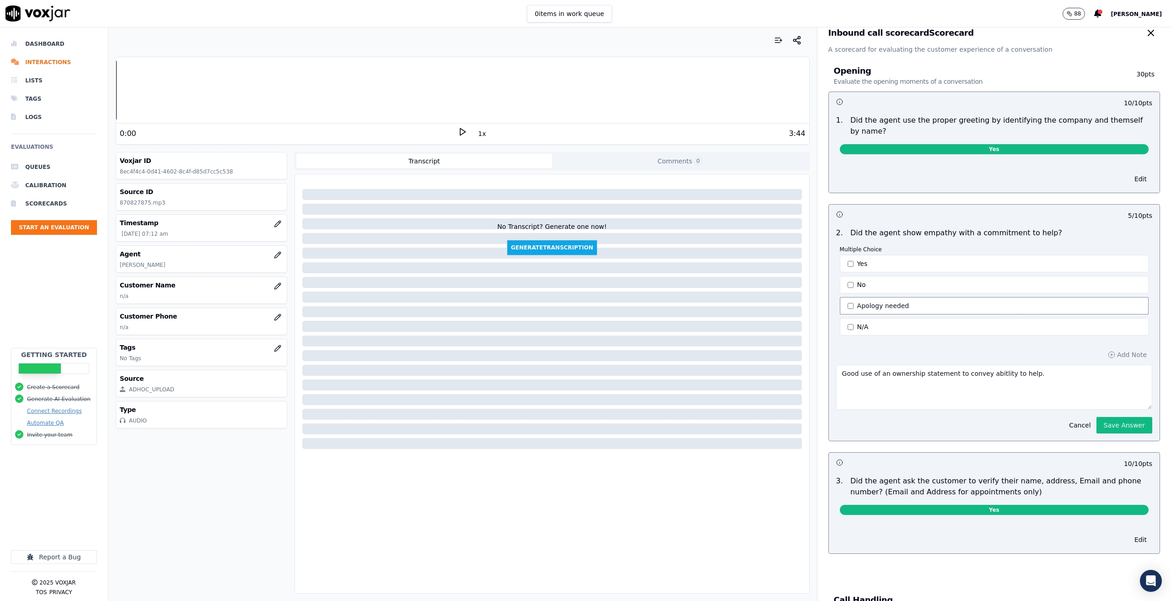
click at [840, 297] on button "Apology needed" at bounding box center [994, 305] width 309 height 17
type button "5"
click at [1116, 417] on button "Save Answer" at bounding box center [1124, 425] width 56 height 16
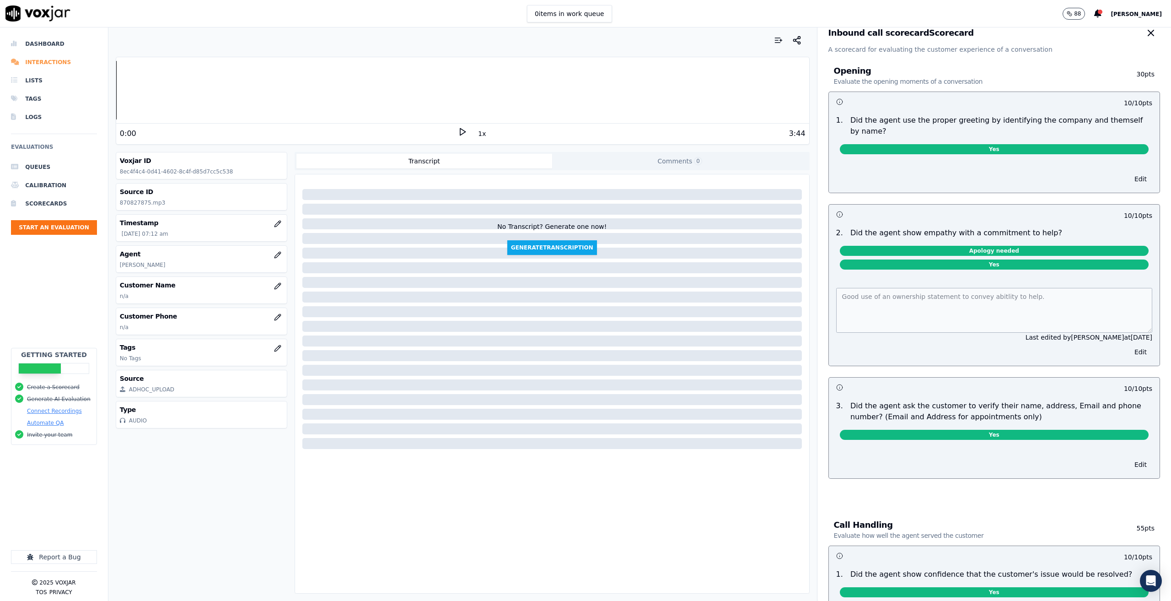
click at [51, 58] on li "Interactions" at bounding box center [54, 62] width 86 height 18
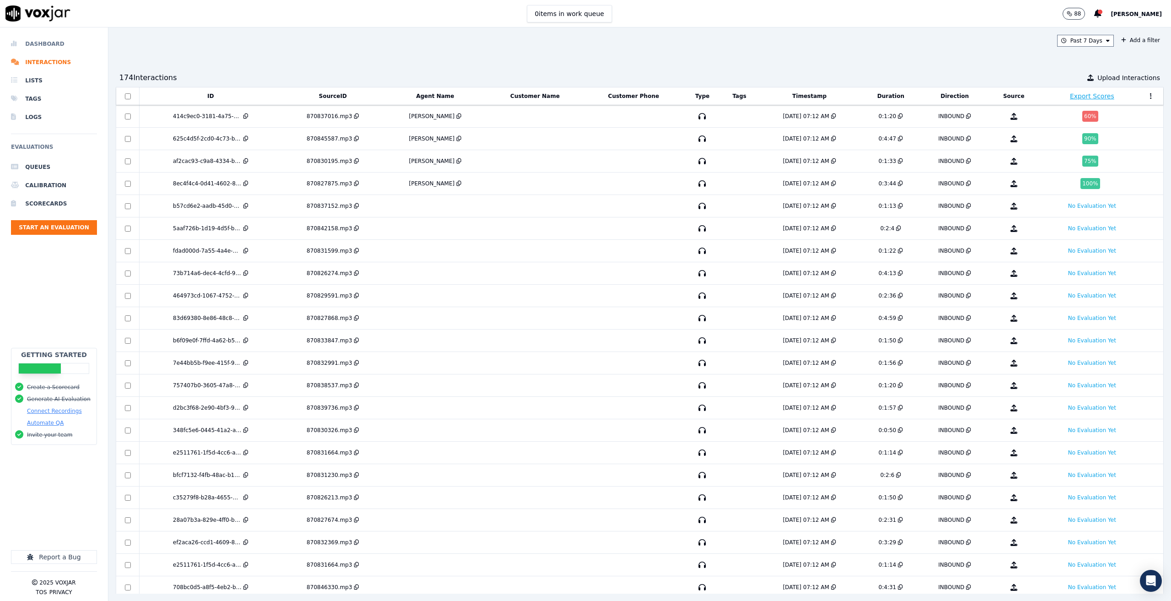
click at [51, 43] on li "Dashboard" at bounding box center [54, 44] width 86 height 18
